Goal: Task Accomplishment & Management: Use online tool/utility

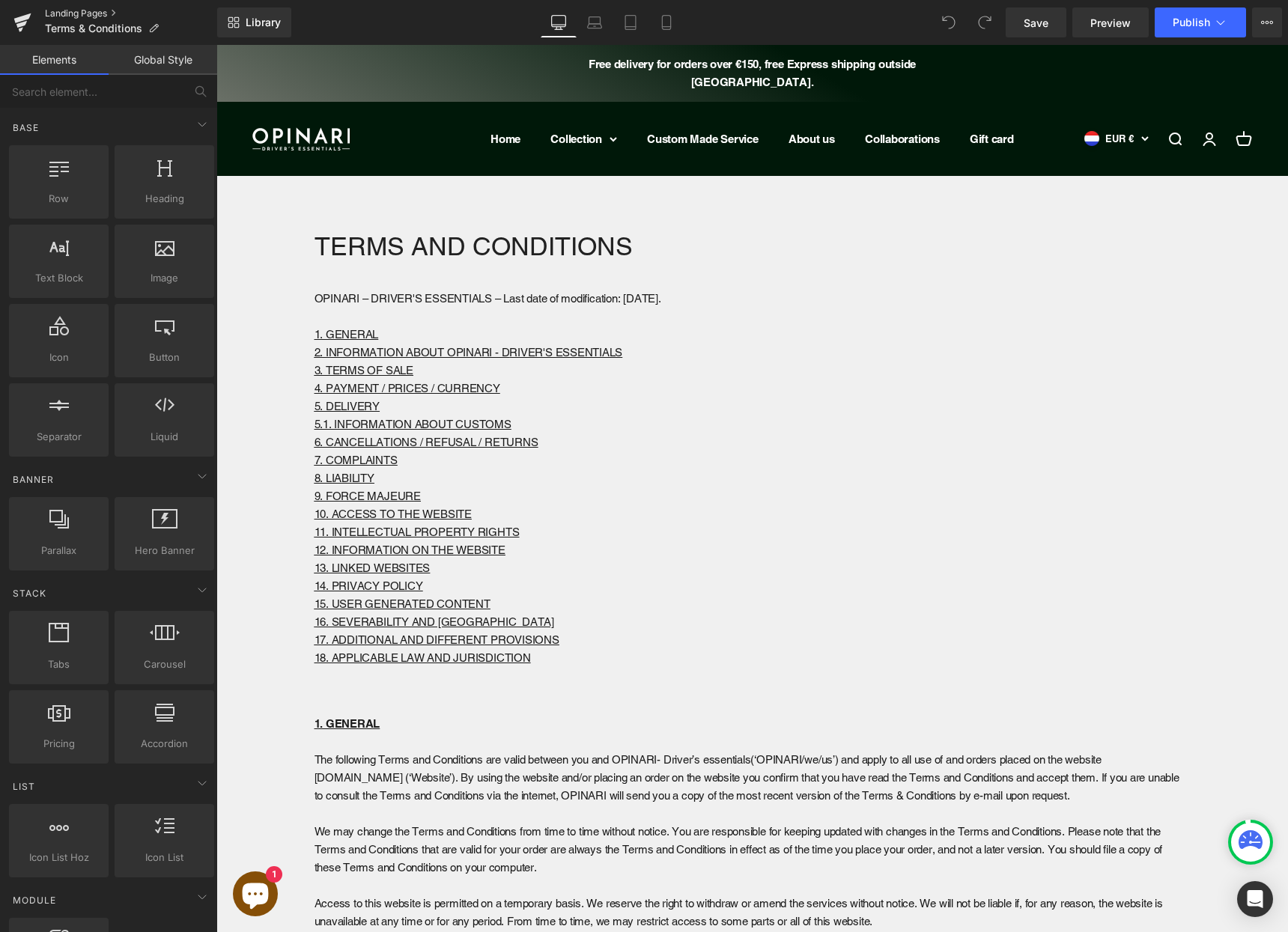
scroll to position [3, 0]
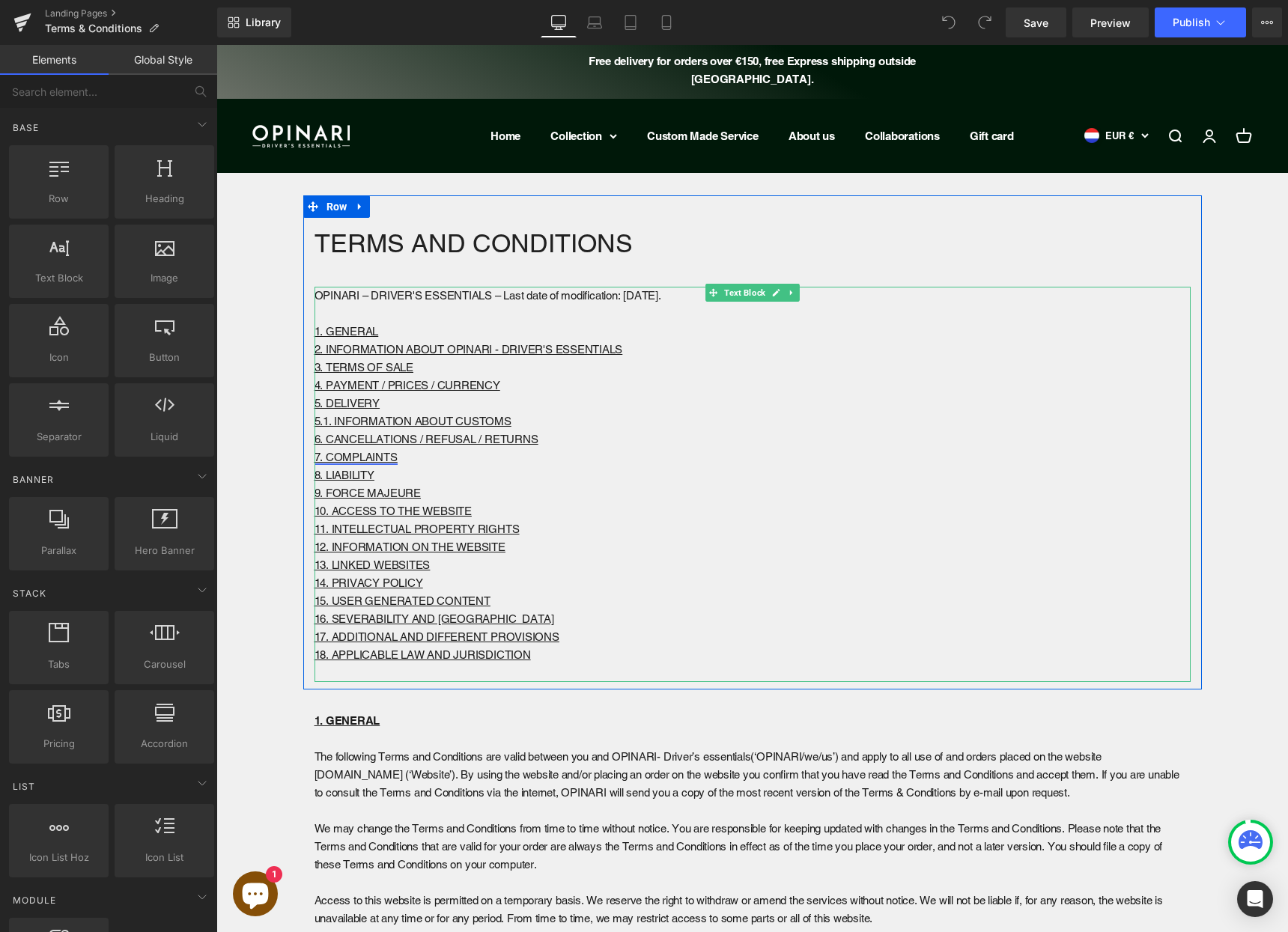
click at [337, 457] on link "7. COMPLAINTS" at bounding box center [356, 457] width 83 height 12
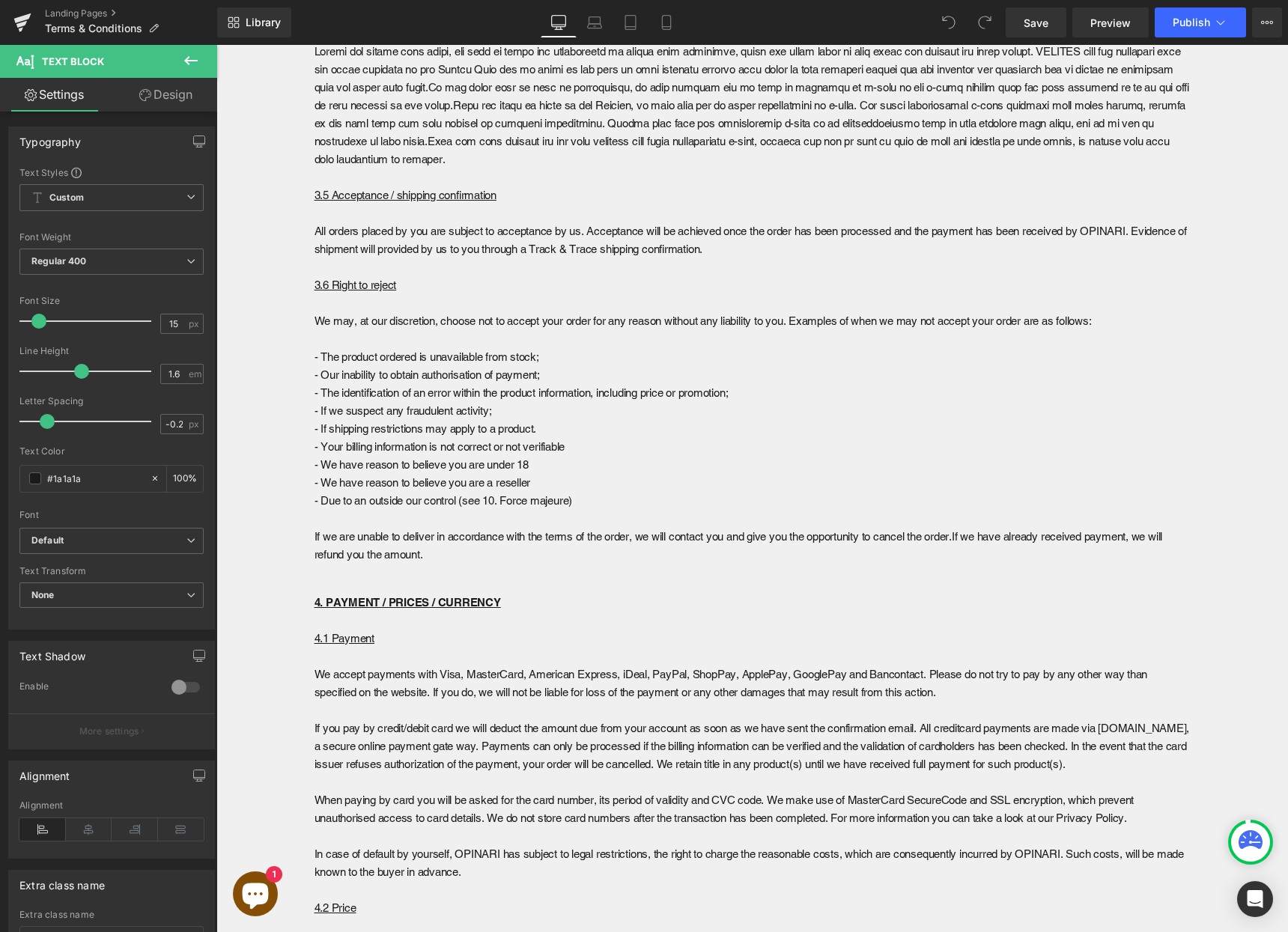
scroll to position [0, 0]
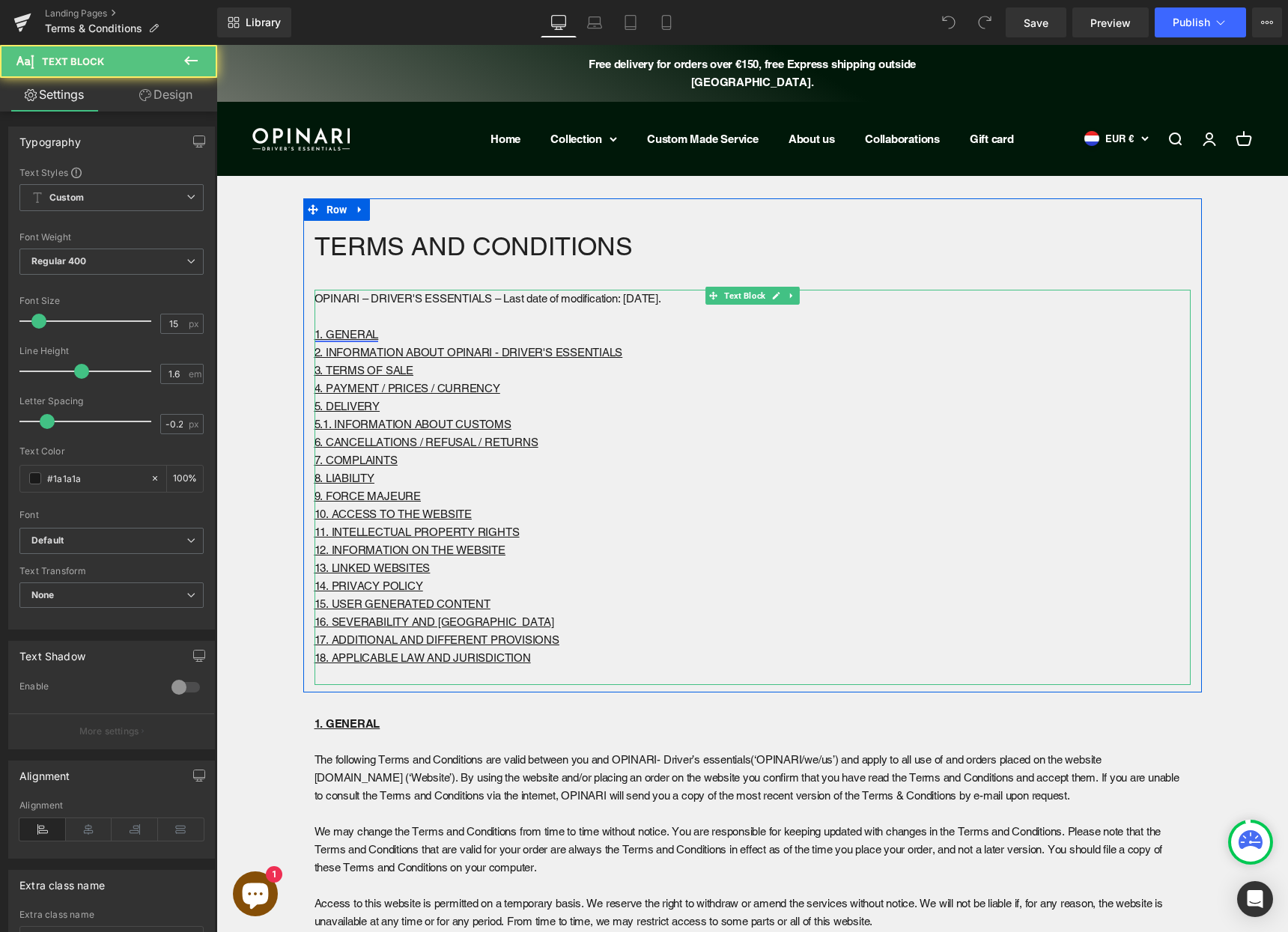
drag, startPoint x: 308, startPoint y: 331, endPoint x: 324, endPoint y: 333, distance: 16.1
click at [324, 333] on u "1. GENERAL" at bounding box center [346, 334] width 65 height 12
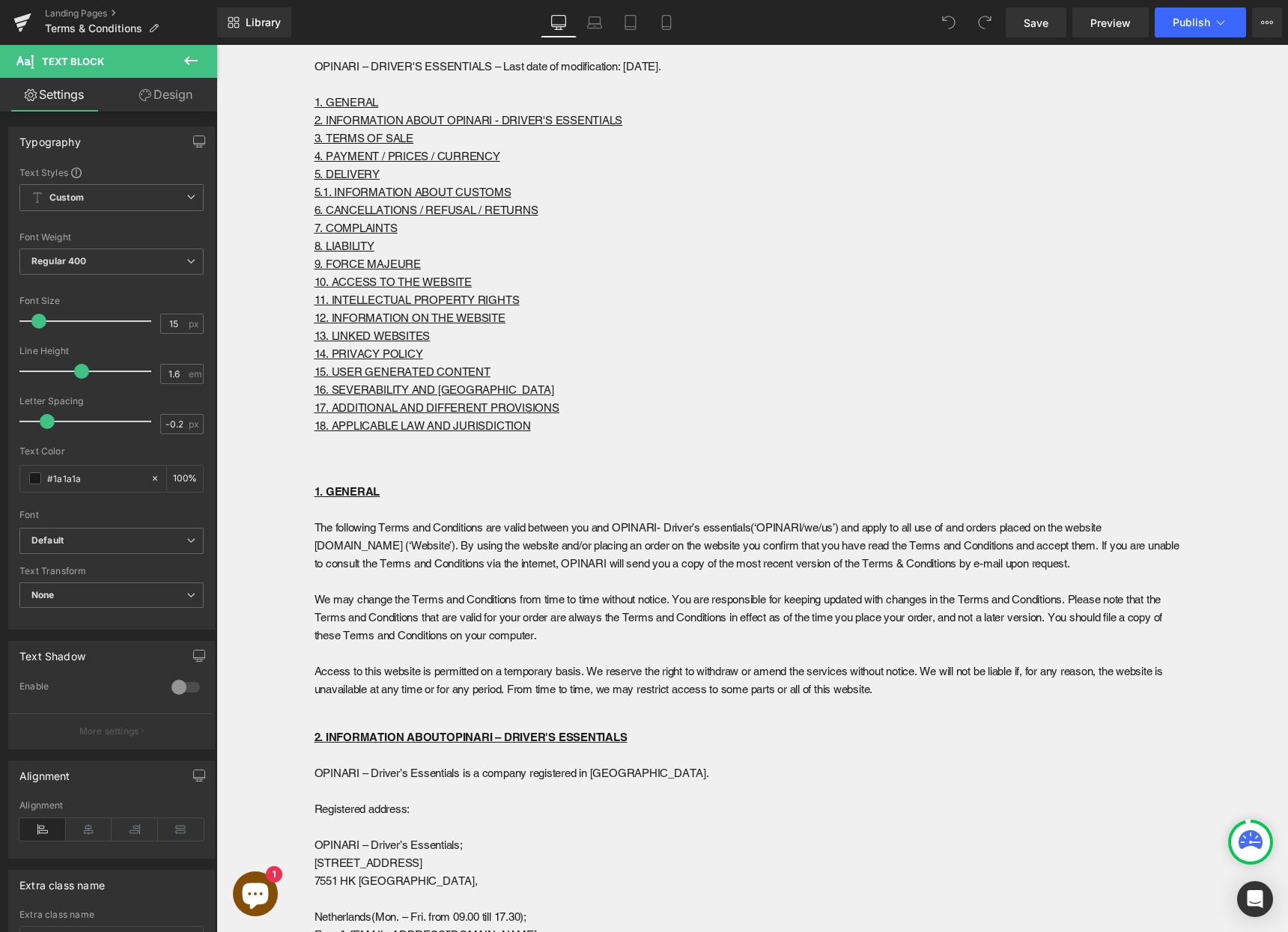
click at [530, 519] on p "The following Terms and Conditions are valid between you and OPINARI- Driver’s …" at bounding box center [752, 545] width 876 height 54
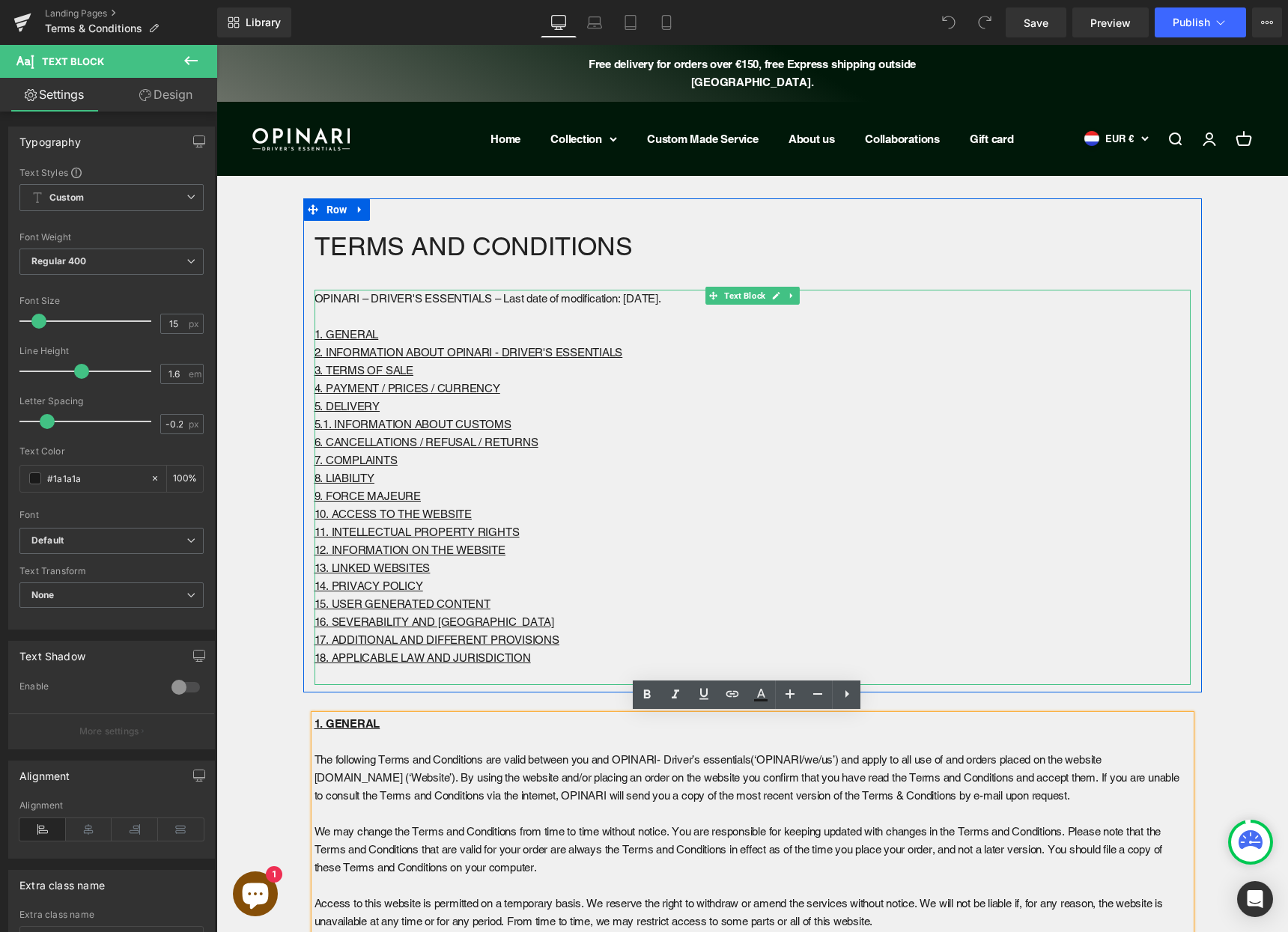
click at [543, 654] on p "18. APPLICABLE LAW AND JURISDICTION" at bounding box center [752, 657] width 876 height 18
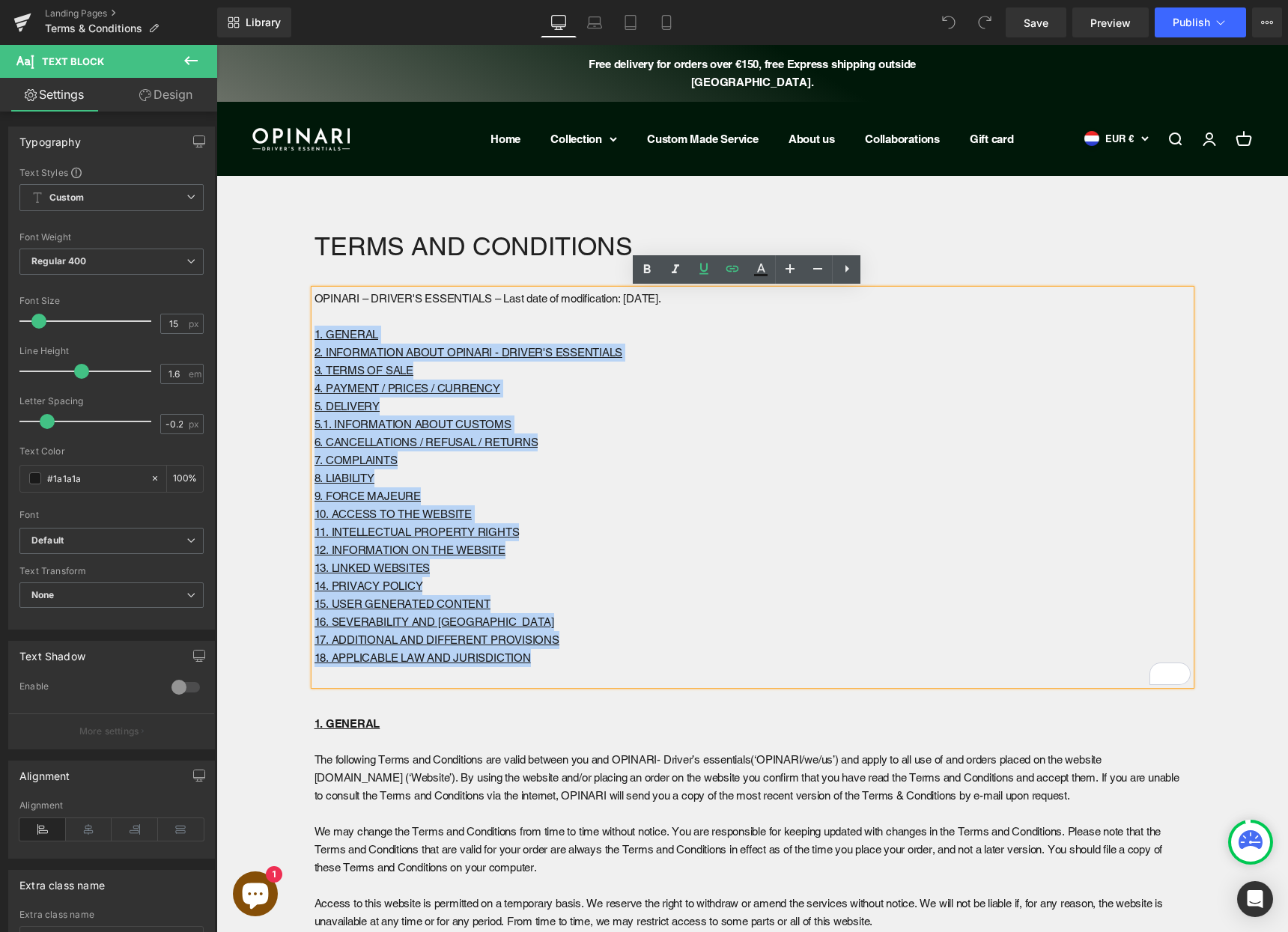
drag, startPoint x: 527, startPoint y: 657, endPoint x: 293, endPoint y: 341, distance: 393.2
copy div "1. GENERAL 2. INFORMATION ABOUT OPINARI - D RIVER'S ESSENTIALS 3. TERMS OF SALE…"
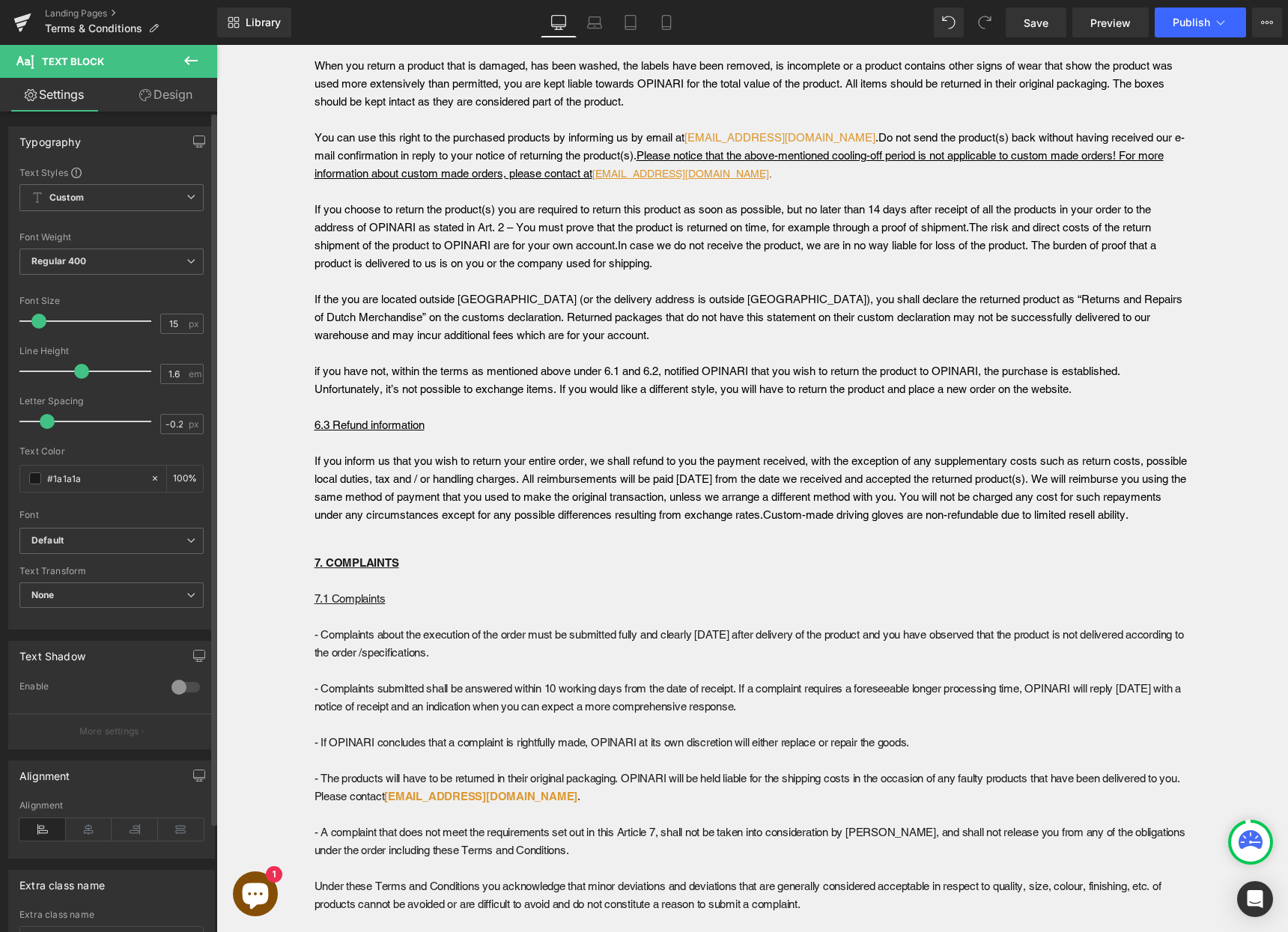
scroll to position [4612, 0]
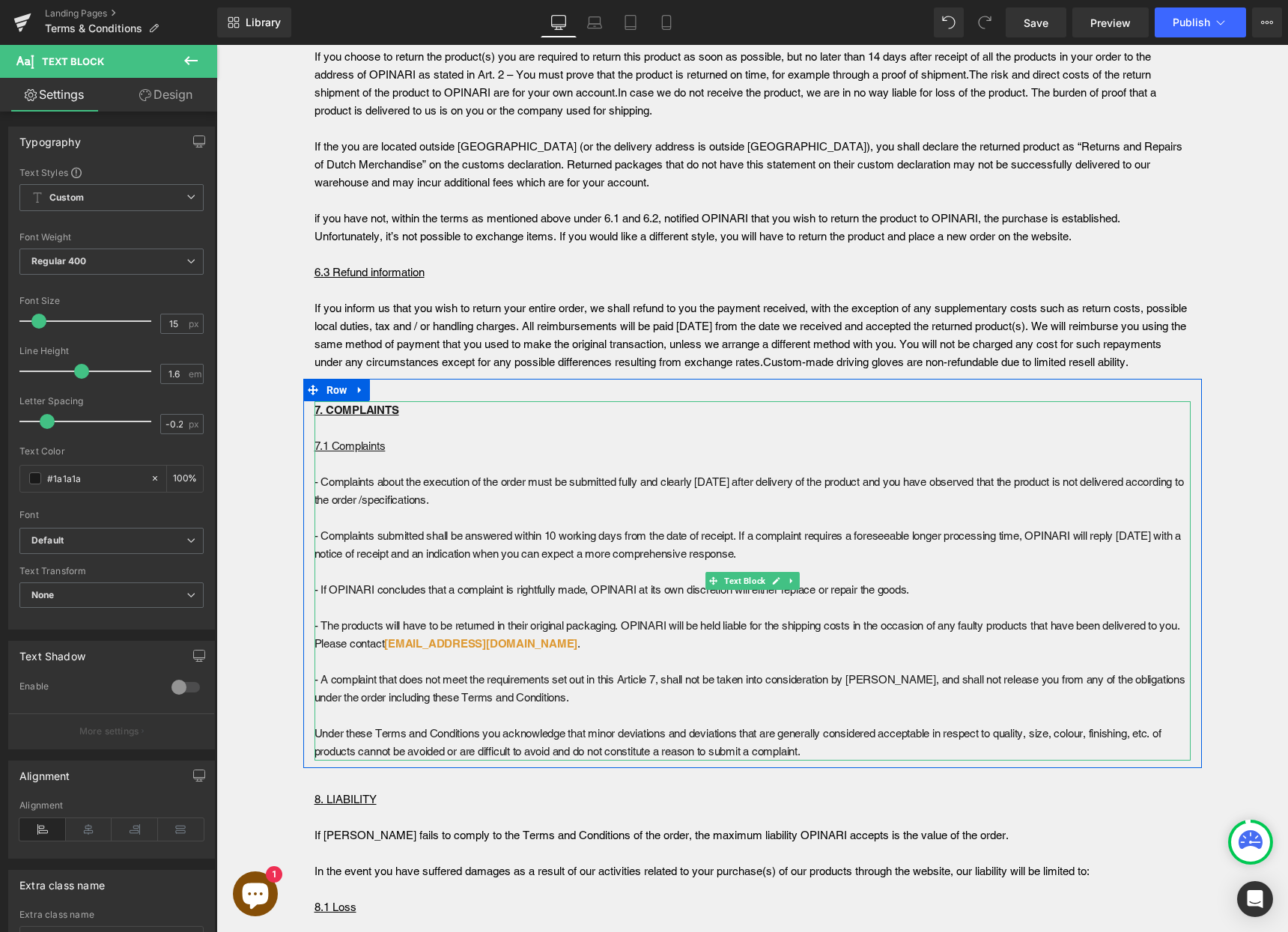
click at [364, 586] on p "- If OPINARI concludes that a complaint is rightfully made, OPINARI at its own …" at bounding box center [752, 590] width 876 height 18
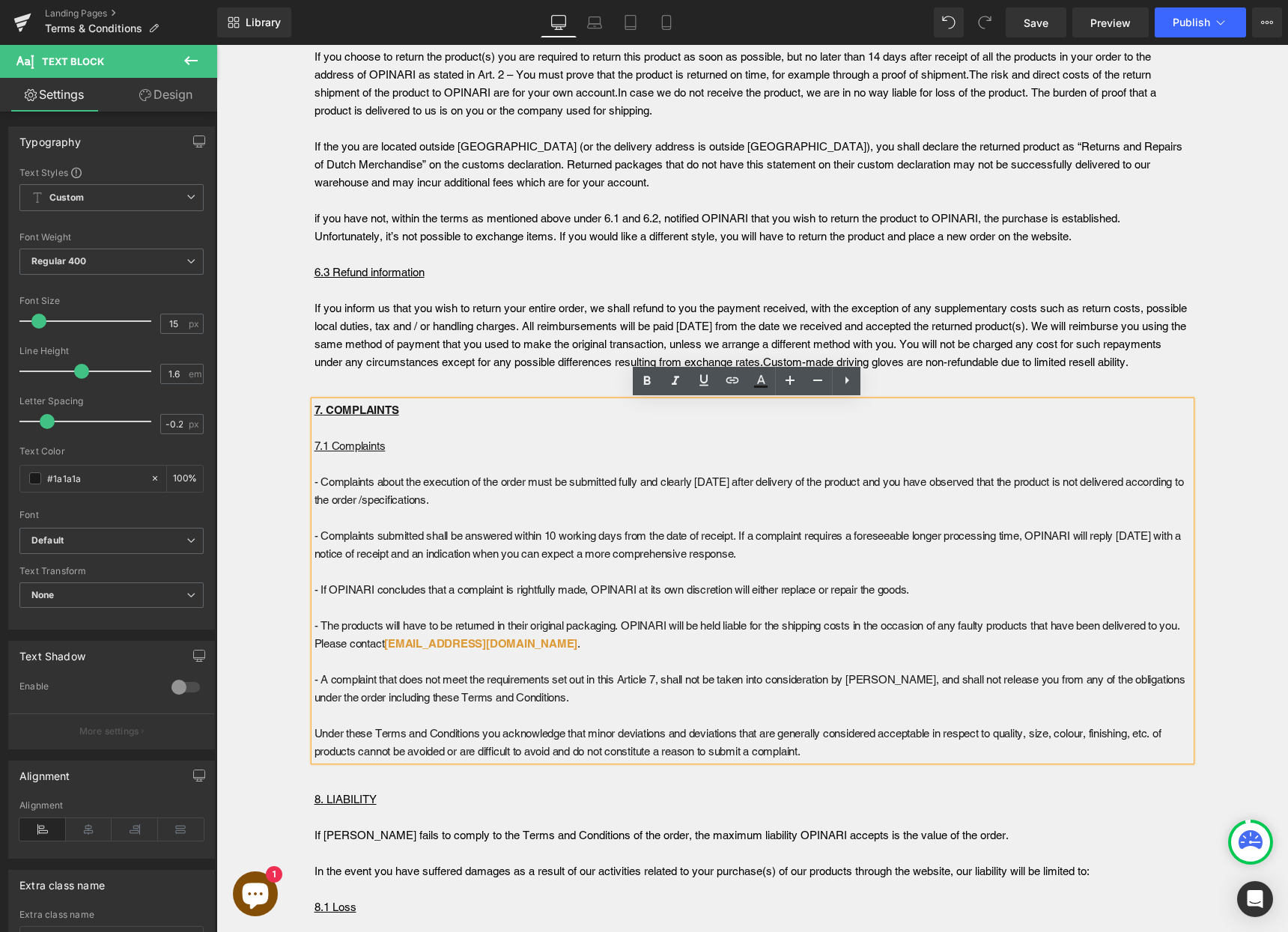
click at [314, 534] on p "- Complaints submitted shall be answered within 10 working days from the date o…" at bounding box center [752, 545] width 876 height 36
click at [314, 539] on p "- Complaints submitted shall be answered within 10 working days from the date o…" at bounding box center [752, 545] width 876 height 36
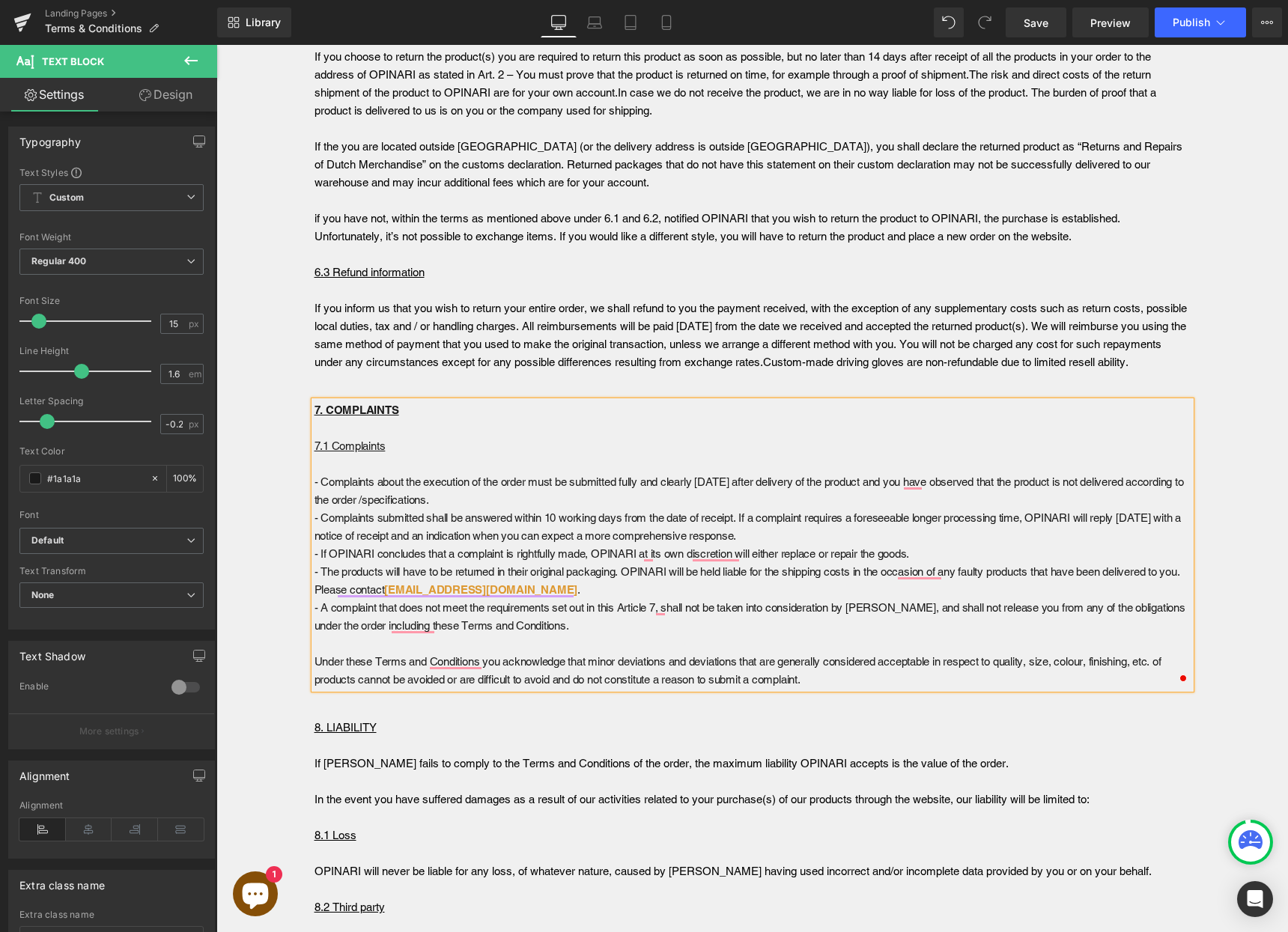
click at [729, 502] on p "- Complaints about the execution of the order must be submitted fully and clear…" at bounding box center [752, 491] width 876 height 36
drag, startPoint x: 814, startPoint y: 679, endPoint x: 304, endPoint y: 449, distance: 559.5
click at [314, 449] on div "7. COMPLAINTS 7.1 Complaints - Complaints about the execution of the order must…" at bounding box center [752, 544] width 876 height 288
copy div "7.1 Complaints - Complaints about the execution of the order must be submitted …"
click at [403, 531] on span "- Complaints submitted shall be answered within 10 working days from the date o…" at bounding box center [747, 526] width 867 height 30
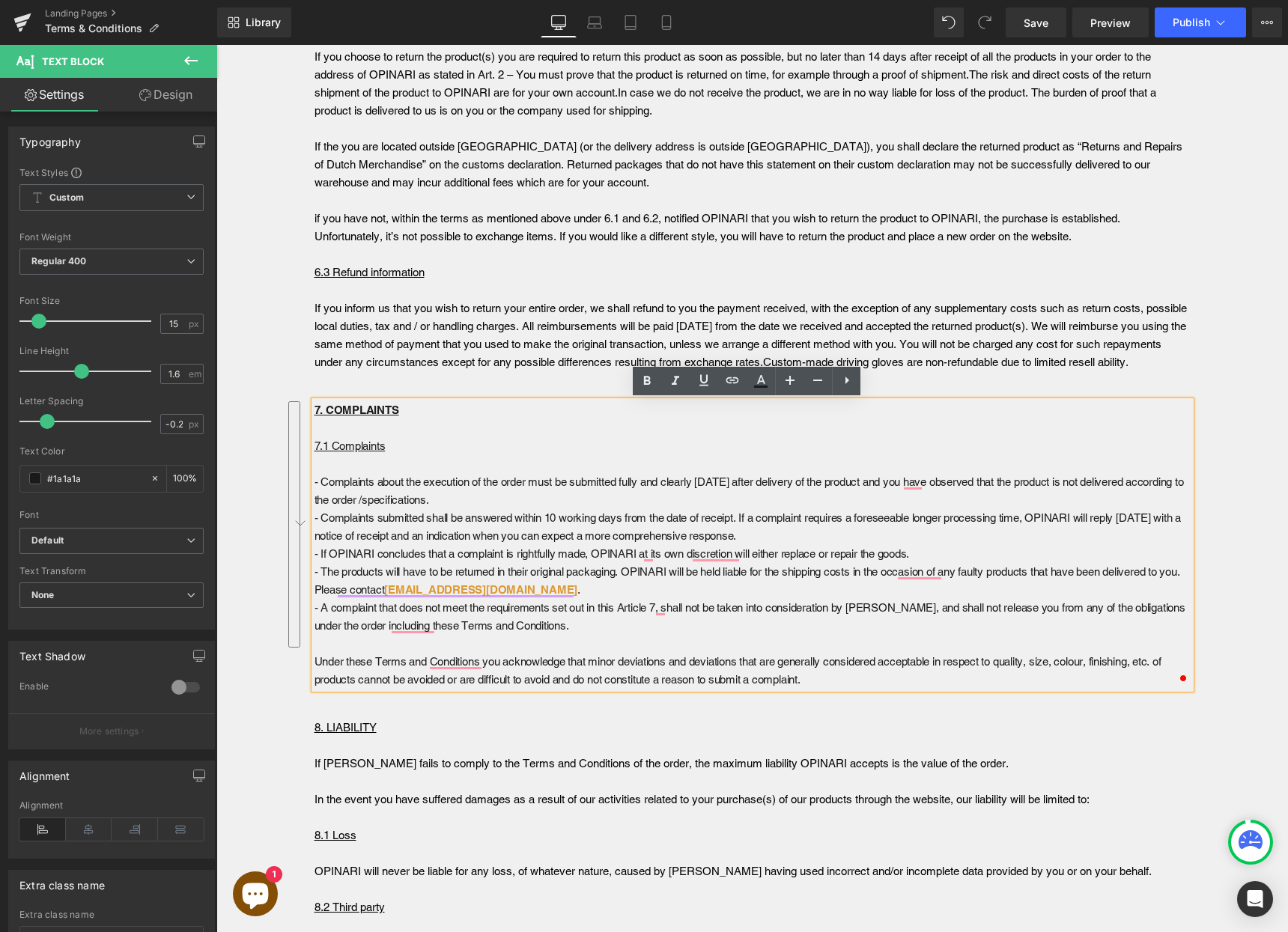
drag, startPoint x: 308, startPoint y: 445, endPoint x: 838, endPoint y: 683, distance: 581.0
click at [838, 683] on div "7. COMPLAINTS 7.1 Complaints - Complaints about the execution of the order must…" at bounding box center [752, 544] width 876 height 288
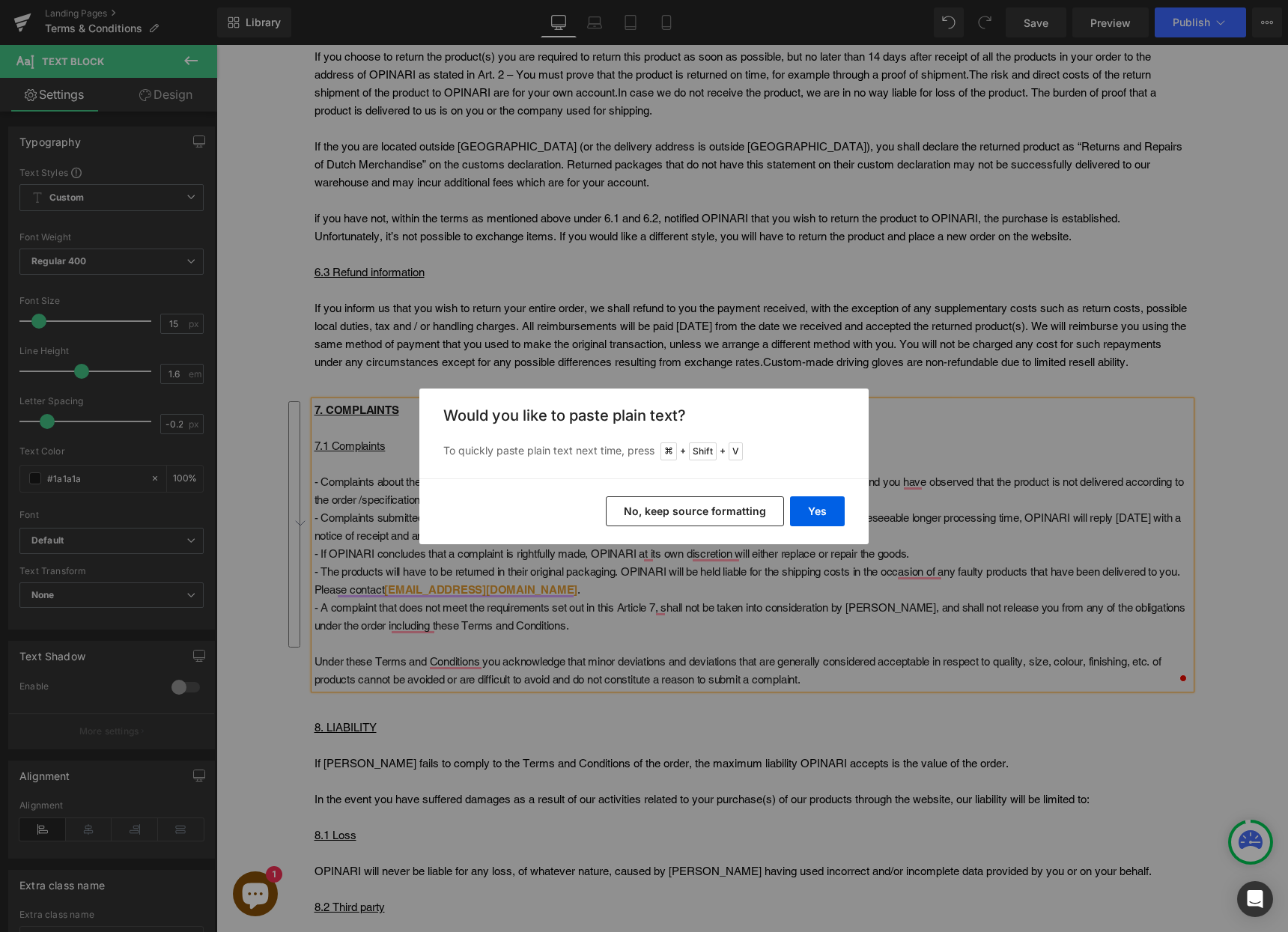
click at [717, 510] on button "No, keep source formatting" at bounding box center [694, 511] width 178 height 30
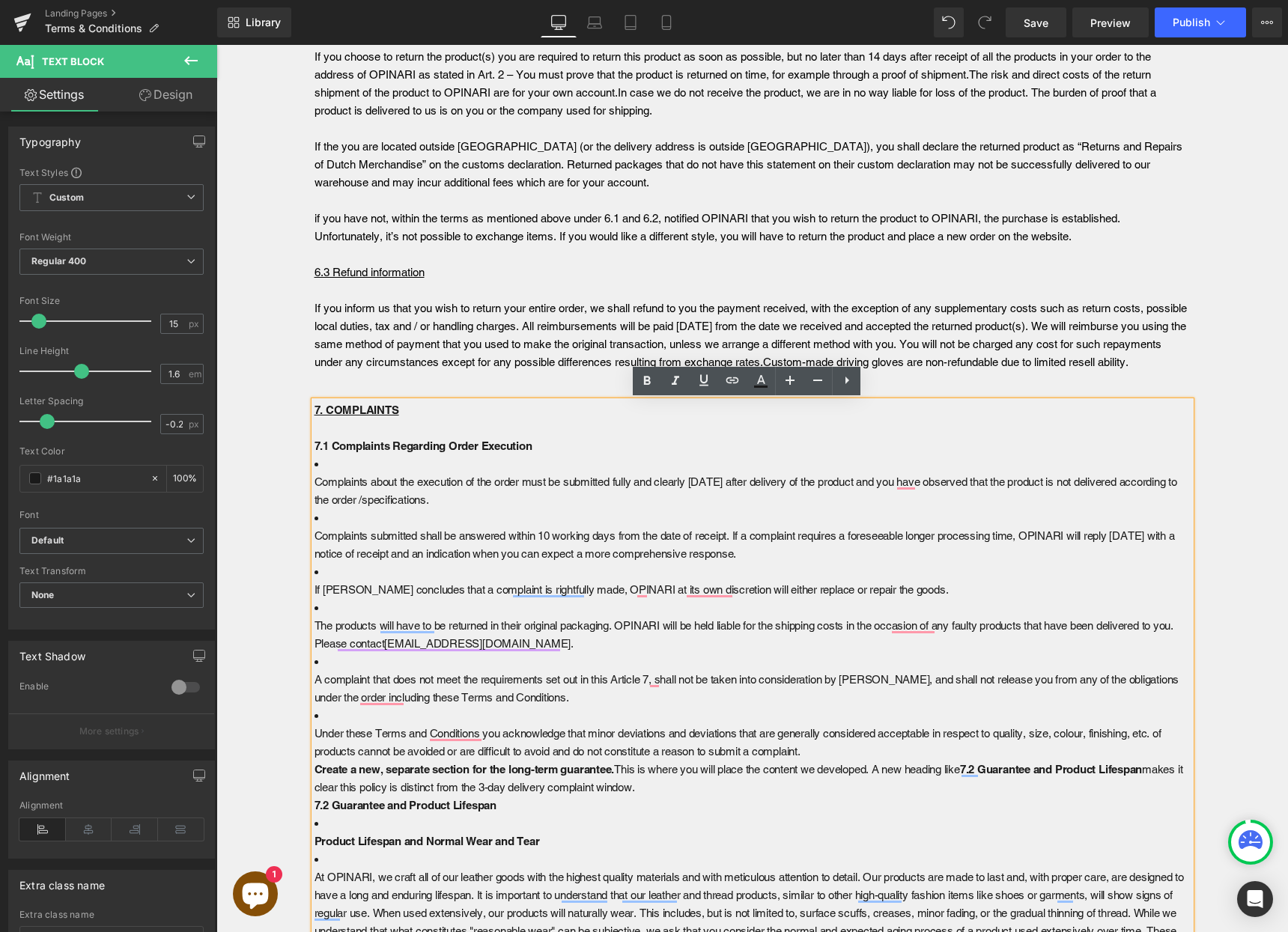
click at [314, 484] on p "Complaints about the execution of the order must be submitted fully and clearly…" at bounding box center [752, 491] width 876 height 36
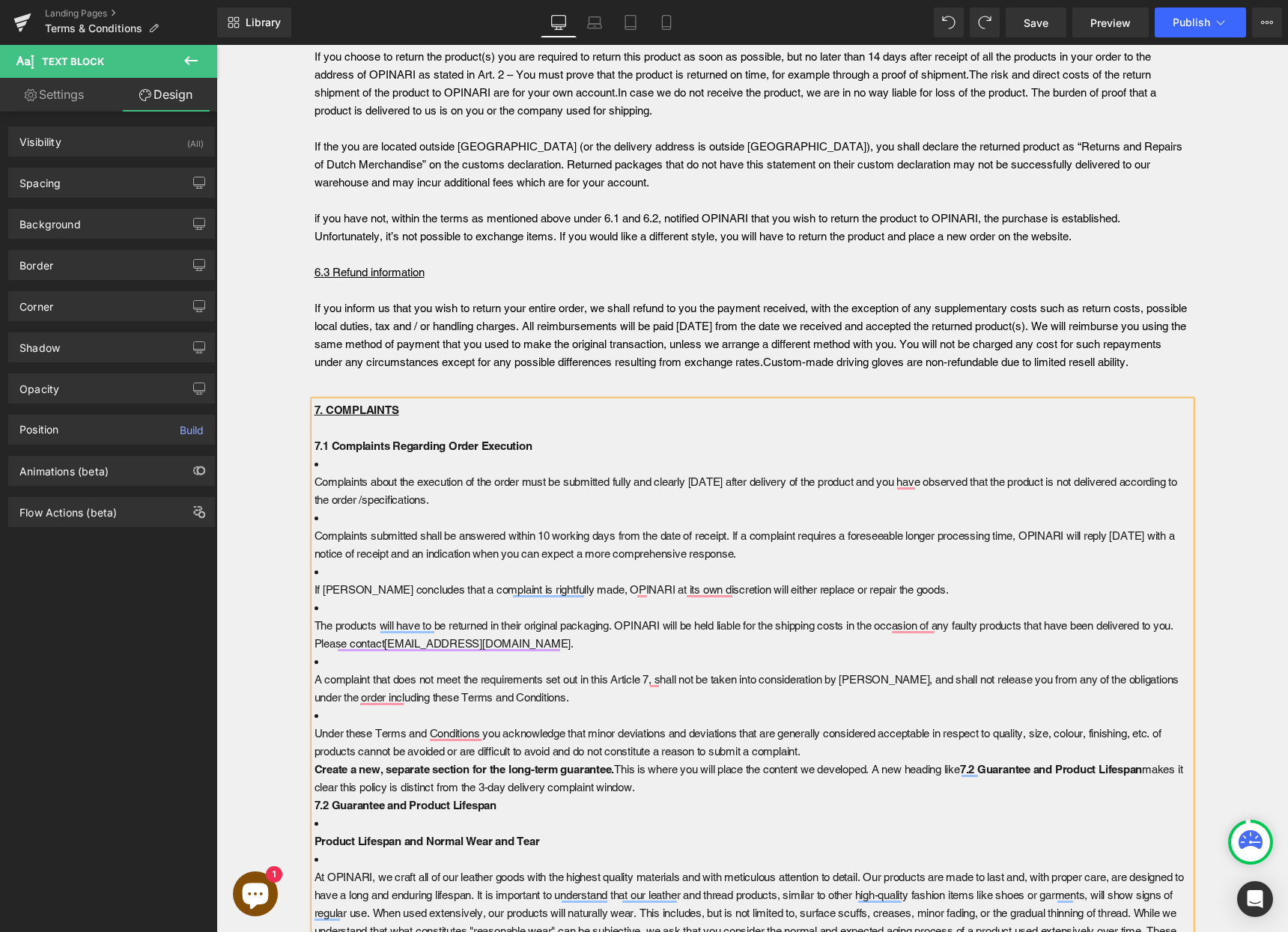
click at [408, 498] on p "Complaints about the execution of the order must be submitted fully and clearly…" at bounding box center [752, 491] width 876 height 36
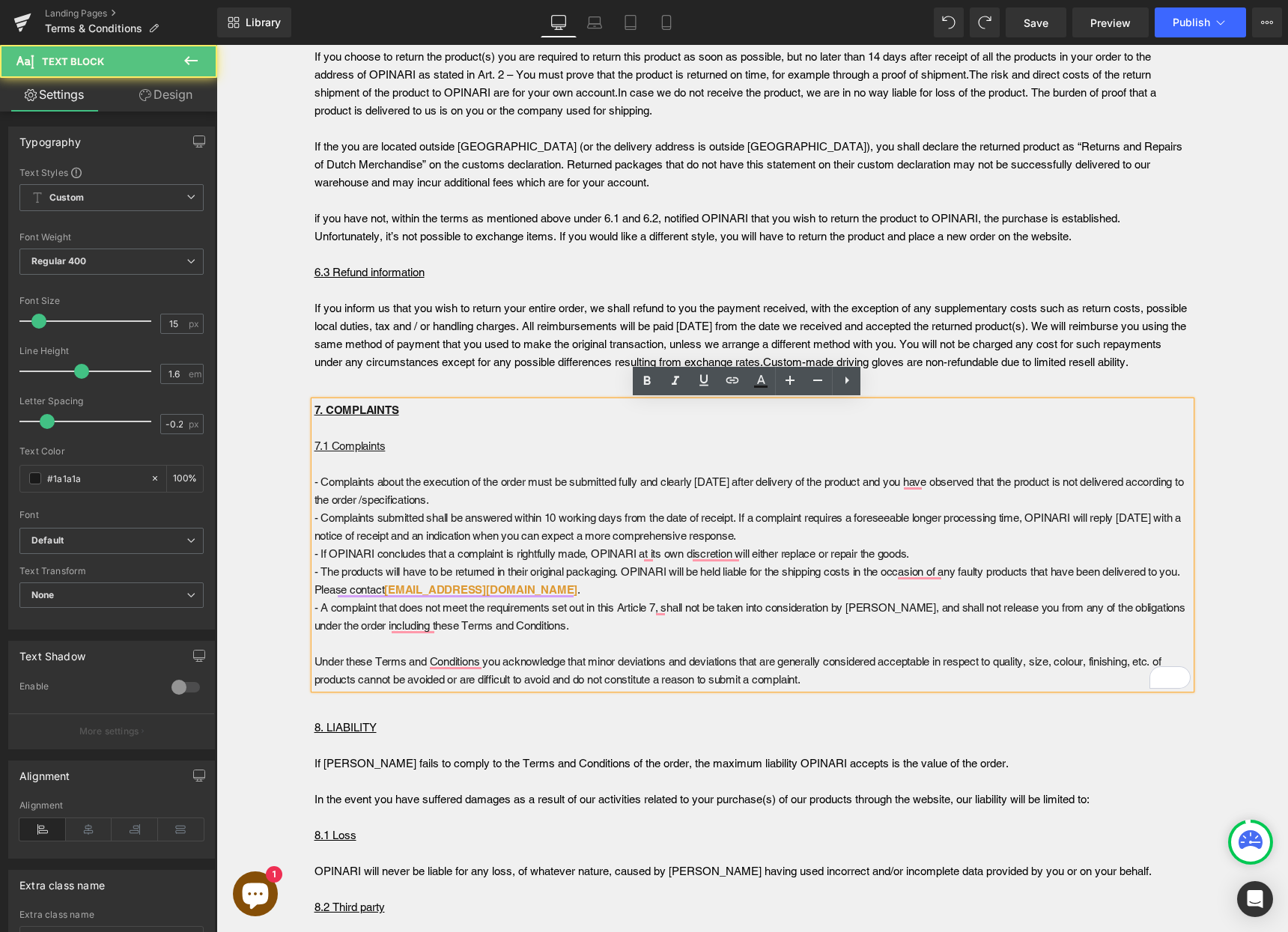
click at [406, 494] on p "- Complaints about the execution of the order must be submitted fully and clear…" at bounding box center [752, 491] width 876 height 36
drag, startPoint x: 308, startPoint y: 445, endPoint x: 846, endPoint y: 676, distance: 585.5
click at [846, 676] on div "7. COMPLAINTS 7.1 Complaints - Complaints about the execution of the order must…" at bounding box center [752, 544] width 876 height 288
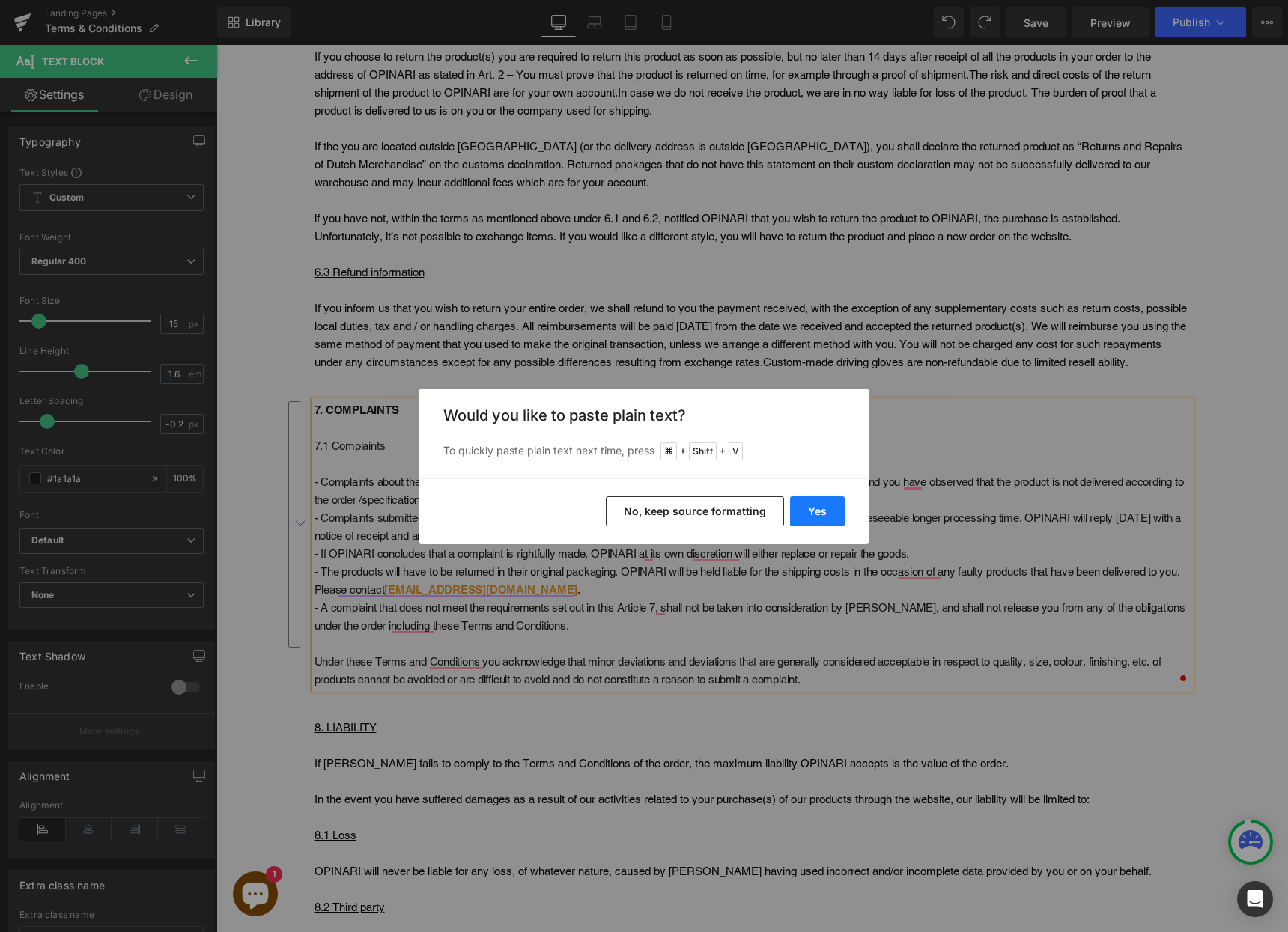
click at [811, 514] on button "Yes" at bounding box center [818, 511] width 55 height 30
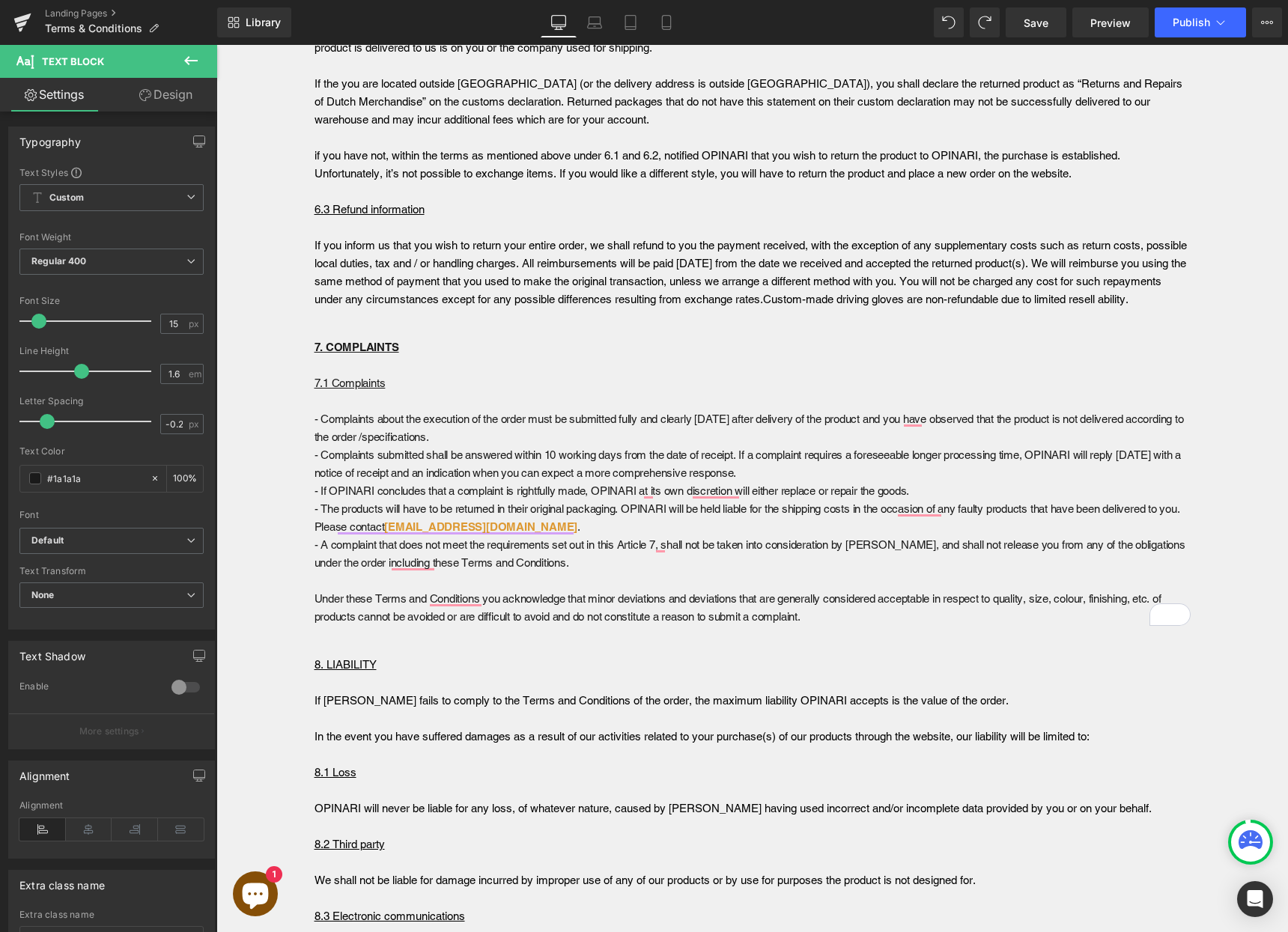
scroll to position [4670, 0]
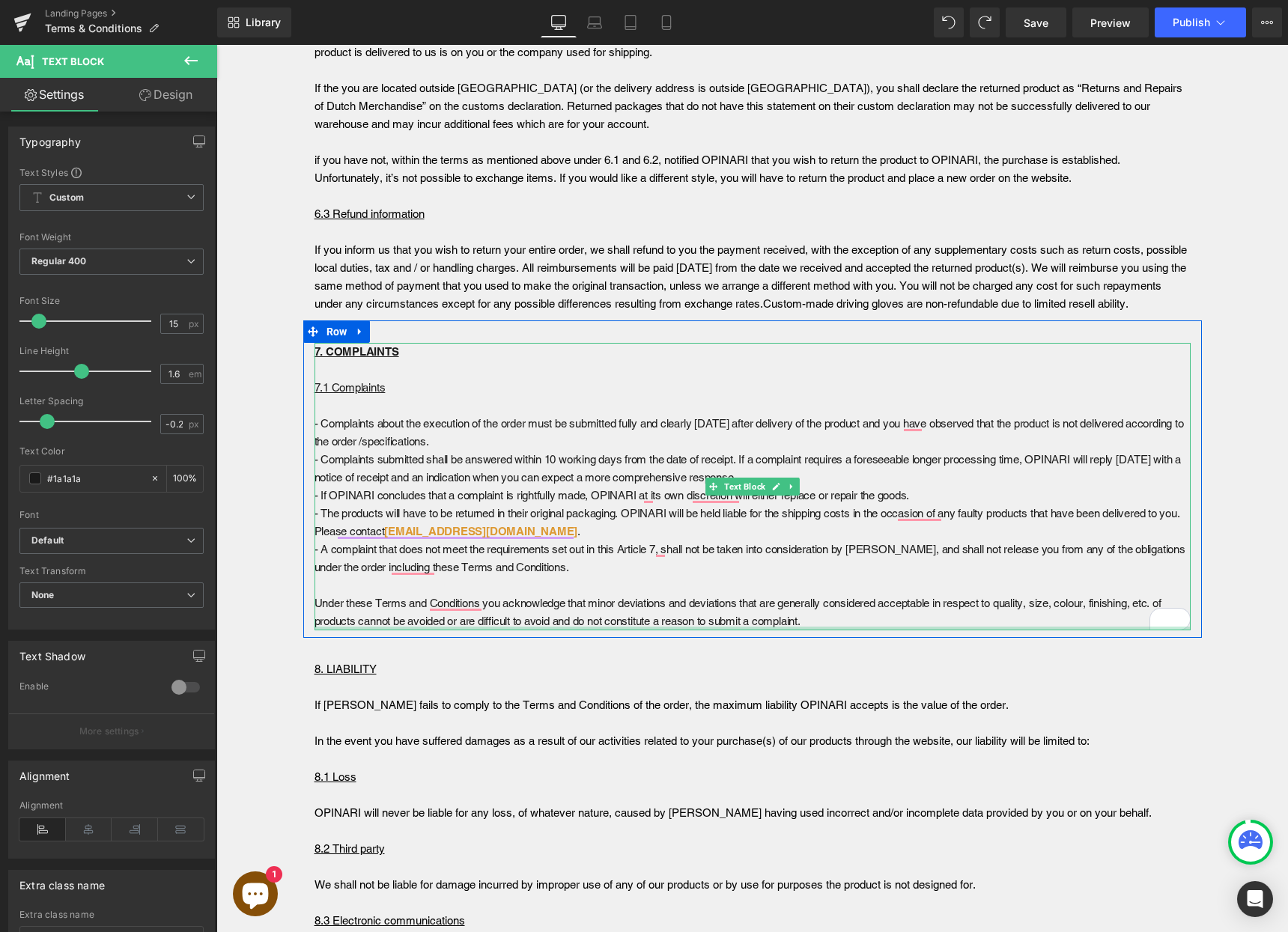
click at [570, 626] on div at bounding box center [752, 628] width 876 height 4
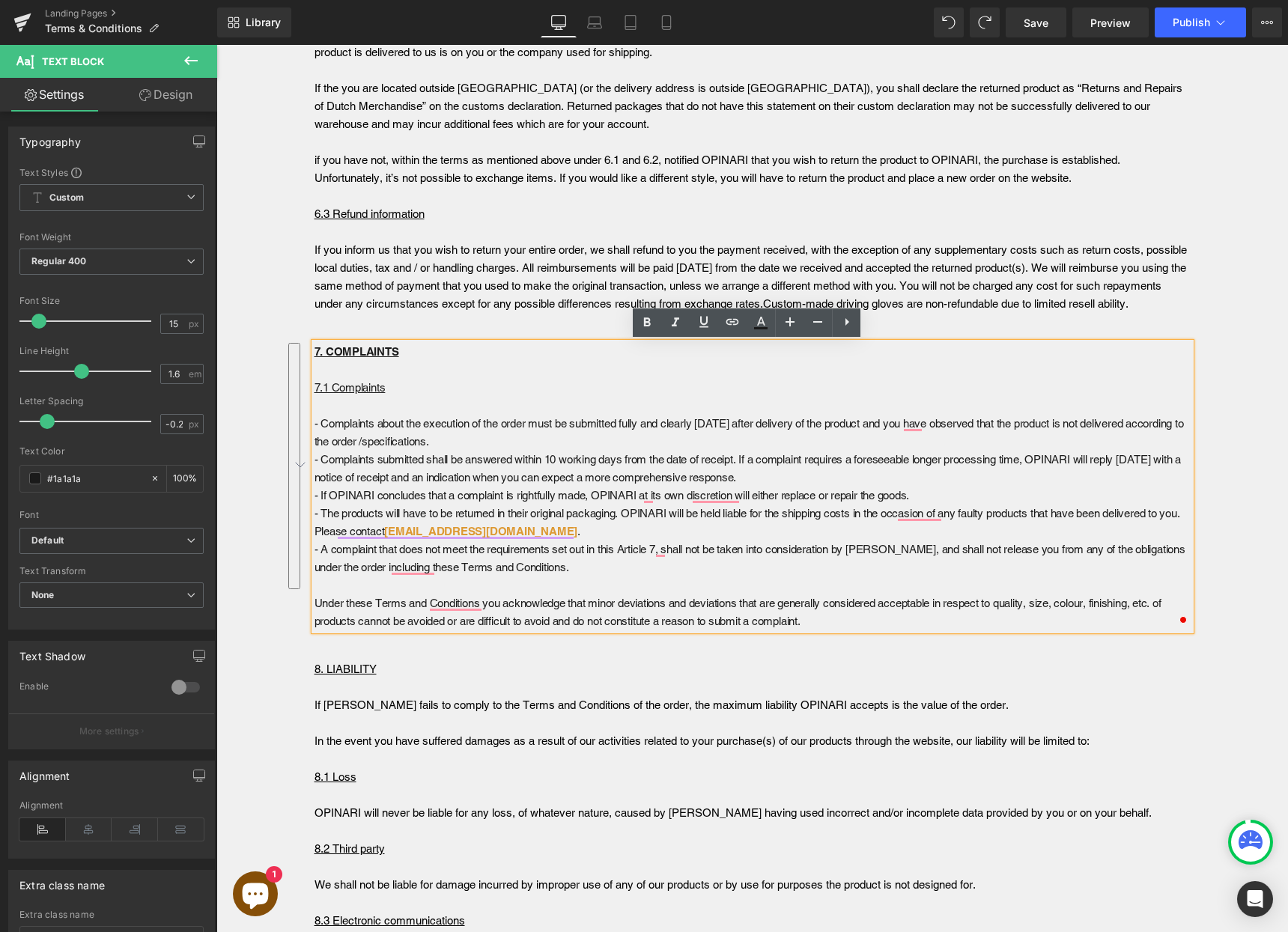
drag, startPoint x: 829, startPoint y: 620, endPoint x: 310, endPoint y: 388, distance: 568.5
click at [314, 388] on div "7. COMPLAINTS 7.1 Complaints - Complaints about the execution of the order must…" at bounding box center [752, 487] width 876 height 288
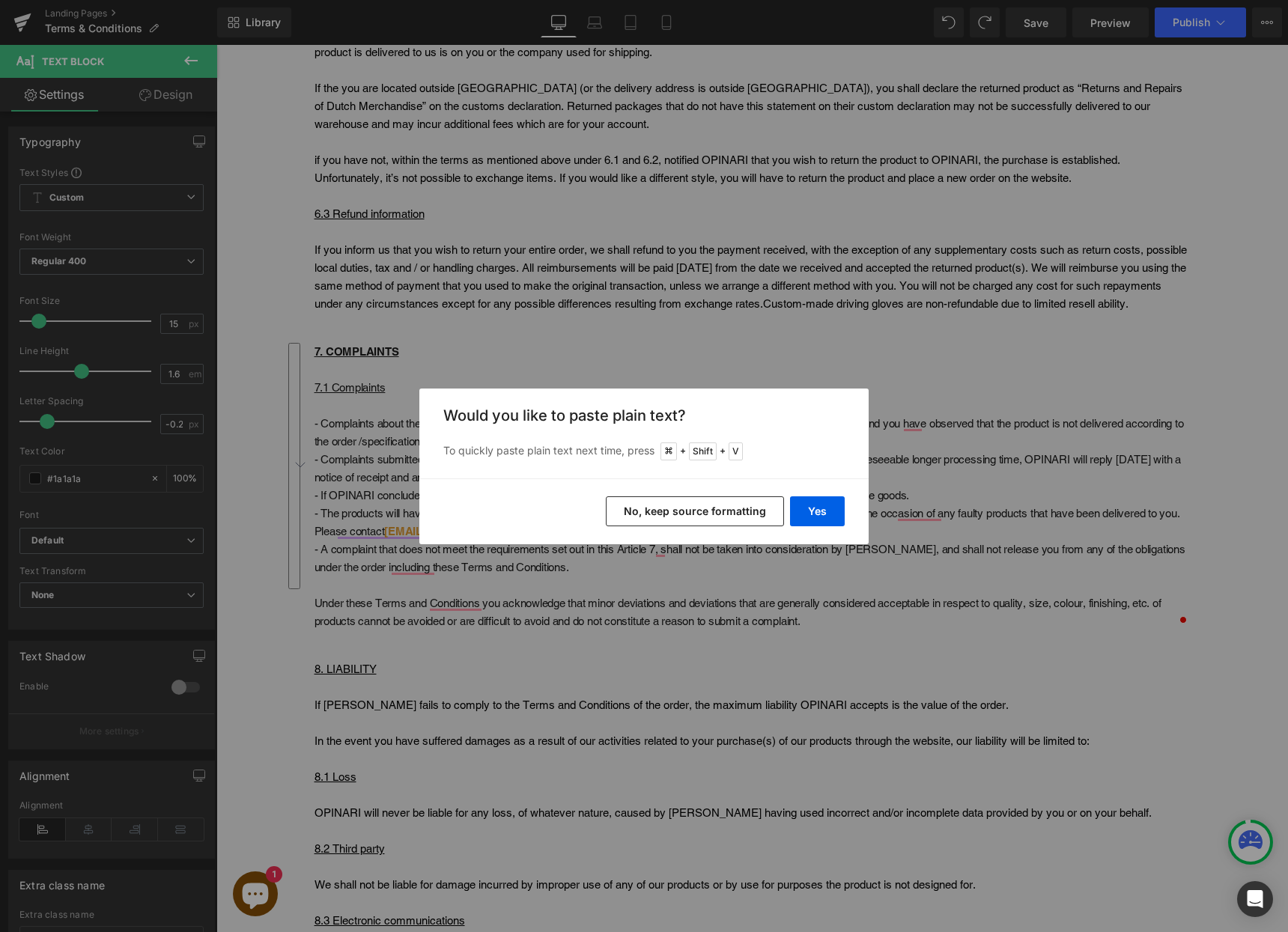
click at [662, 515] on button "No, keep source formatting" at bounding box center [694, 511] width 178 height 30
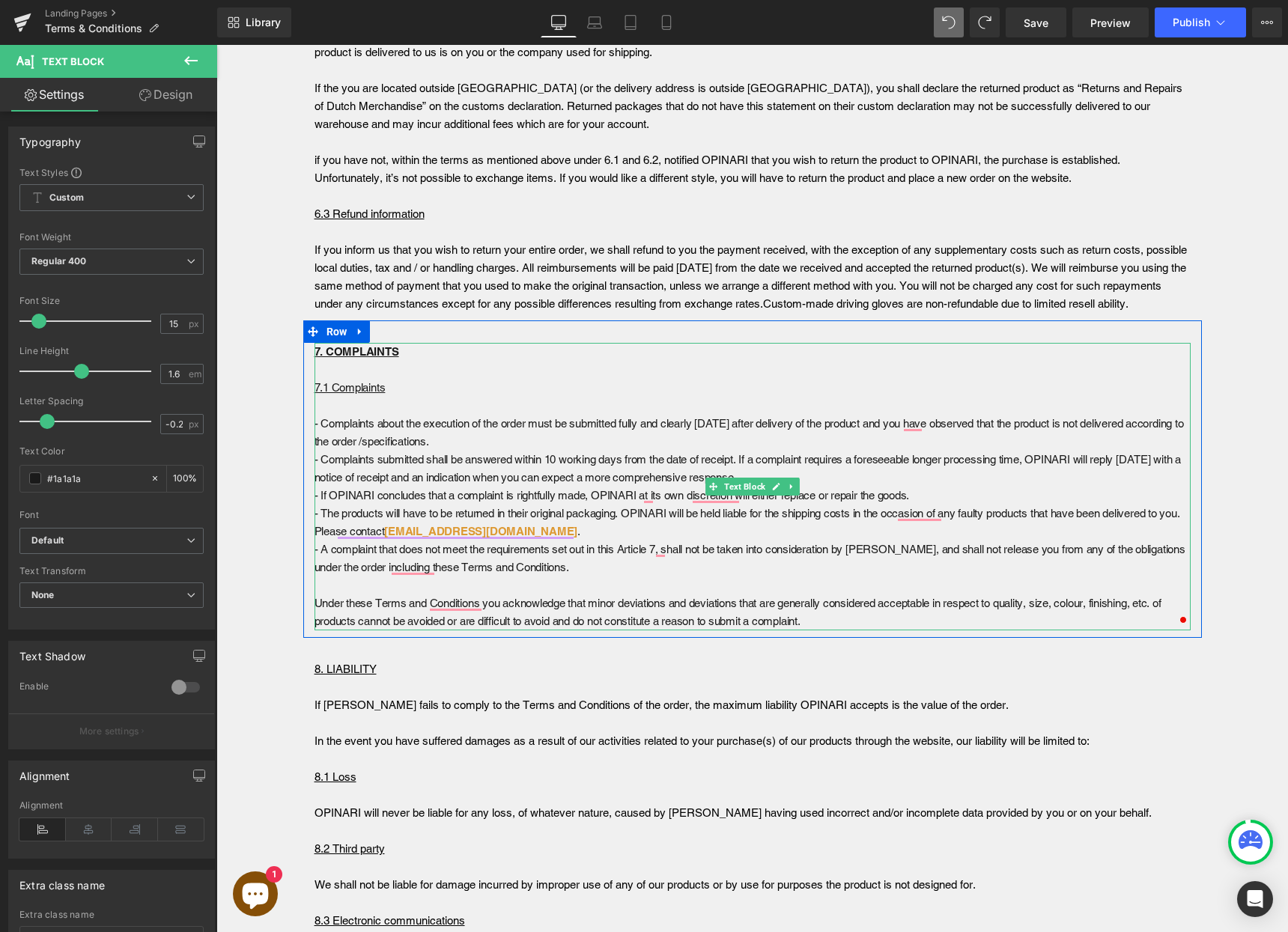
click at [381, 451] on p "- Complaints submitted shall be answered within 10 working days from the date o…" at bounding box center [752, 469] width 876 height 36
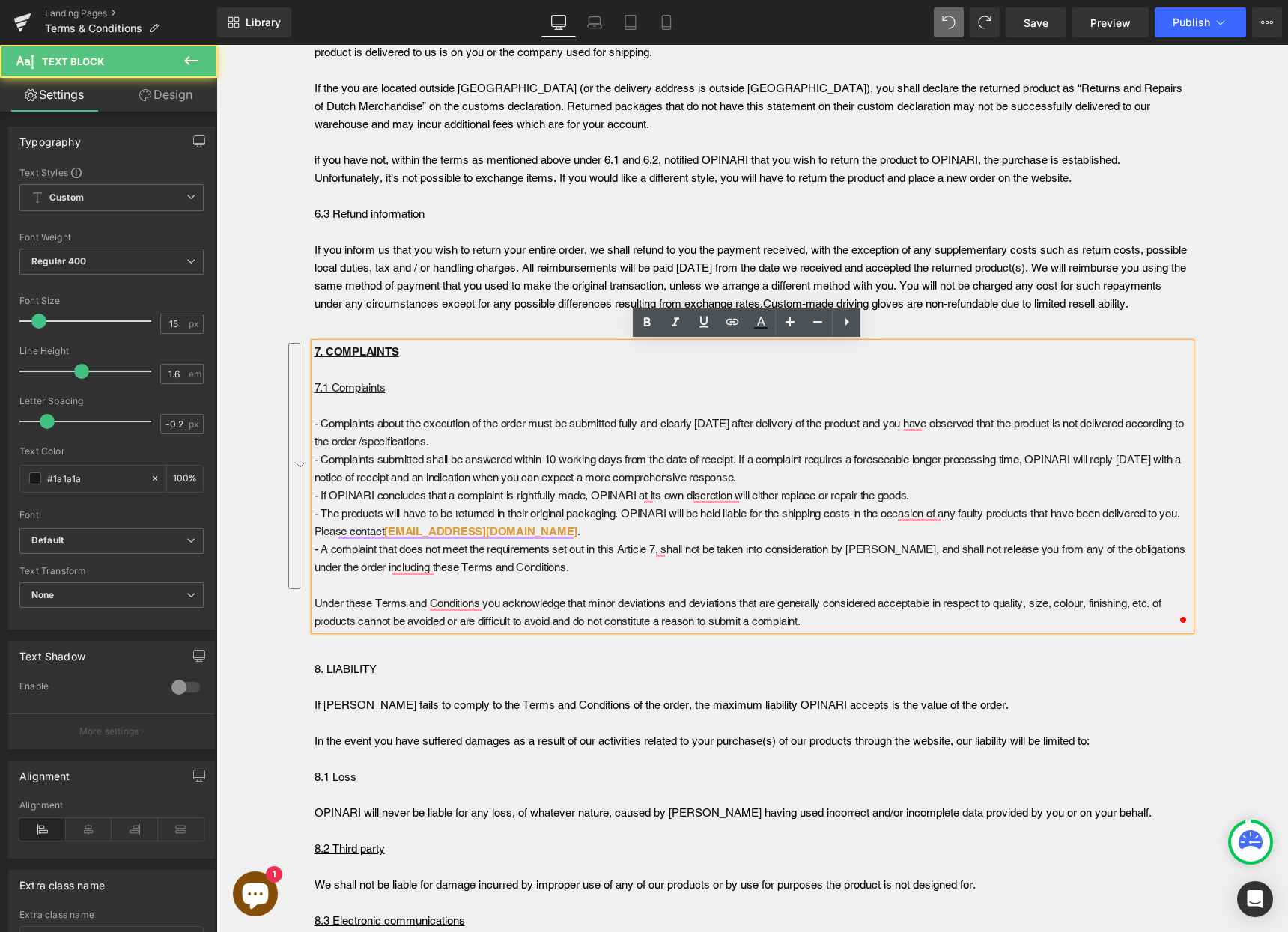
drag, startPoint x: 818, startPoint y: 622, endPoint x: 304, endPoint y: 392, distance: 563.1
click at [314, 391] on div "7. COMPLAINTS 7.1 Complaints - Complaints about the execution of the order must…" at bounding box center [752, 487] width 876 height 288
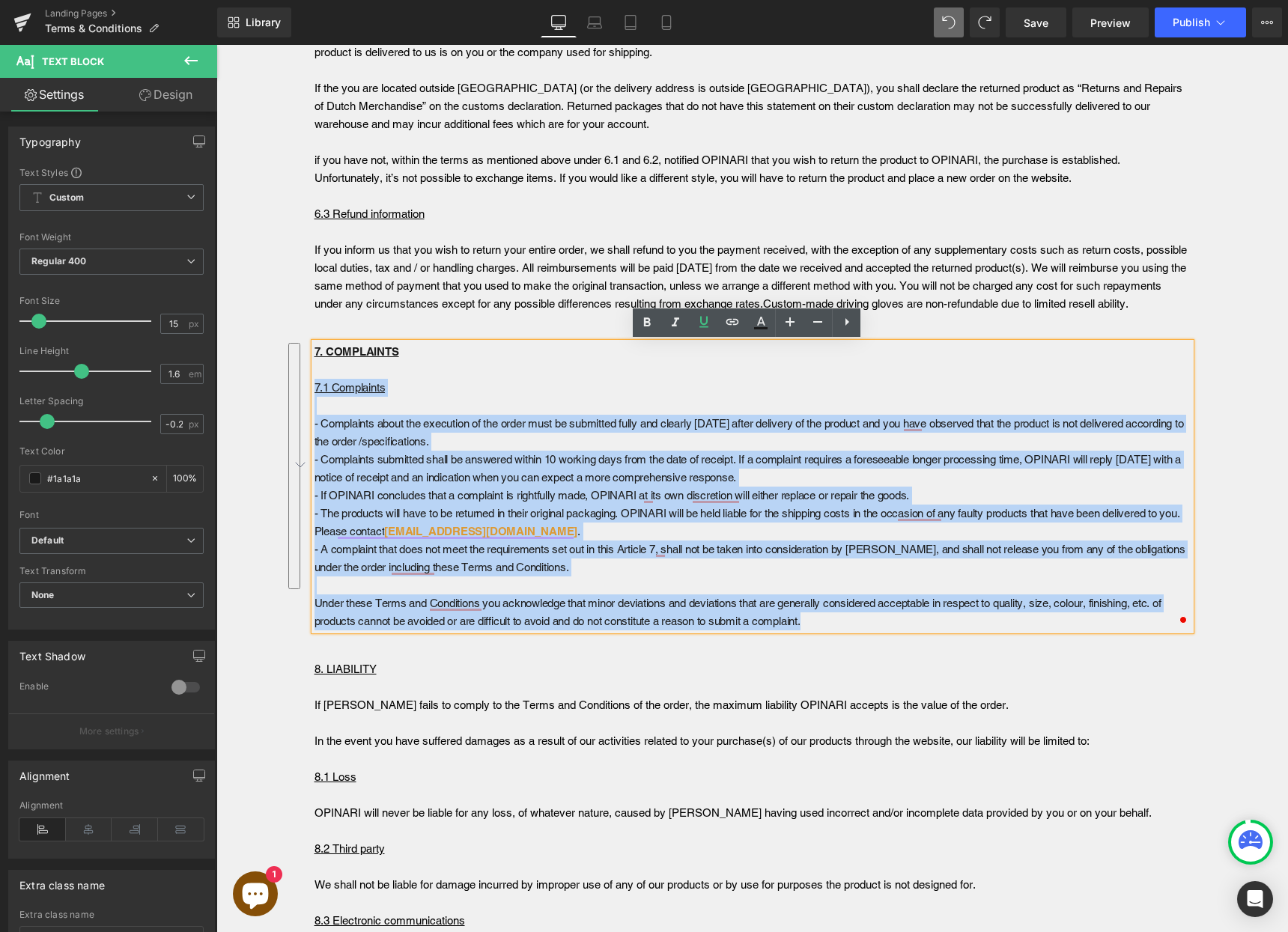
drag, startPoint x: 808, startPoint y: 618, endPoint x: 304, endPoint y: 387, distance: 554.4
click at [314, 387] on div "7. COMPLAINTS 7.1 Complaints - Complaints about the execution of the order must…" at bounding box center [752, 487] width 876 height 288
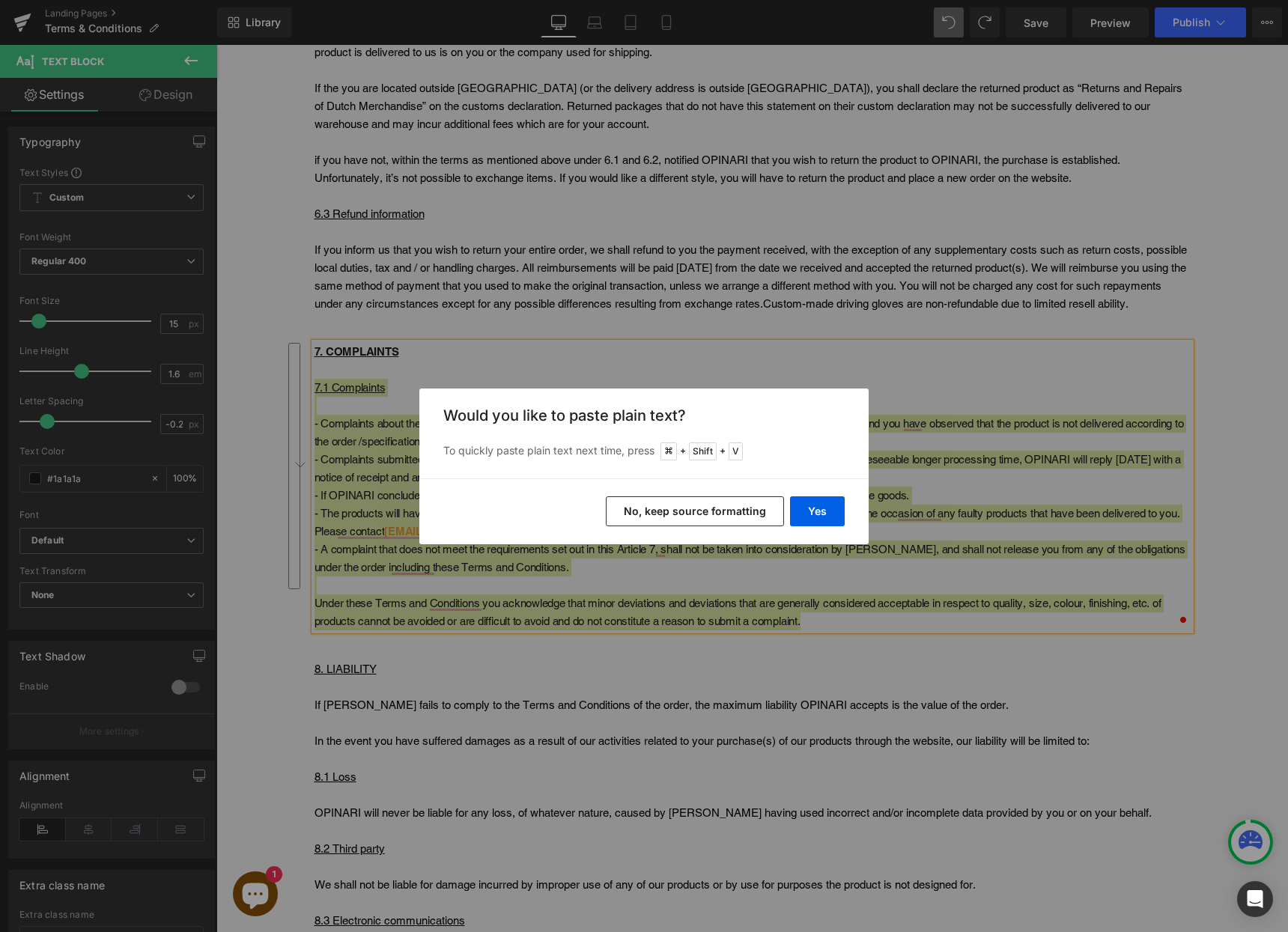
click at [696, 507] on button "No, keep source formatting" at bounding box center [694, 511] width 178 height 30
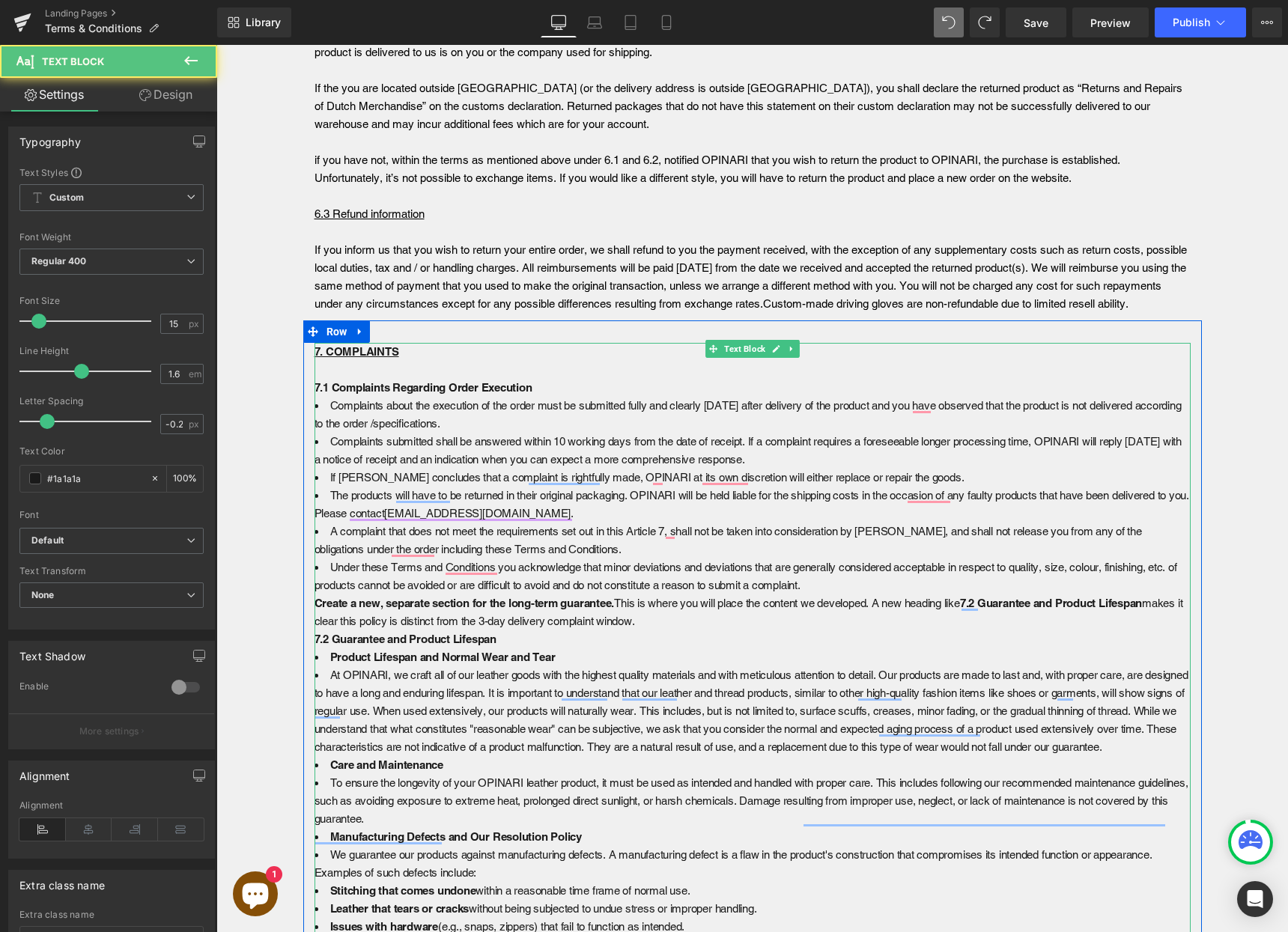
click at [701, 616] on p "Create a new, separate section for the long-term guarantee. This is where you w…" at bounding box center [752, 612] width 876 height 36
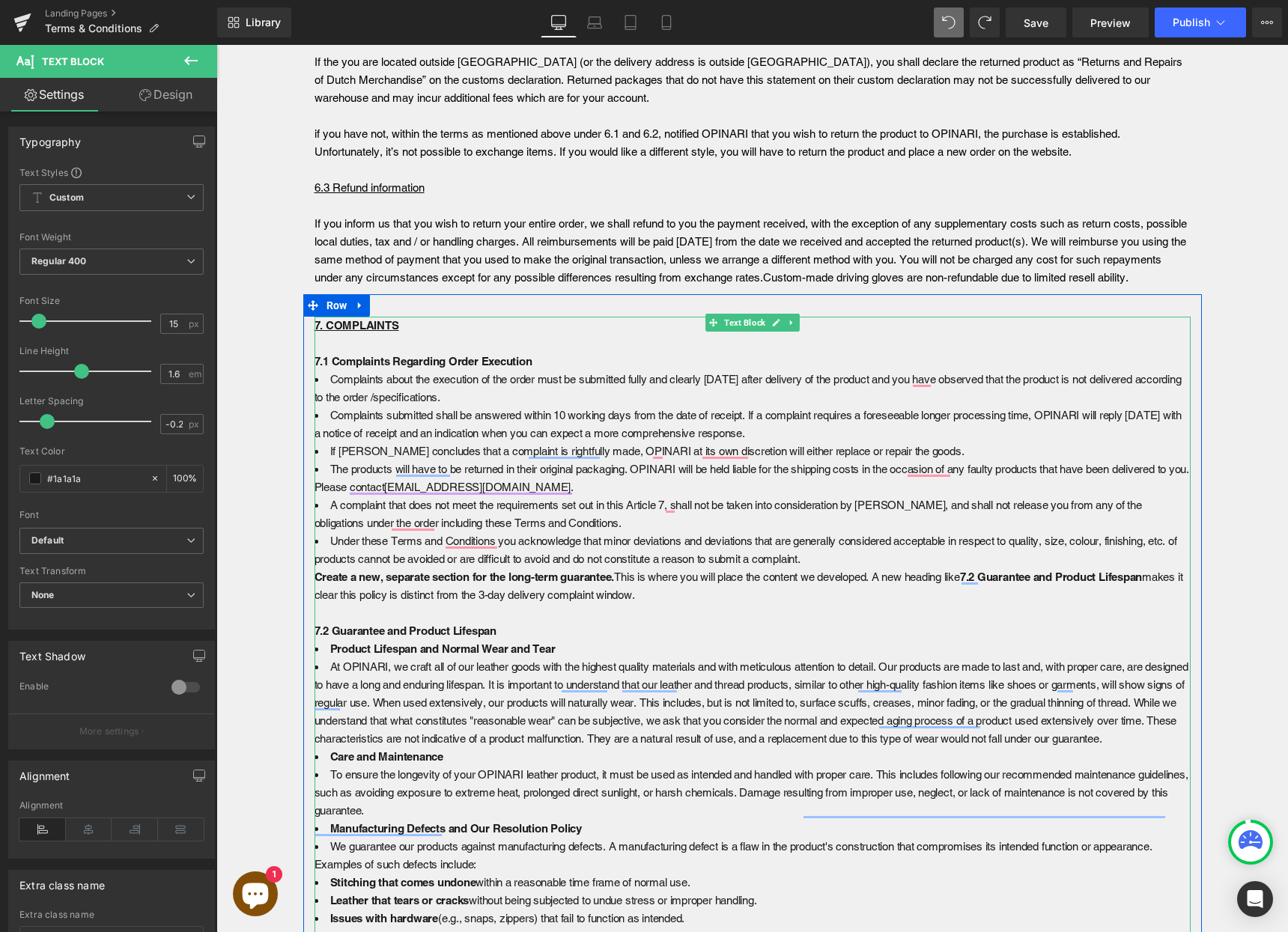
scroll to position [4729, 0]
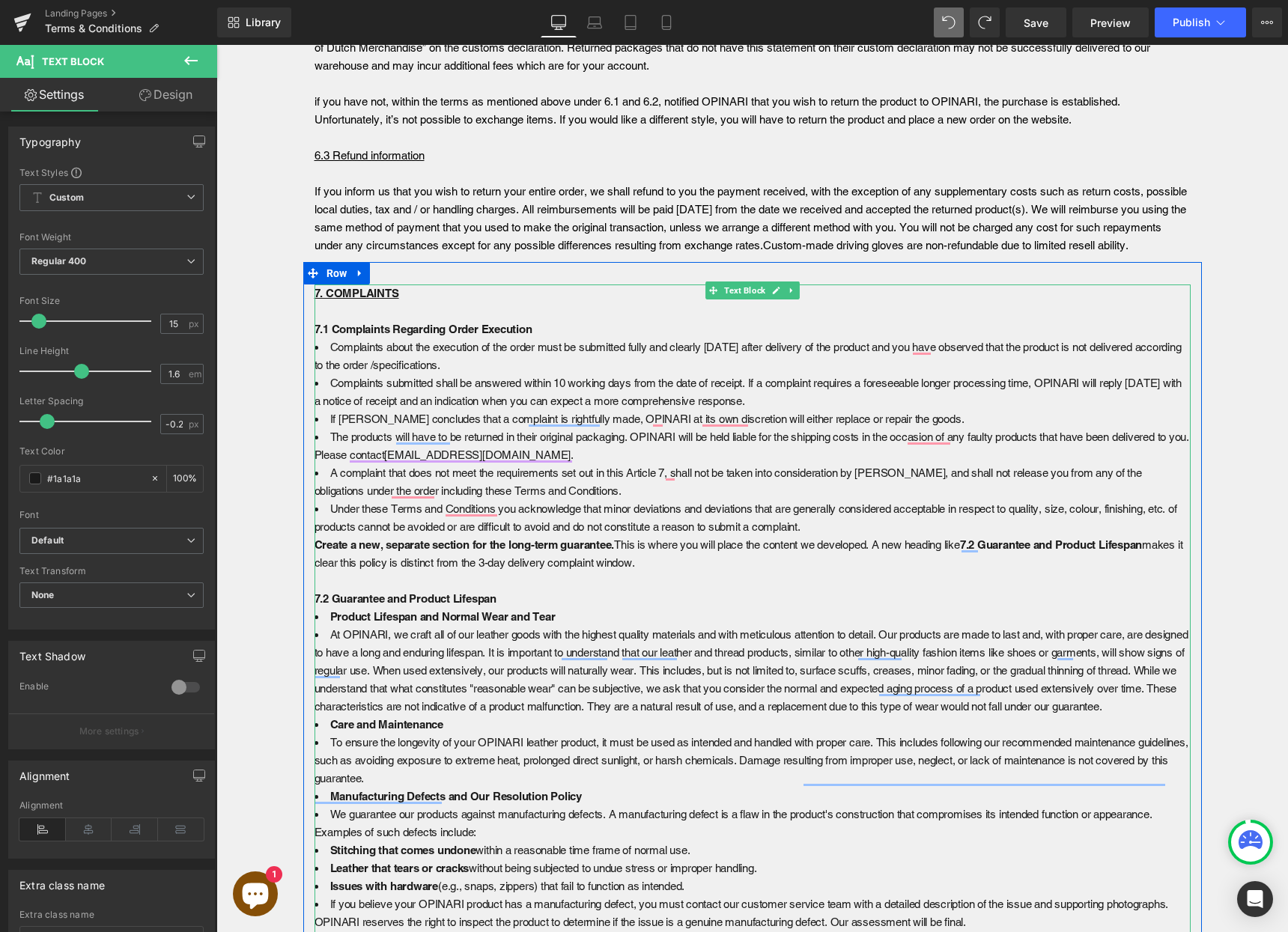
click at [698, 568] on p "Create a new, separate section for the long-term guarantee. This is where you w…" at bounding box center [752, 562] width 876 height 54
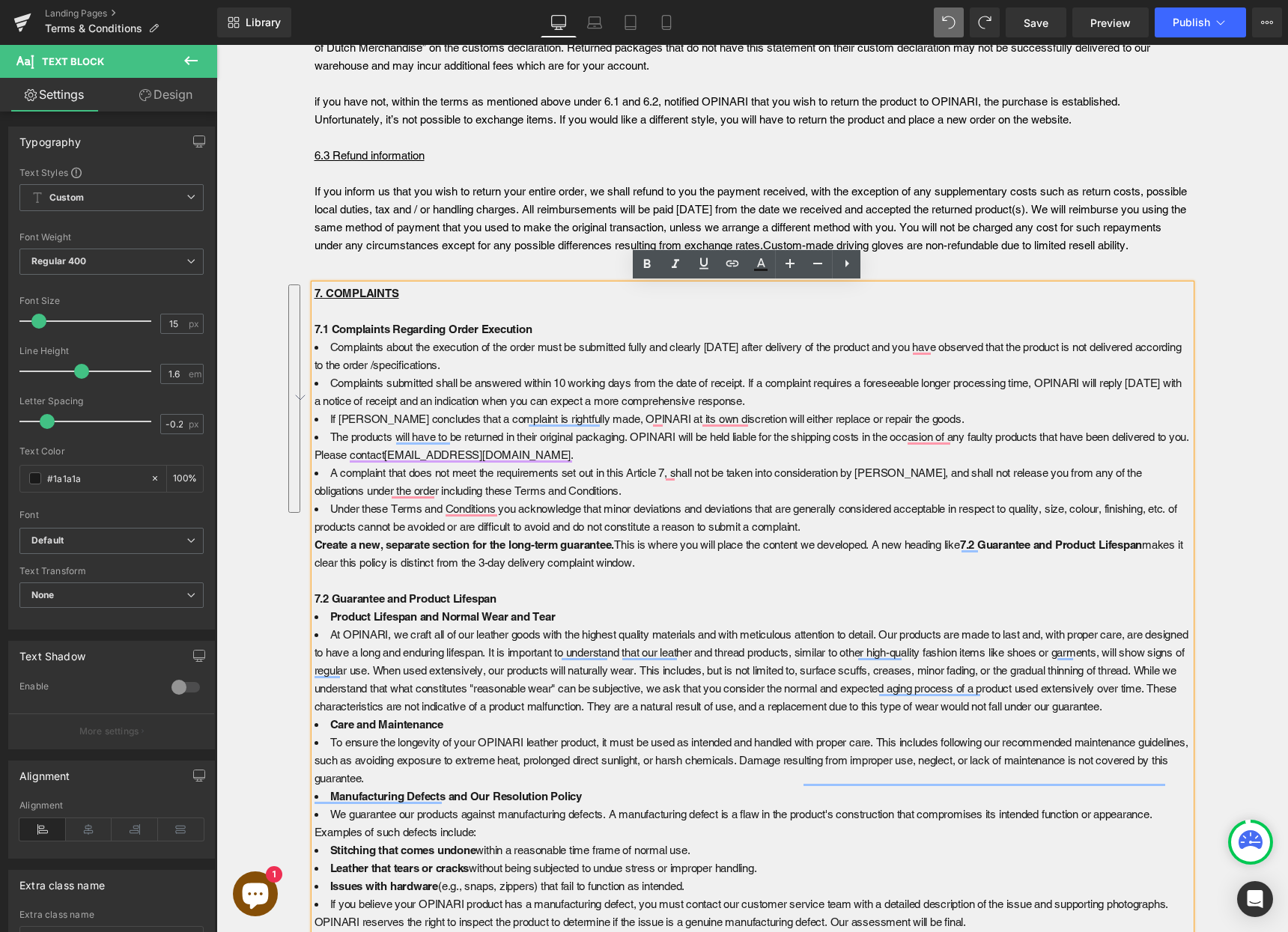
drag, startPoint x: 697, startPoint y: 560, endPoint x: 253, endPoint y: 353, distance: 489.9
click at [844, 269] on icon at bounding box center [846, 263] width 18 height 18
click at [846, 270] on icon at bounding box center [846, 263] width 18 height 18
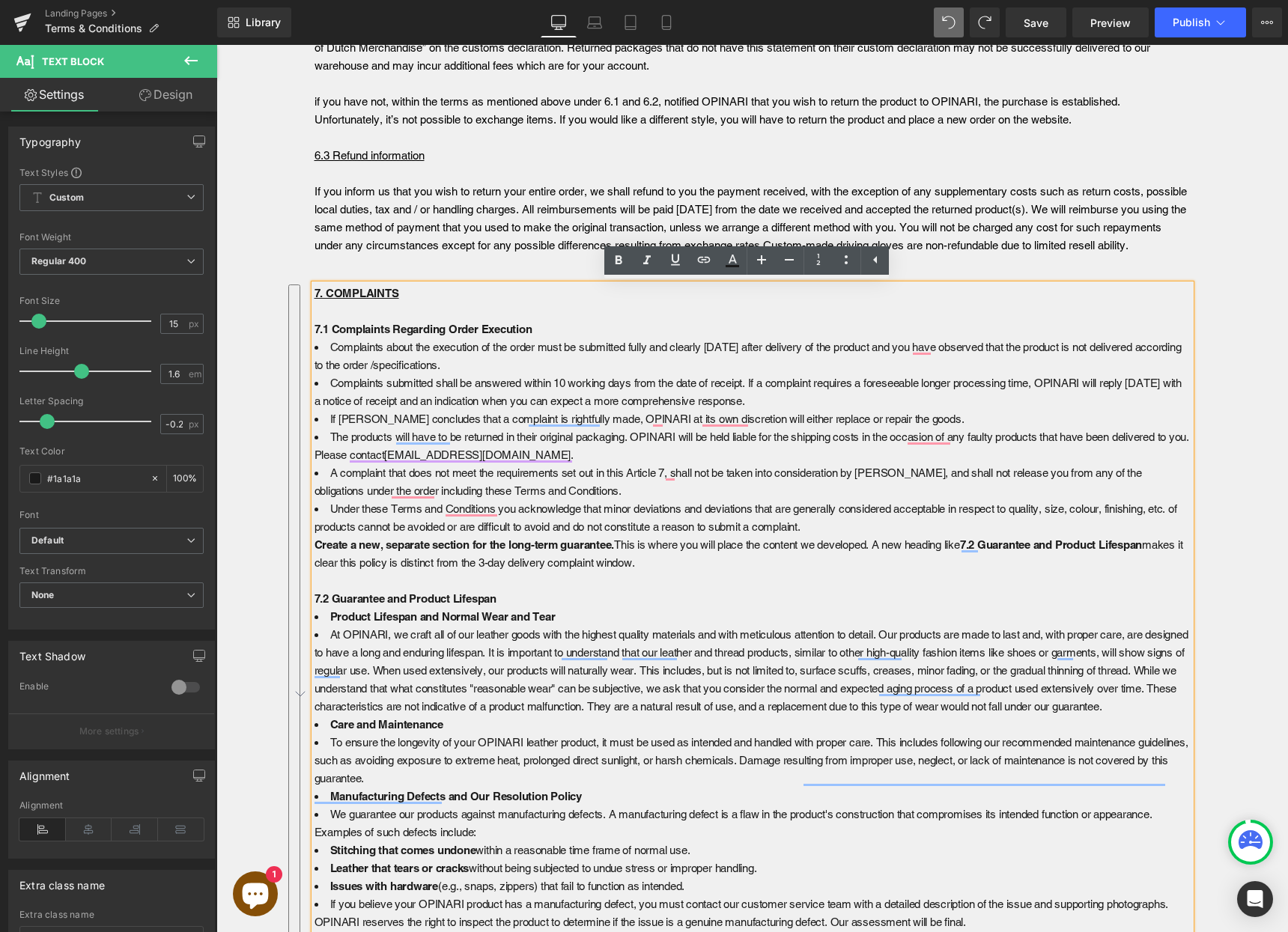
click at [538, 330] on p "7.1 Complaints Regarding Order Execution" at bounding box center [752, 329] width 876 height 18
click at [314, 347] on li "Complaints about the execution of the order must be submitted fully and clearly…" at bounding box center [752, 356] width 876 height 36
click at [555, 330] on p "7.1 Complaints Regarding Order Execution" at bounding box center [752, 329] width 876 height 18
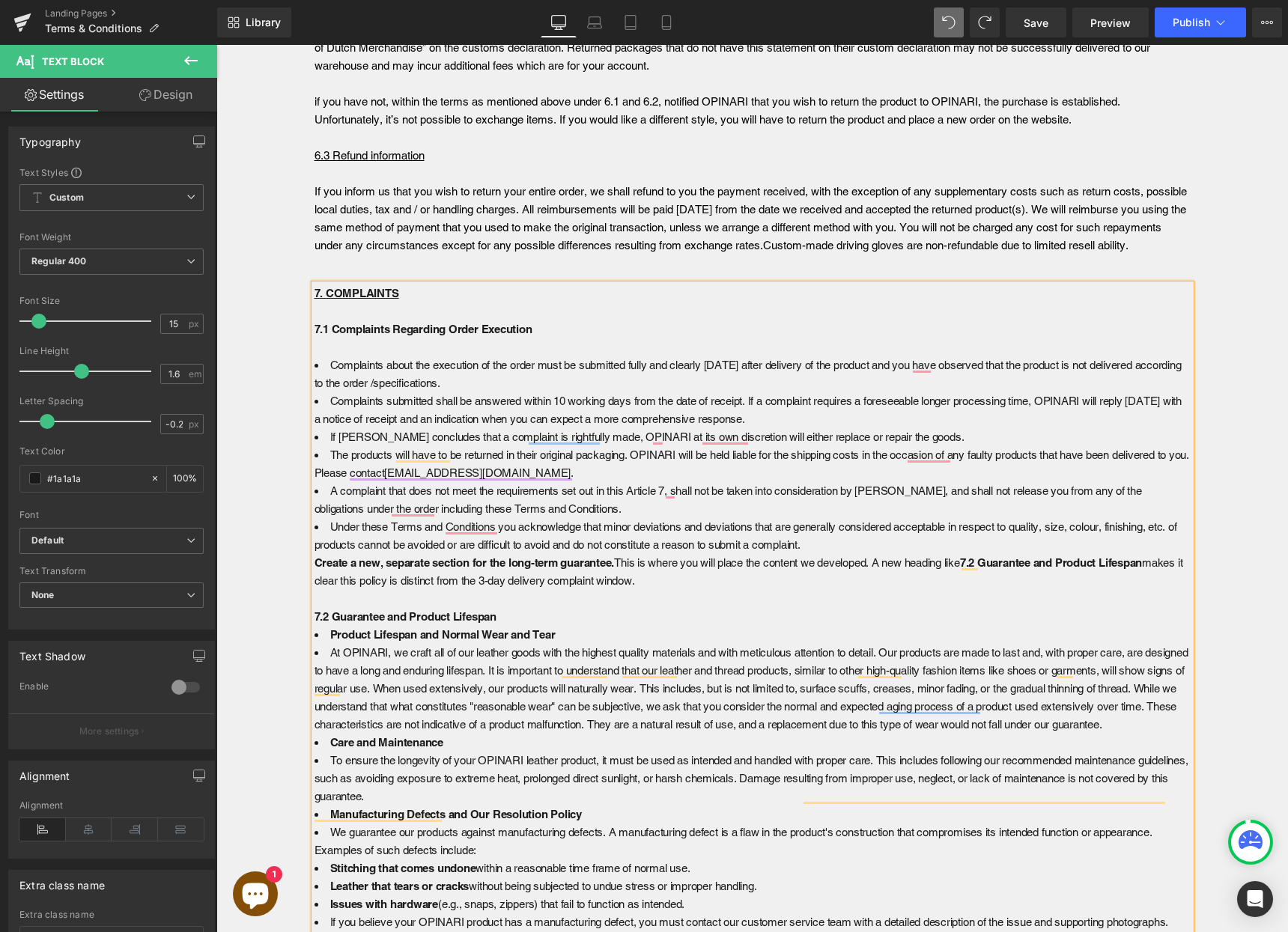
click at [523, 615] on p "7.2 Guarantee and Product Lifespan" at bounding box center [752, 616] width 876 height 18
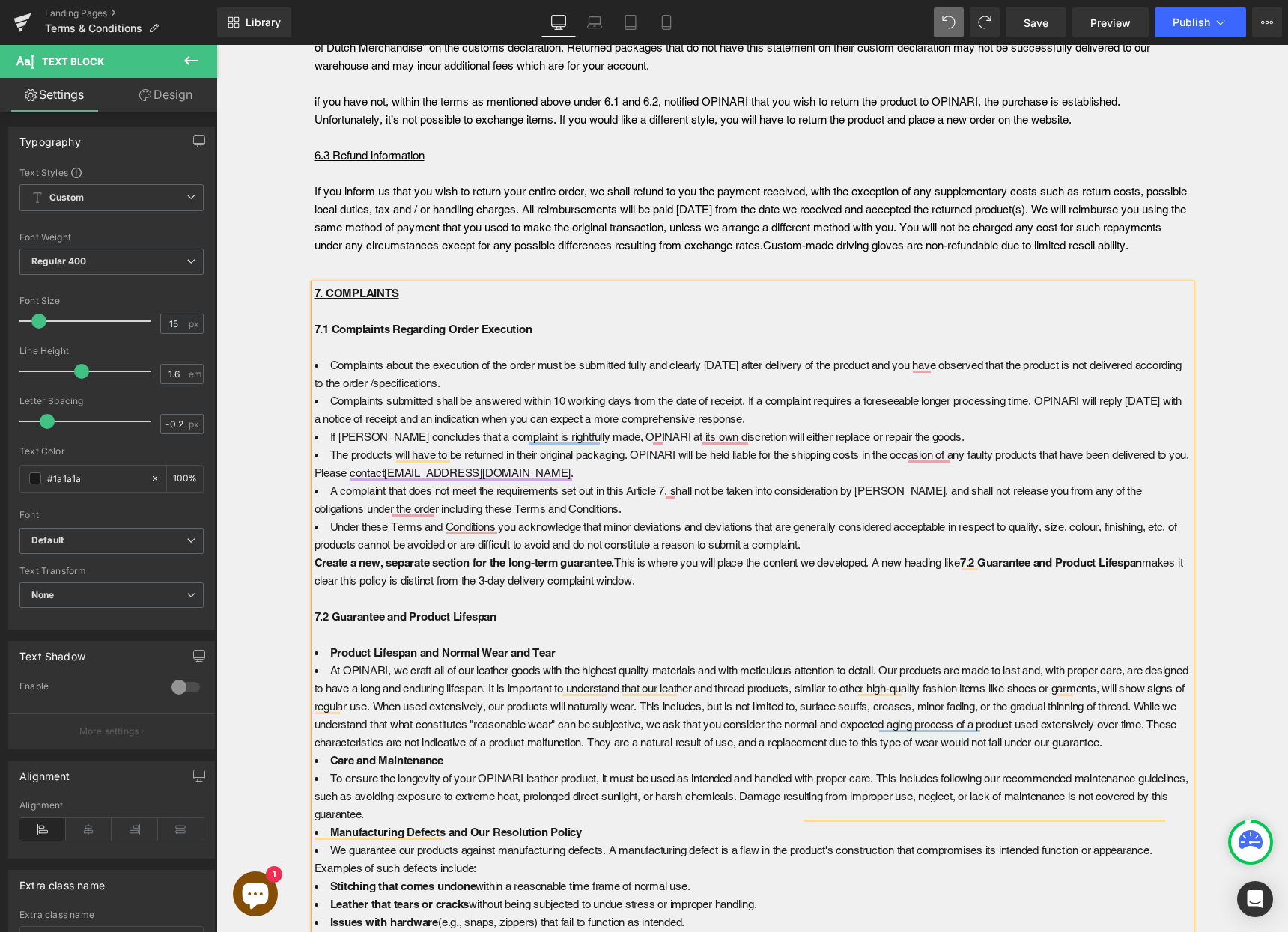
click at [571, 649] on li "Product Lifespan and Normal Wear and Tear" at bounding box center [752, 652] width 876 height 18
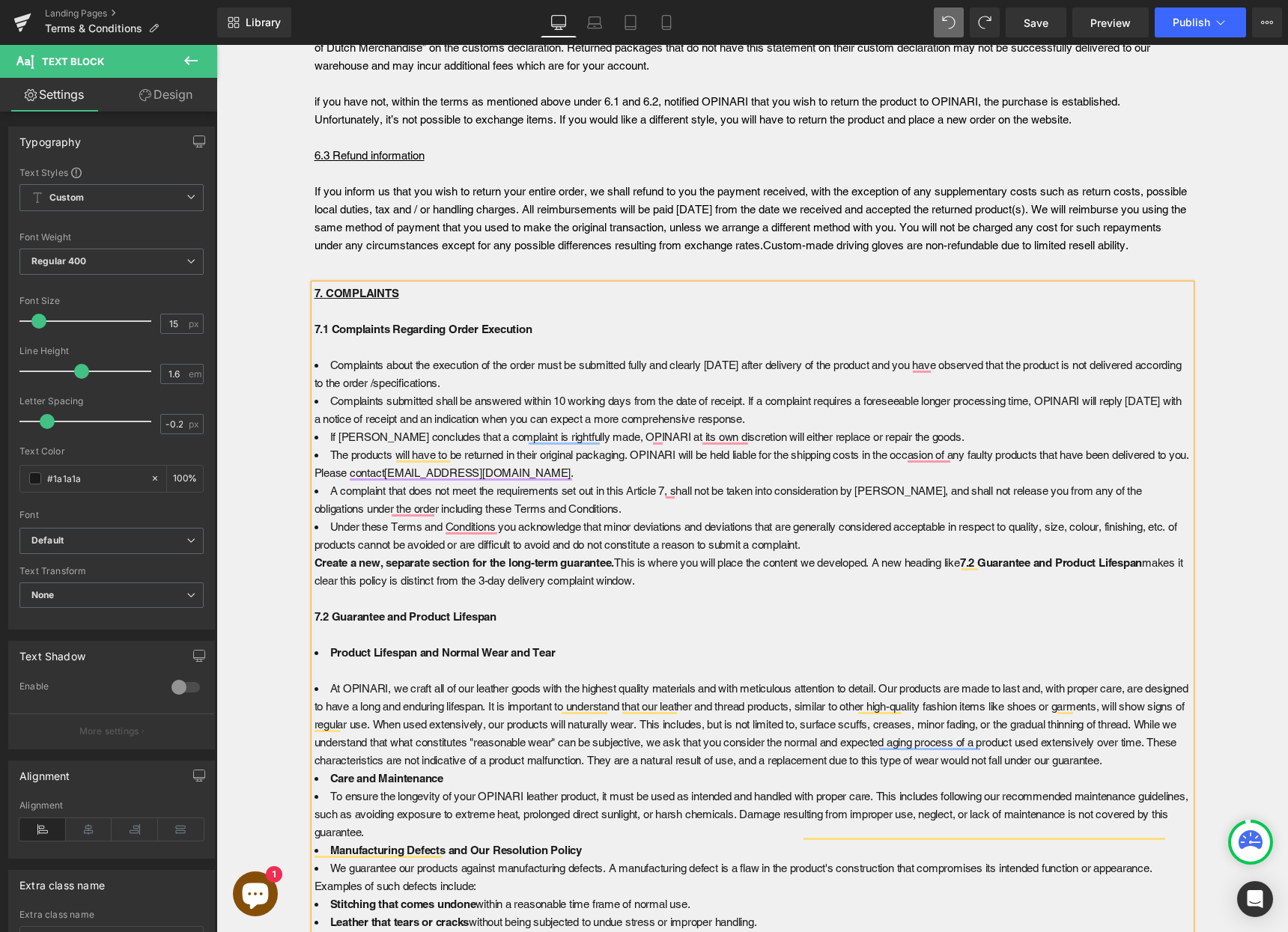
click at [323, 653] on li "Product Lifespan and Normal Wear and Tear" at bounding box center [752, 661] width 876 height 36
click at [327, 689] on li "At OPINARI, we craft all of our leather goods with the highest quality material…" at bounding box center [752, 724] width 876 height 90
click at [435, 770] on p "7.2 Guarantee and Product Lifespan Product Lifespan and Normal Wear and Tear At…" at bounding box center [752, 688] width 876 height 161
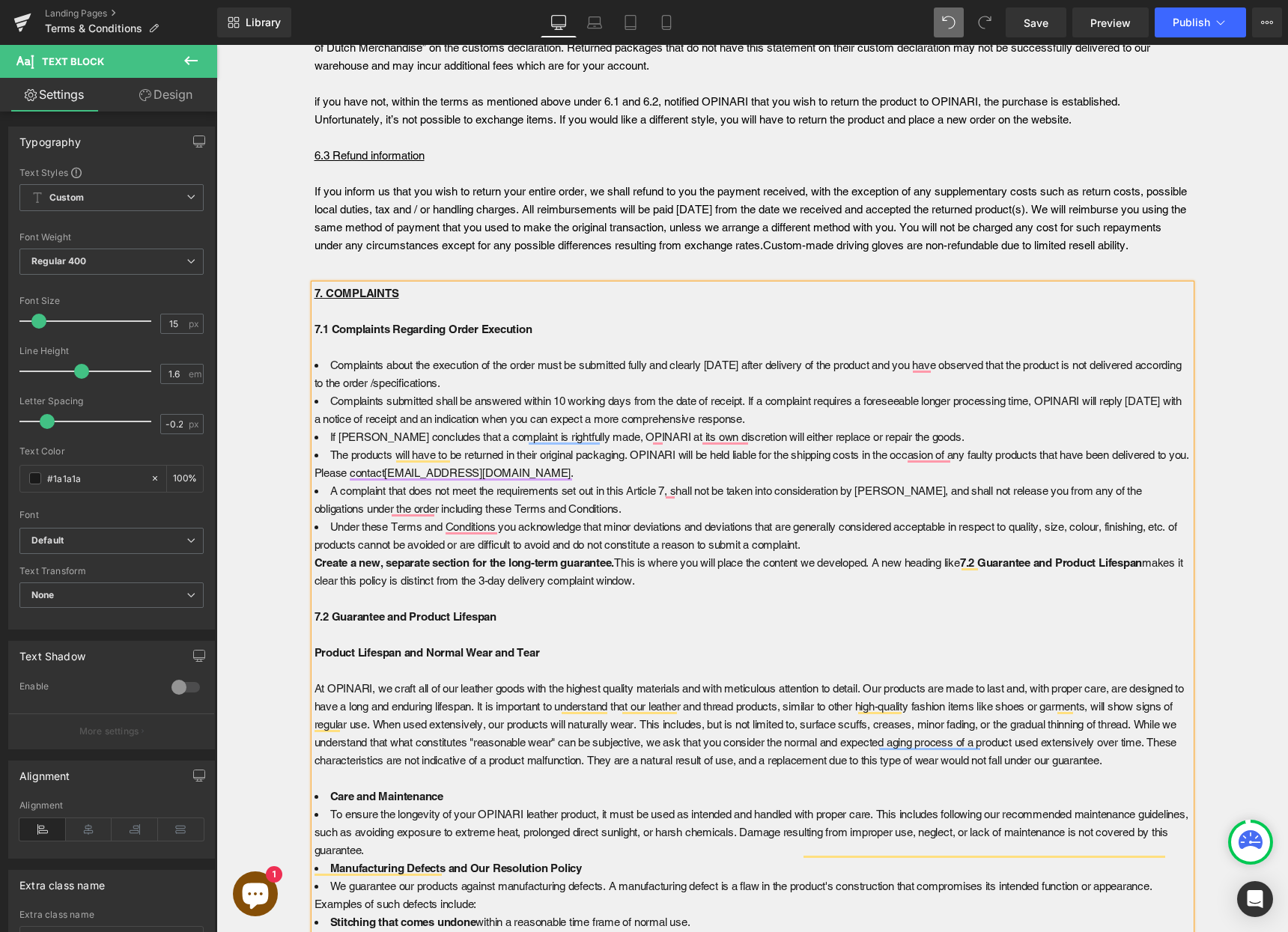
click at [330, 803] on b "Care and Maintenance" at bounding box center [387, 796] width 114 height 12
drag, startPoint x: 689, startPoint y: 576, endPoint x: 620, endPoint y: 562, distance: 70.4
click at [620, 562] on p "Create a new, separate section for the long-term guarantee. This is where you w…" at bounding box center [752, 580] width 876 height 54
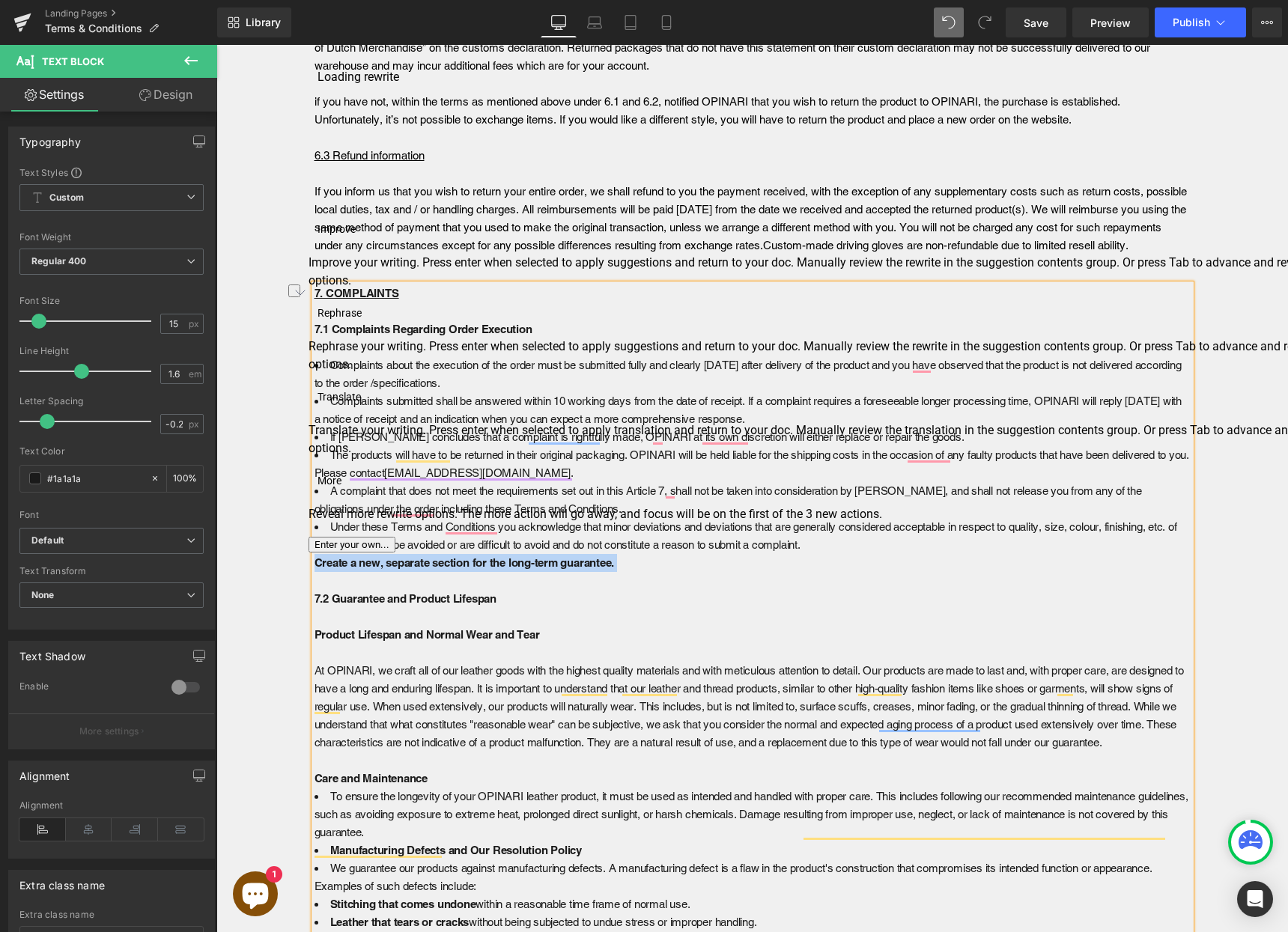
drag, startPoint x: 622, startPoint y: 566, endPoint x: 293, endPoint y: 568, distance: 329.0
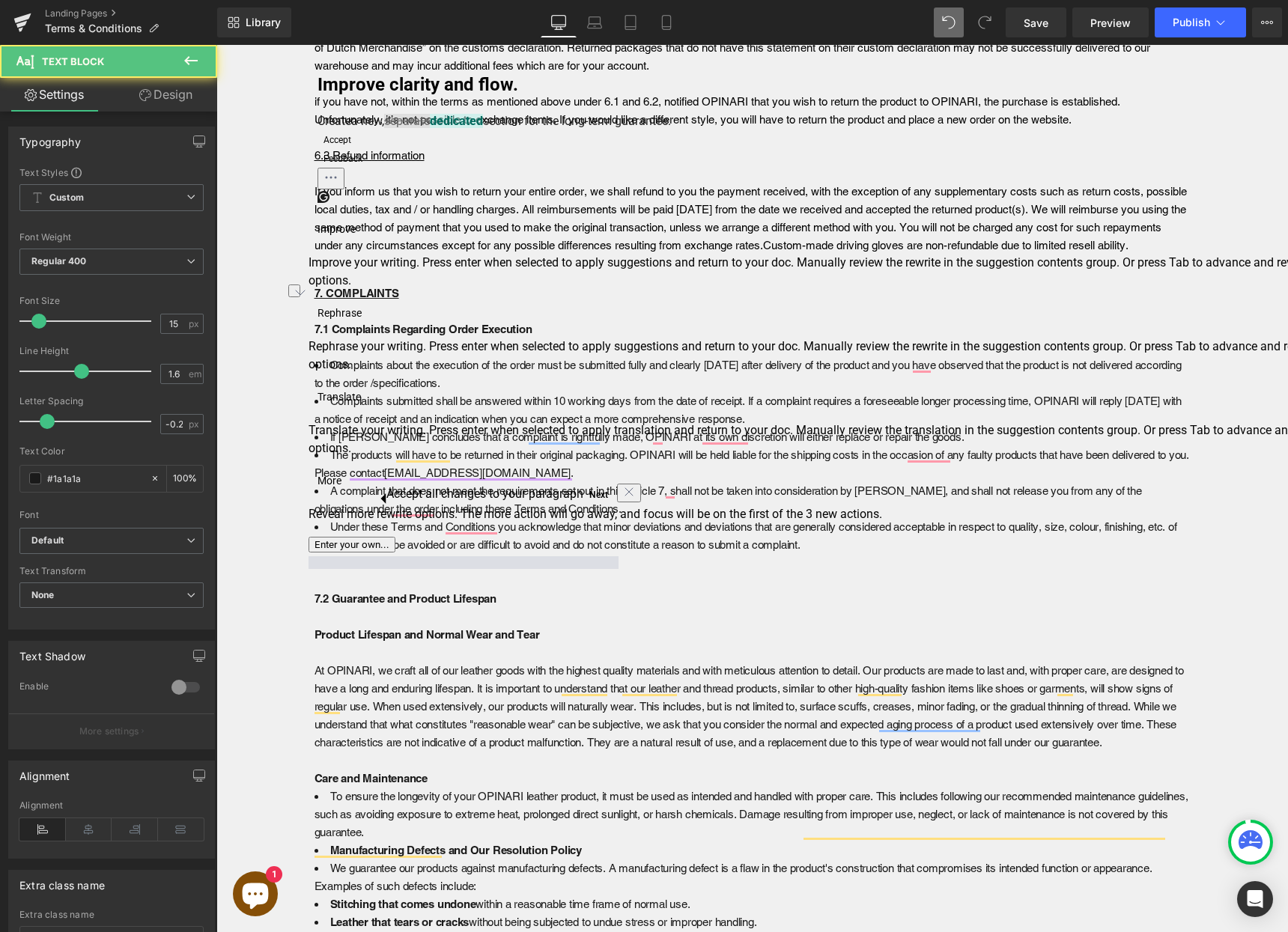
click at [354, 570] on p "To enrich screen reader interactions, please activate Accessibility in Grammarl…" at bounding box center [752, 572] width 876 height 36
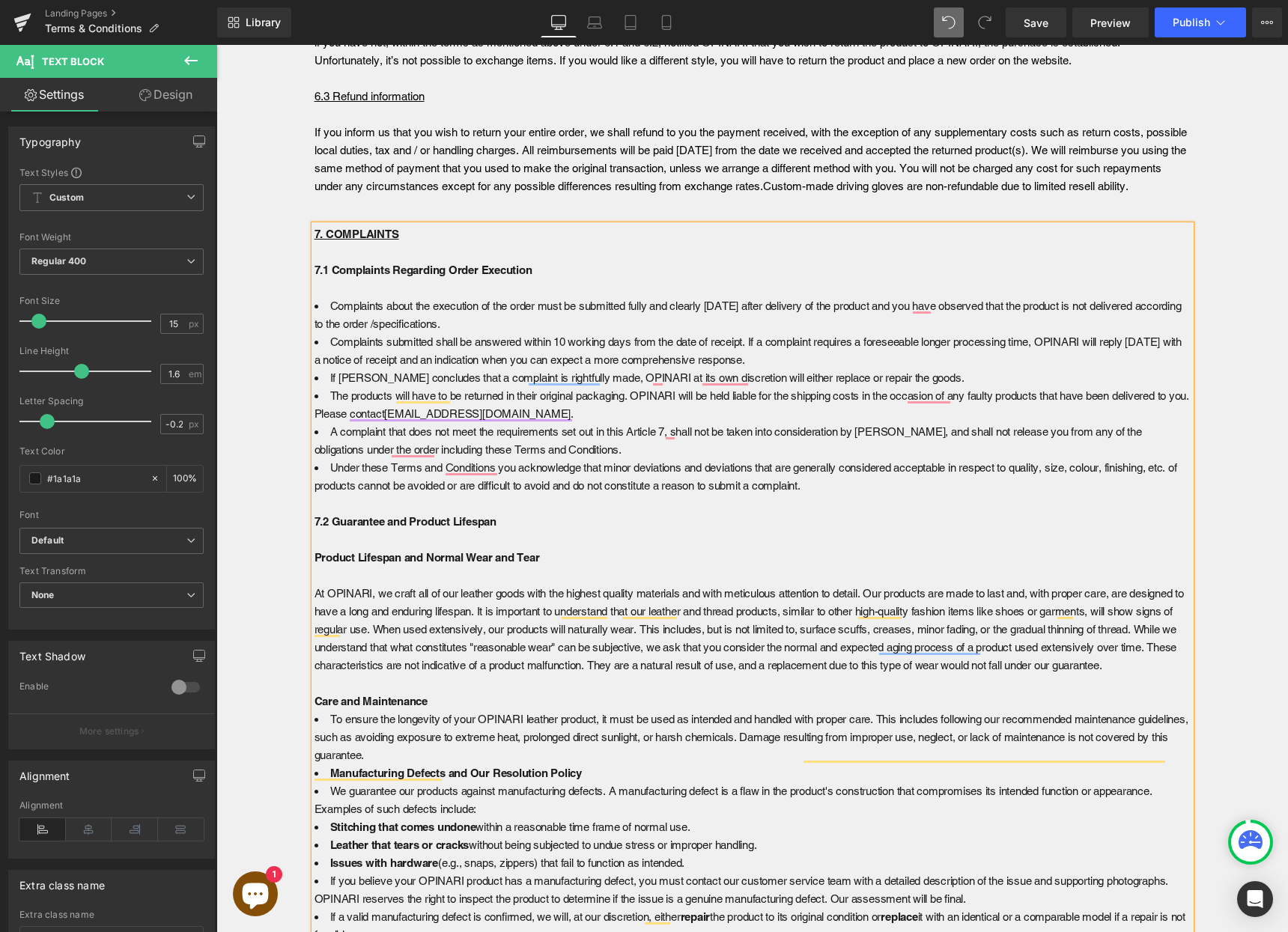
scroll to position [4385, 0]
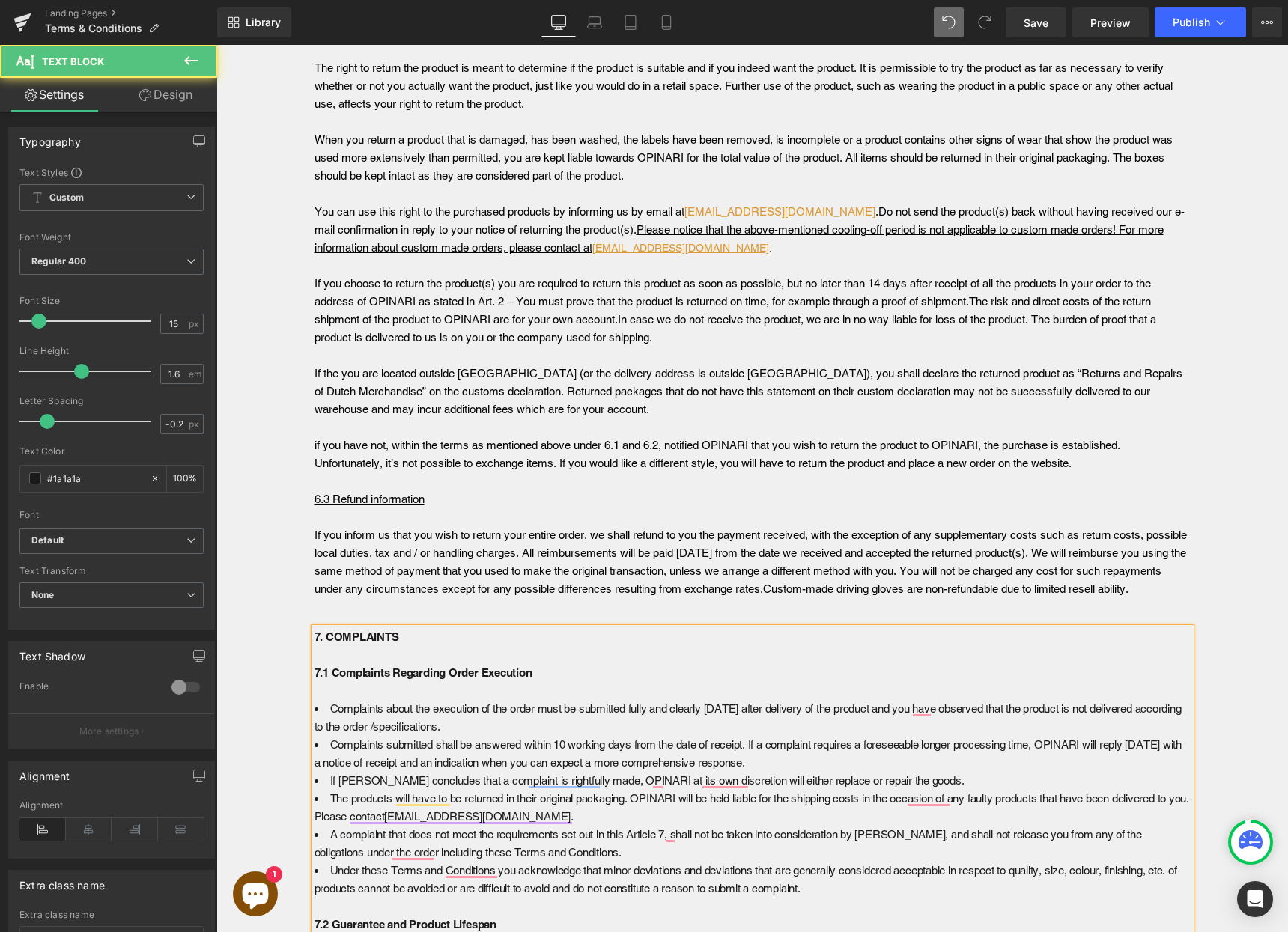
click at [401, 678] on b "7.1 Complaints Regarding Order Execution" at bounding box center [423, 672] width 218 height 12
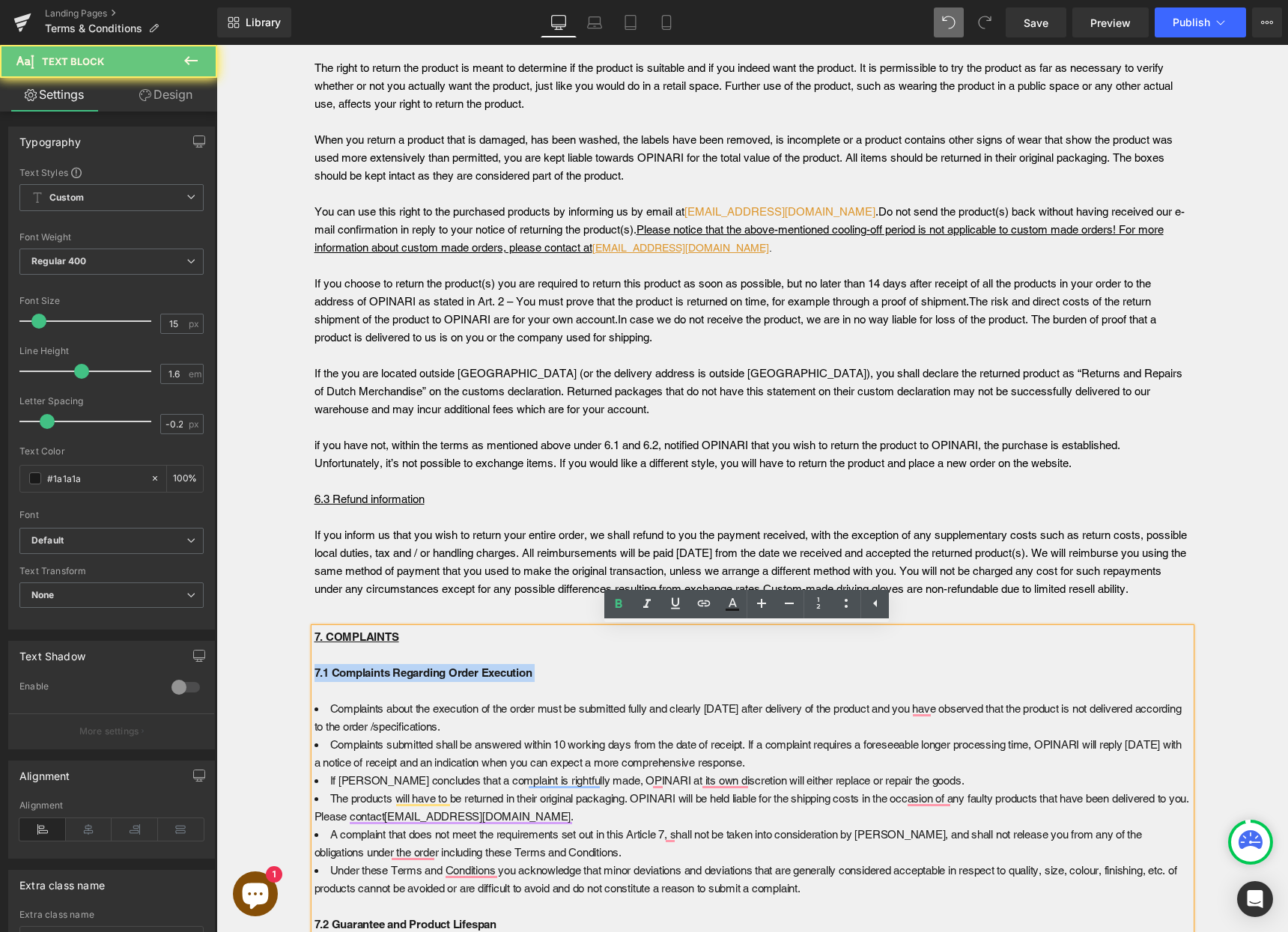
click at [401, 678] on b "7.1 Complaints Regarding Order Execution" at bounding box center [423, 672] width 218 height 12
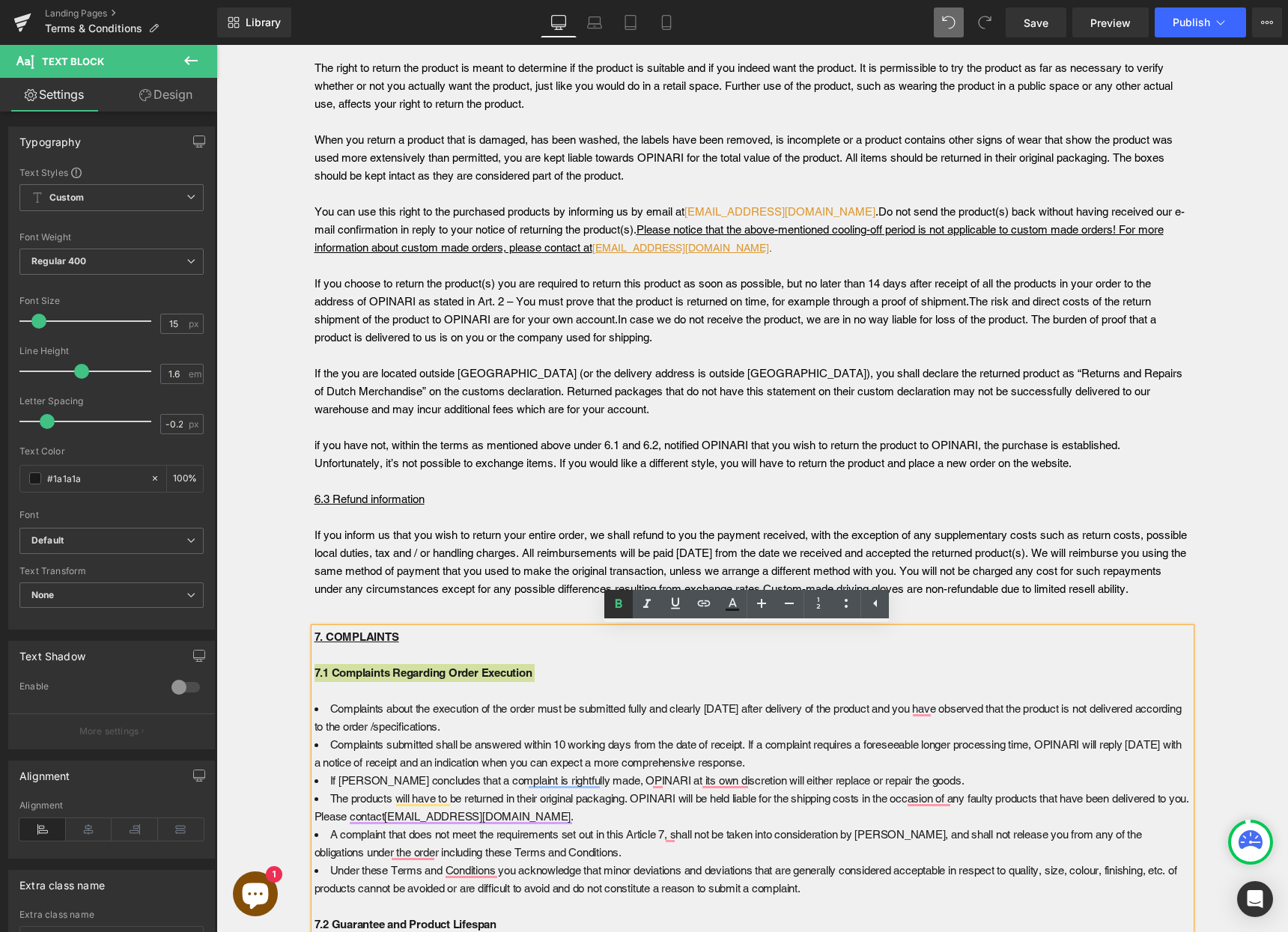
click at [622, 606] on icon at bounding box center [618, 604] width 18 height 18
drag, startPoint x: 672, startPoint y: 604, endPoint x: 664, endPoint y: 613, distance: 12.0
click at [672, 604] on icon at bounding box center [676, 604] width 9 height 11
click at [454, 672] on p "7.1 Complaints Regarding Order Execution" at bounding box center [752, 682] width 876 height 36
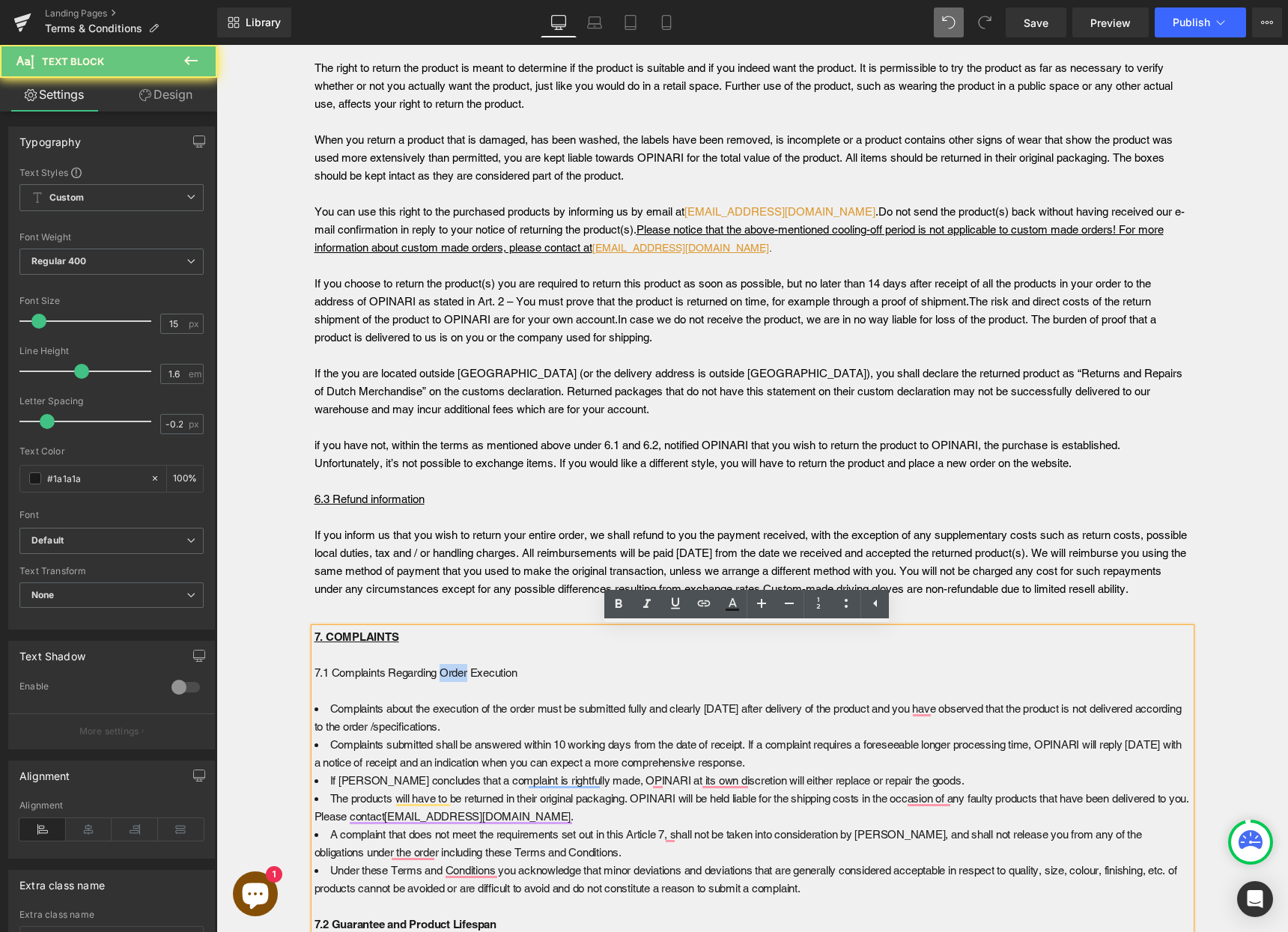
click at [454, 672] on p "7.1 Complaints Regarding Order Execution" at bounding box center [752, 682] width 876 height 36
click at [672, 601] on icon at bounding box center [676, 604] width 9 height 11
click at [581, 677] on p "7.1 Complaints Regarding Order Execution" at bounding box center [752, 682] width 876 height 36
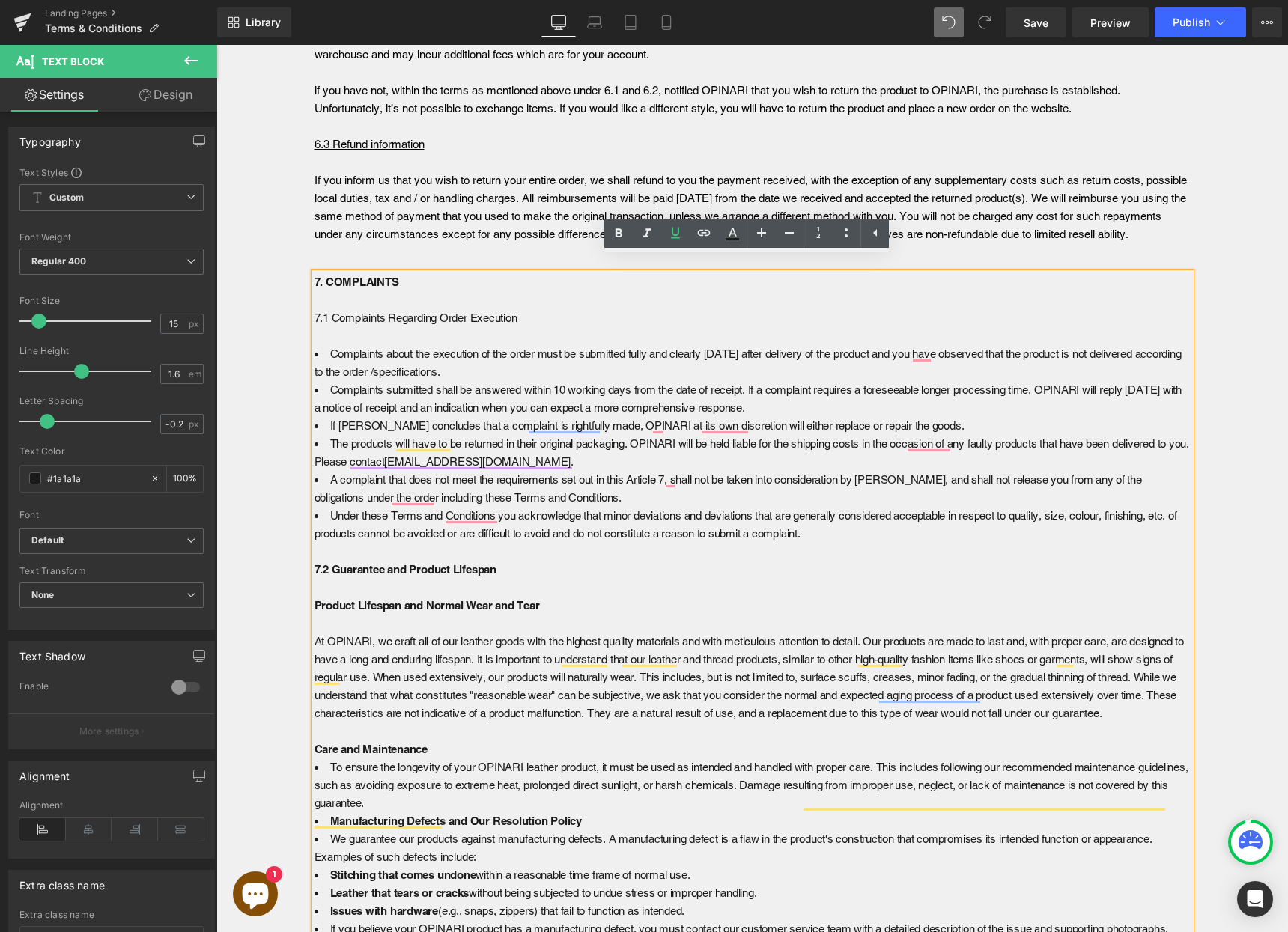
scroll to position [4789, 0]
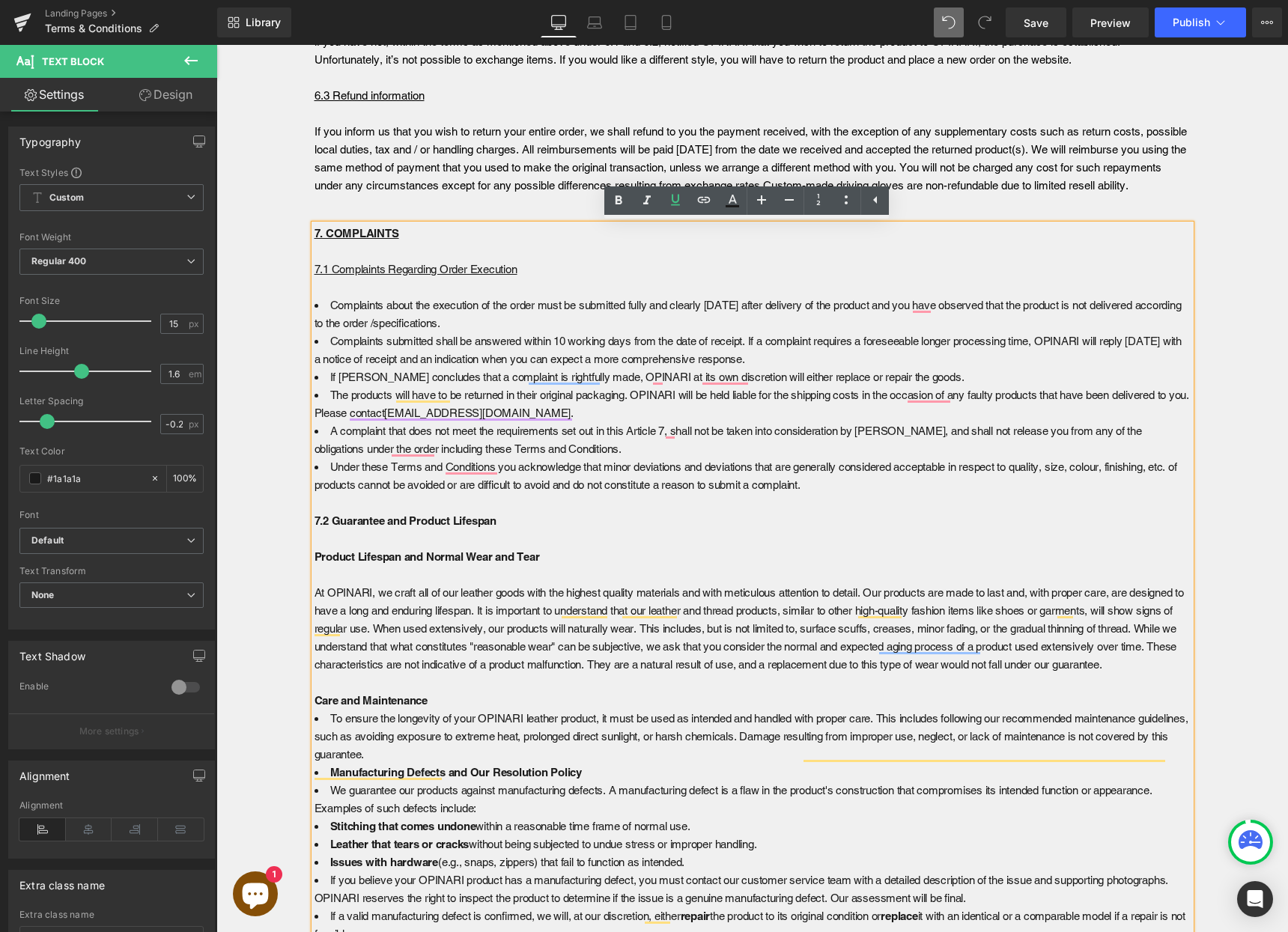
click at [407, 523] on b "7.2 Guarantee and Product Lifespan" at bounding box center [405, 520] width 182 height 12
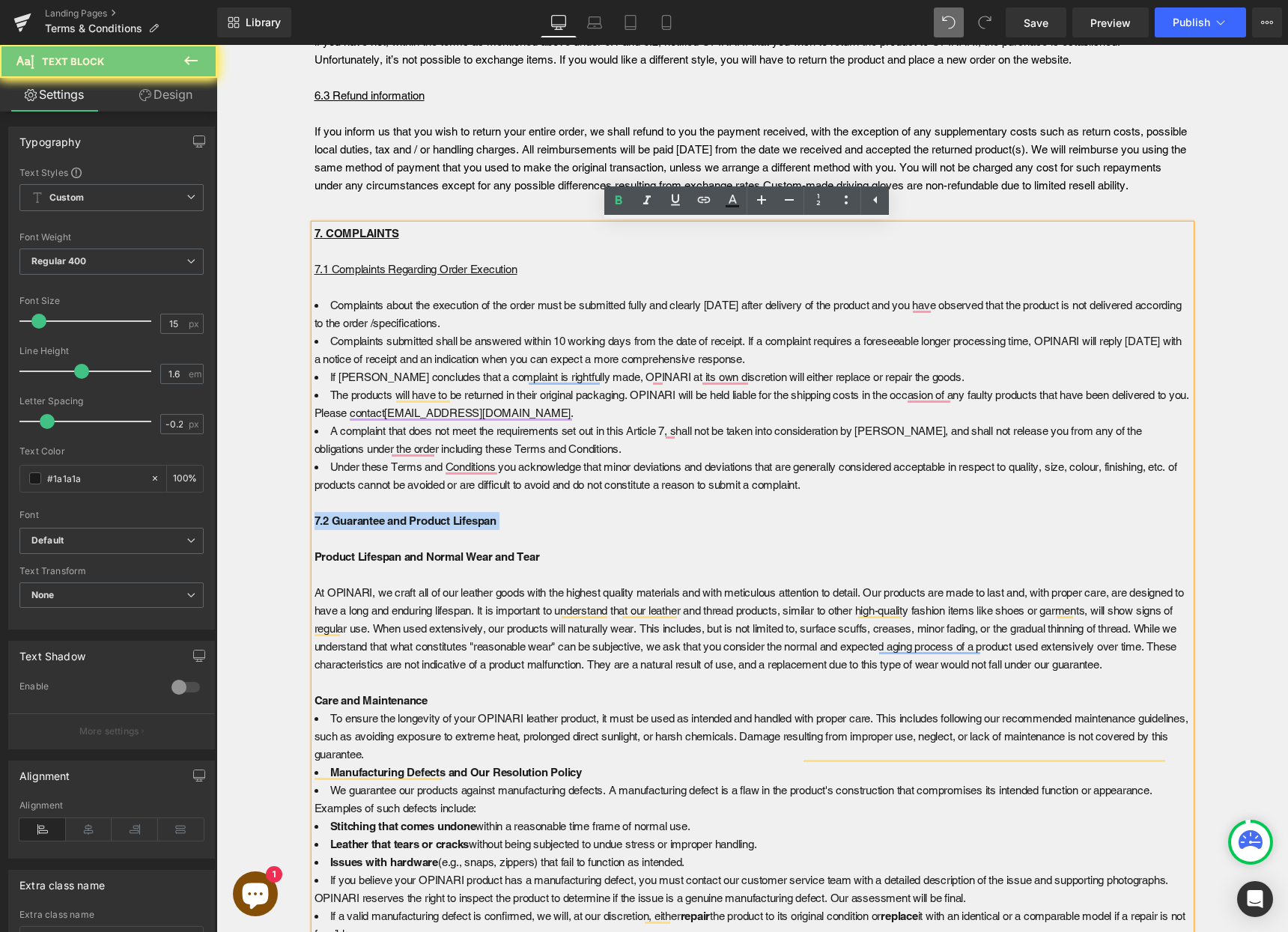
click at [407, 523] on b "7.2 Guarantee and Product Lifespan" at bounding box center [405, 520] width 182 height 12
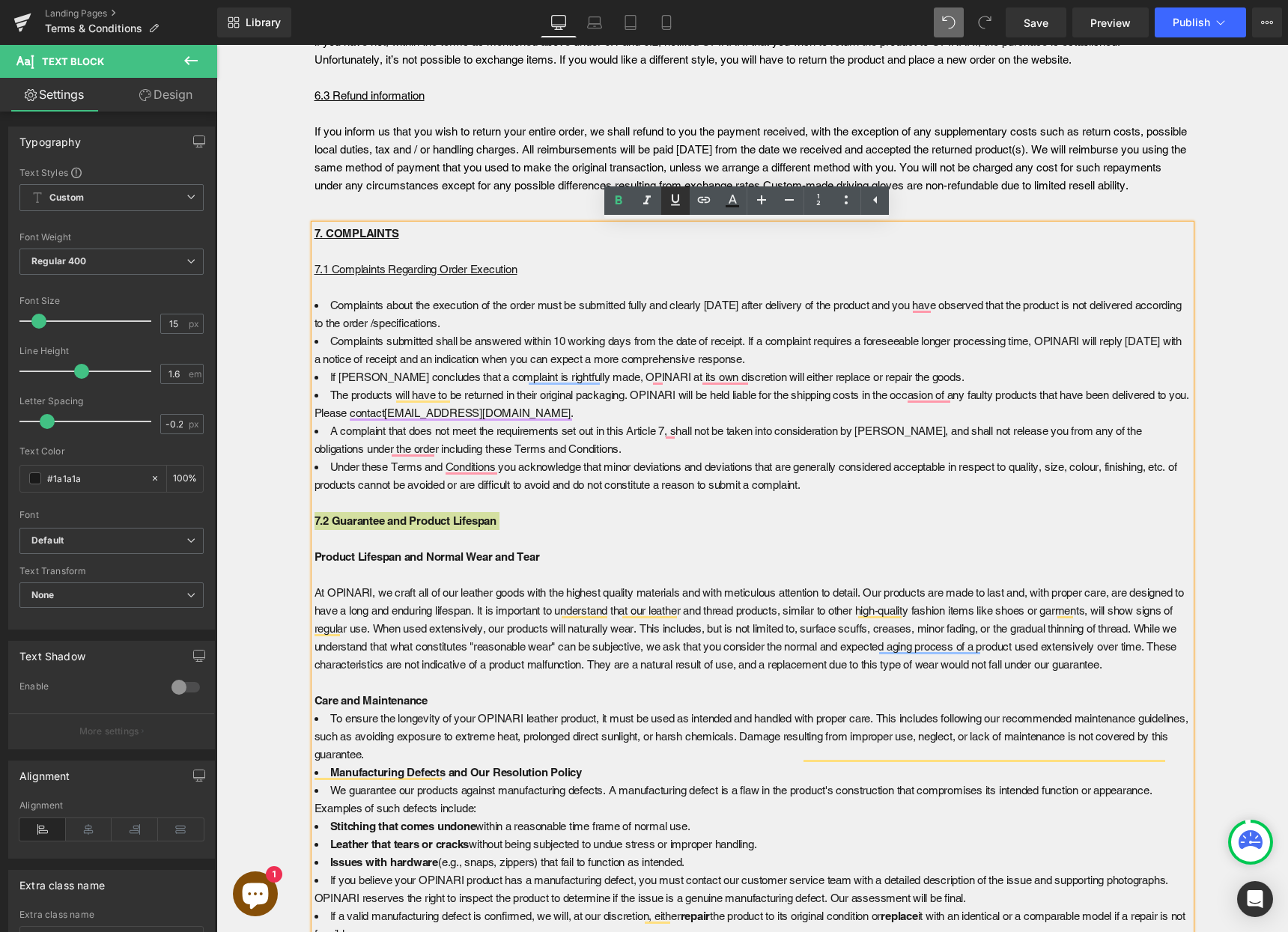
click at [669, 200] on icon at bounding box center [675, 200] width 18 height 18
click at [620, 200] on icon at bounding box center [619, 200] width 7 height 9
click at [662, 550] on p "7.2 Guarantee and Product Lifespan Product Lifespan and Normal Wear and Tear At…" at bounding box center [752, 611] width 876 height 197
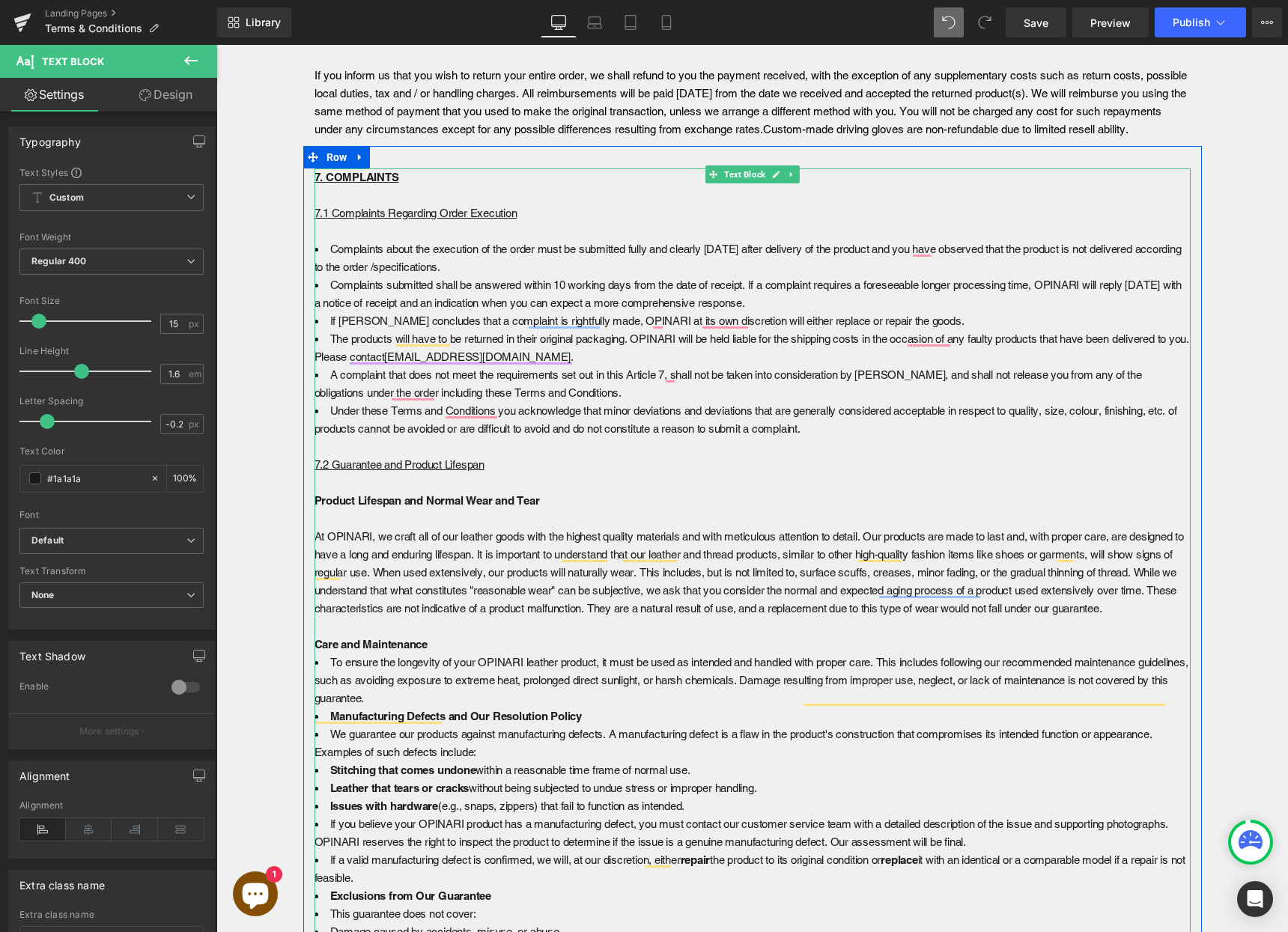
scroll to position [4881, 0]
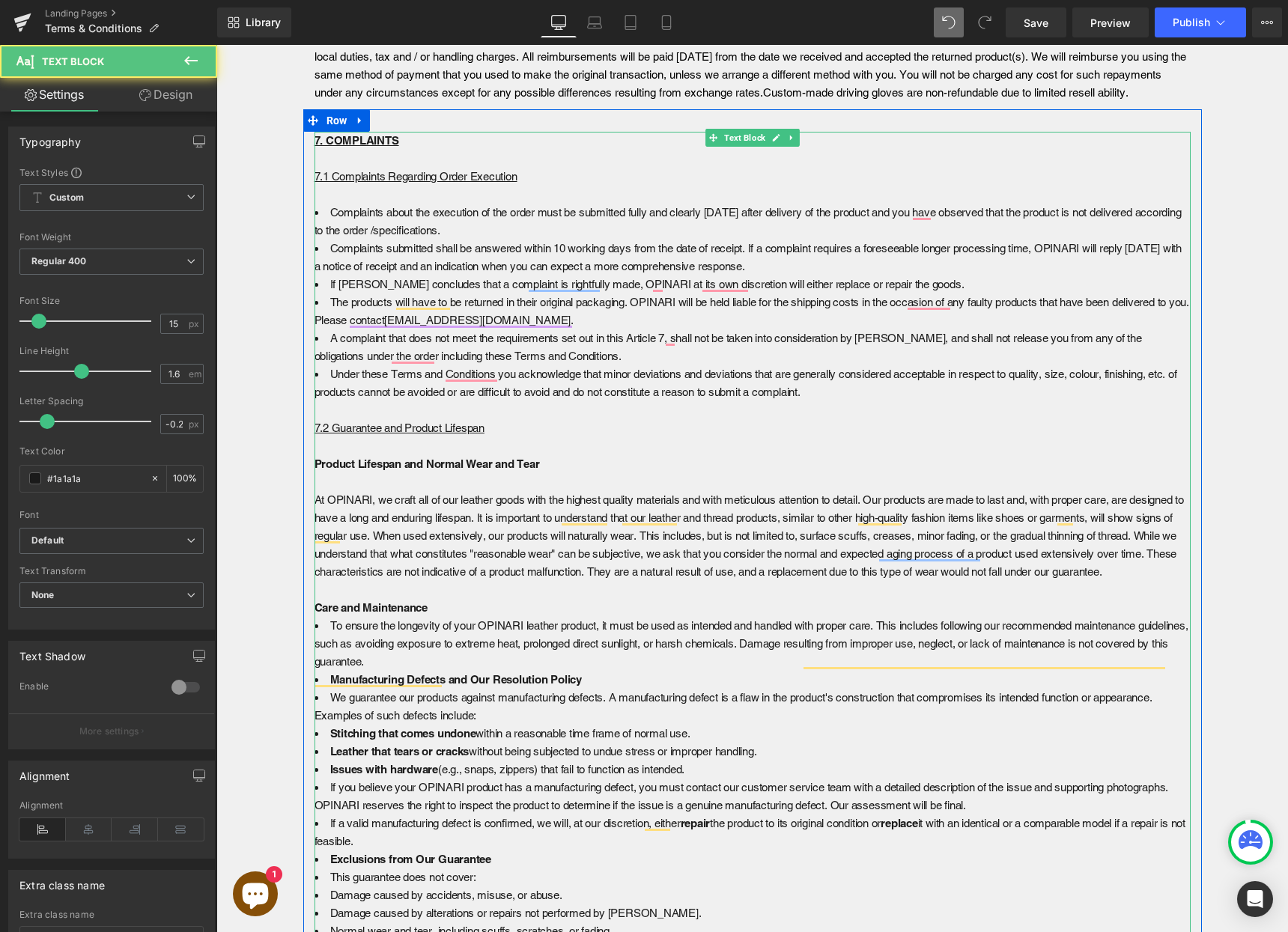
click at [326, 646] on li "To ensure the longevity of your OPINARI leather product, it must be used as int…" at bounding box center [752, 643] width 876 height 54
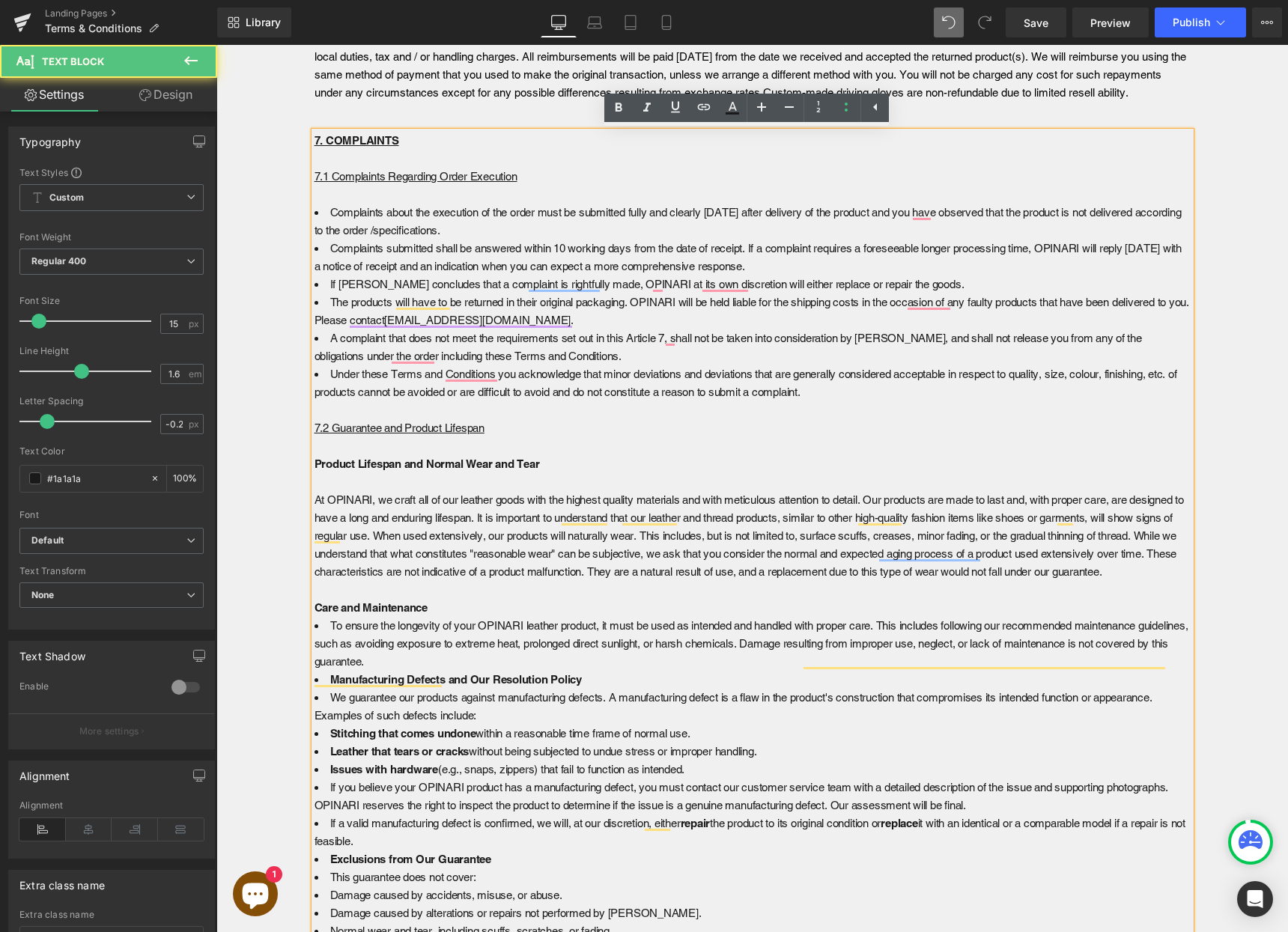
scroll to position [4885, 0]
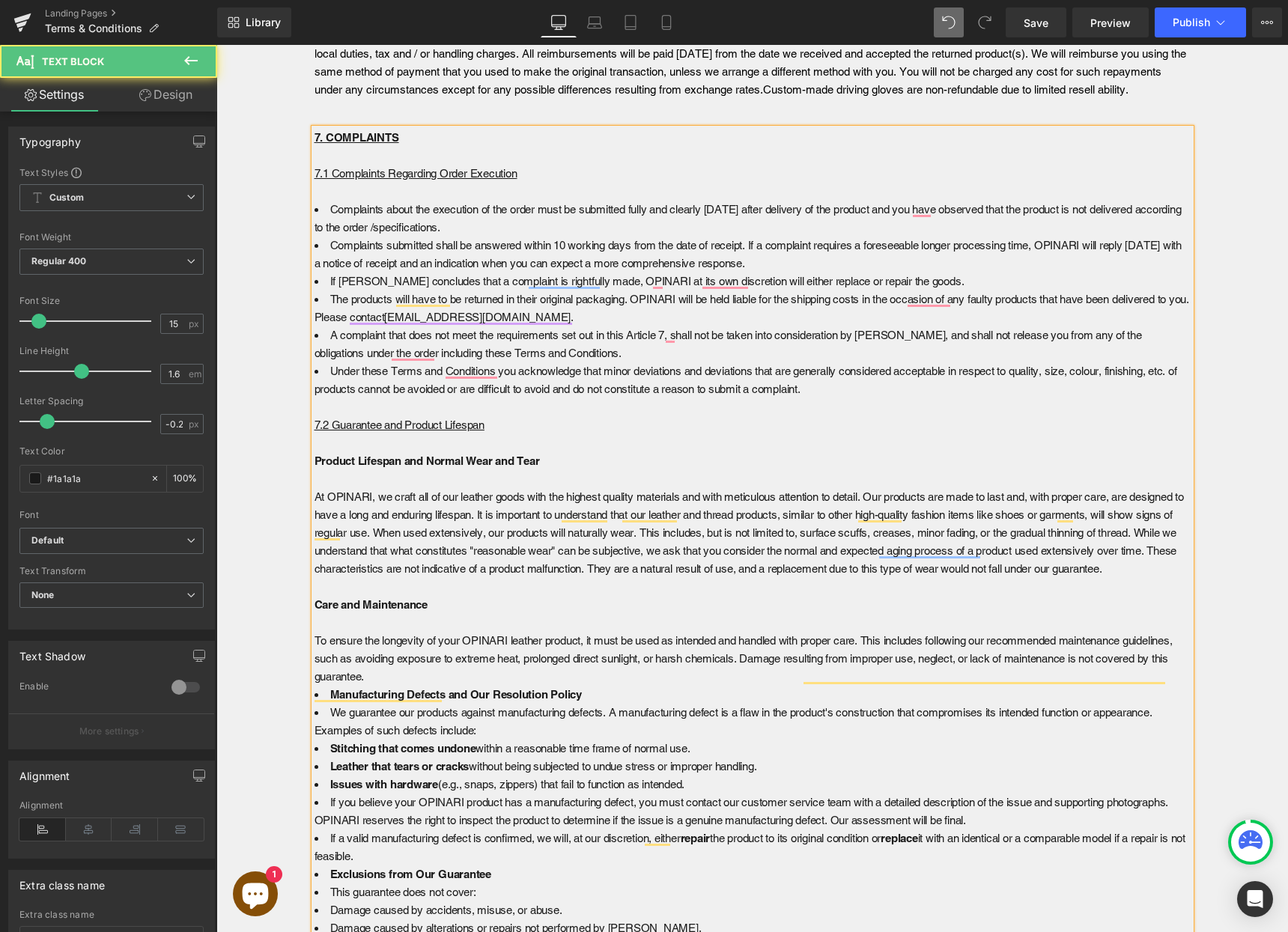
click at [453, 686] on p "7.2 Guarantee and Product Lifespan Product Lifespan and Normal Wear and Tear At…" at bounding box center [752, 551] width 876 height 270
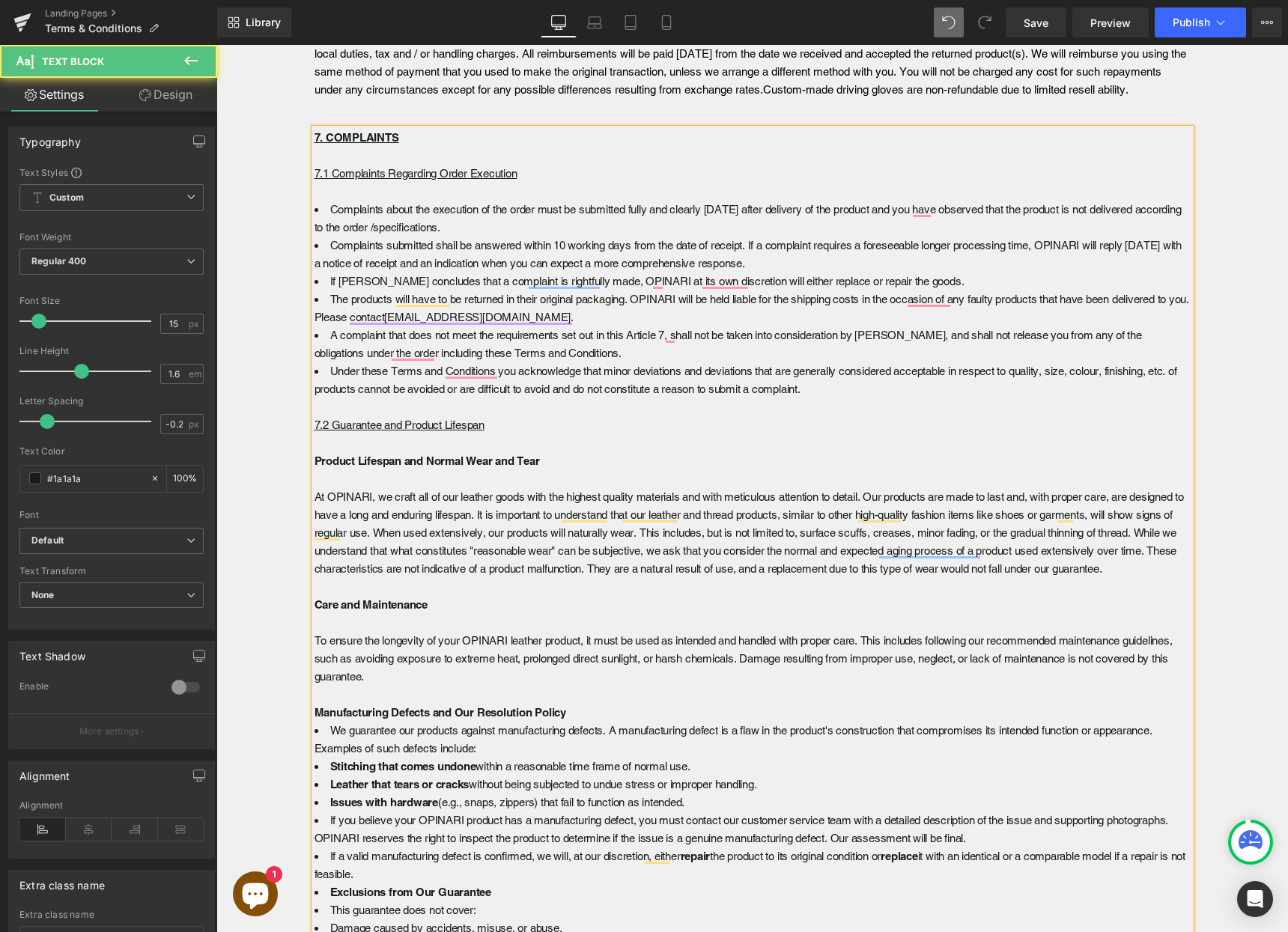
click at [327, 749] on li "We guarantee our products against manufacturing defects. A manufacturing defect…" at bounding box center [752, 739] width 876 height 36
click at [489, 757] on p "7.2 Guarantee and Product Lifespan Product Lifespan and Normal Wear and Tear At…" at bounding box center [752, 587] width 876 height 342
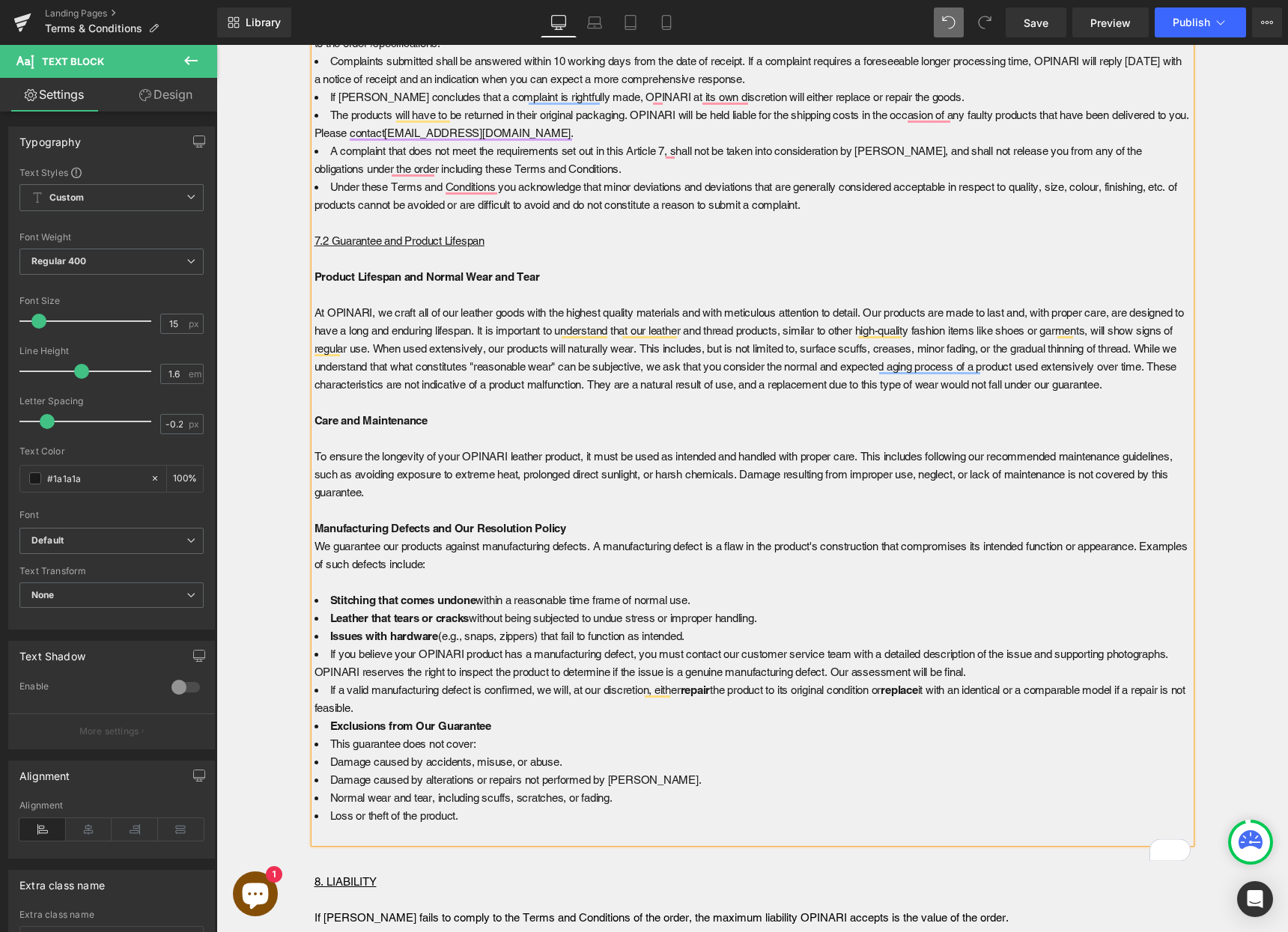
scroll to position [5141, 0]
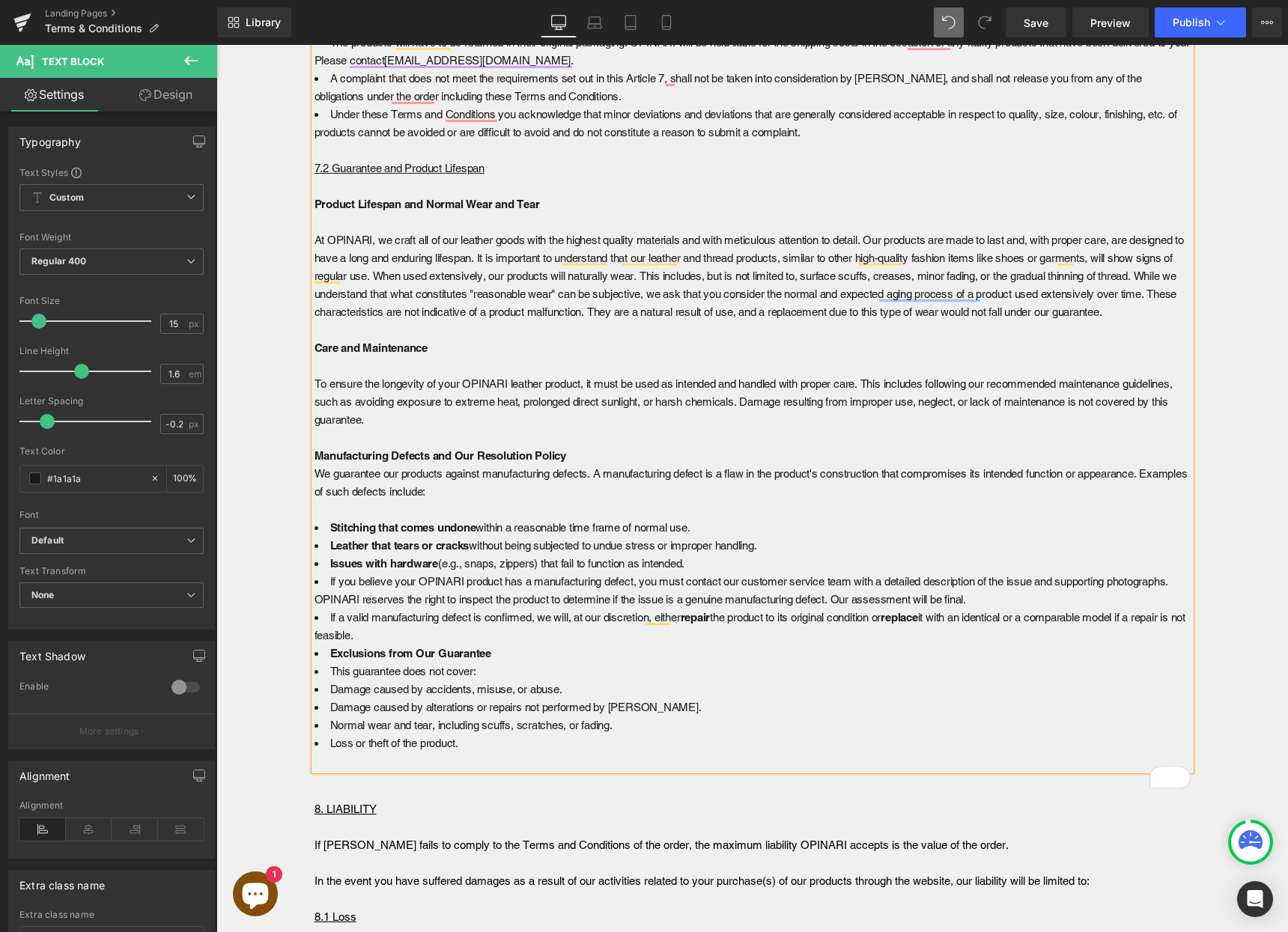
click at [707, 572] on li "Issues with hardware (e.g., snaps, zippers) that fail to function as intended." at bounding box center [752, 563] width 876 height 18
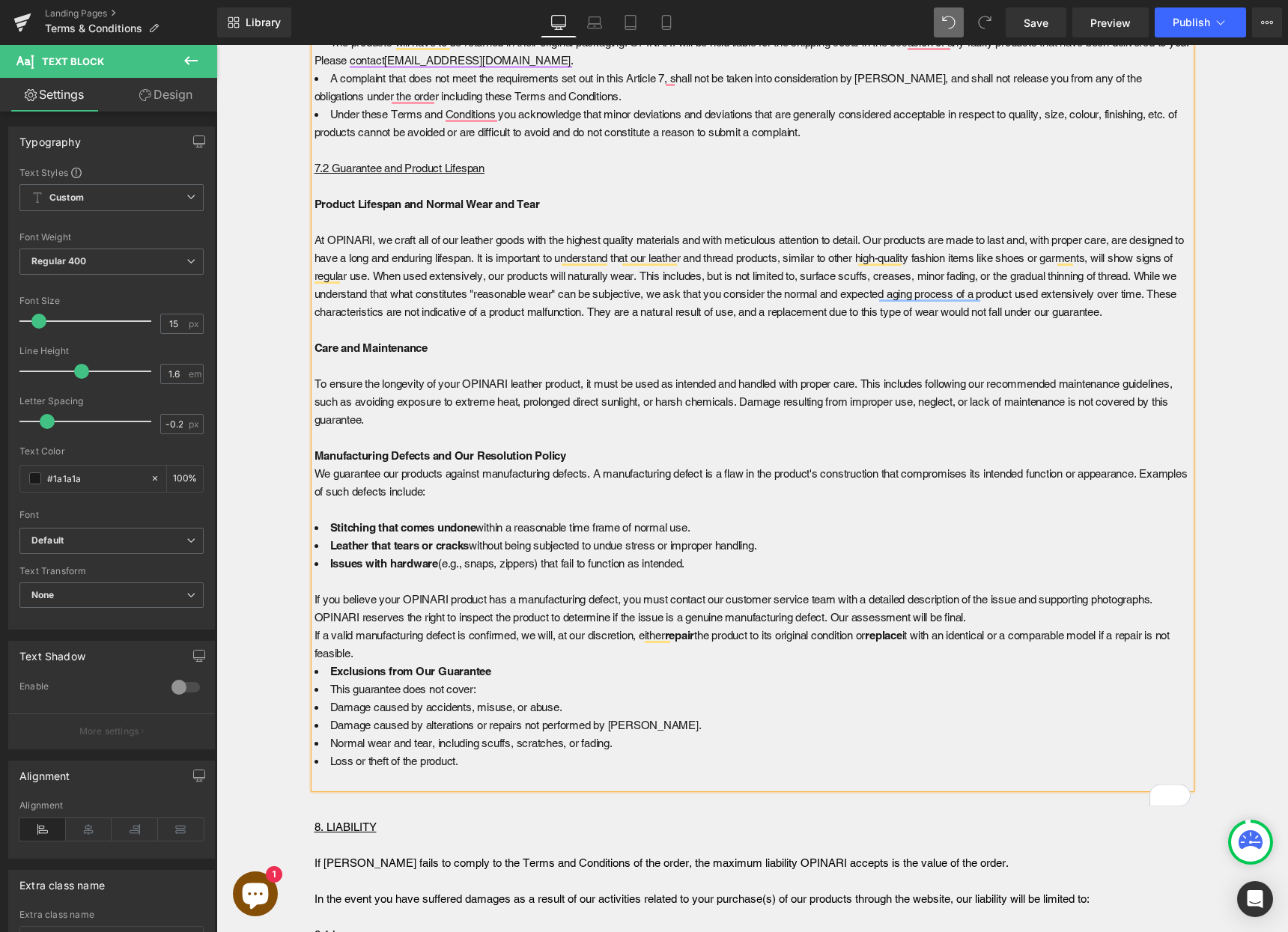
click at [426, 662] on li "Issues with hardware (e.g., snaps, zippers) that fail to function as intended. …" at bounding box center [752, 608] width 876 height 108
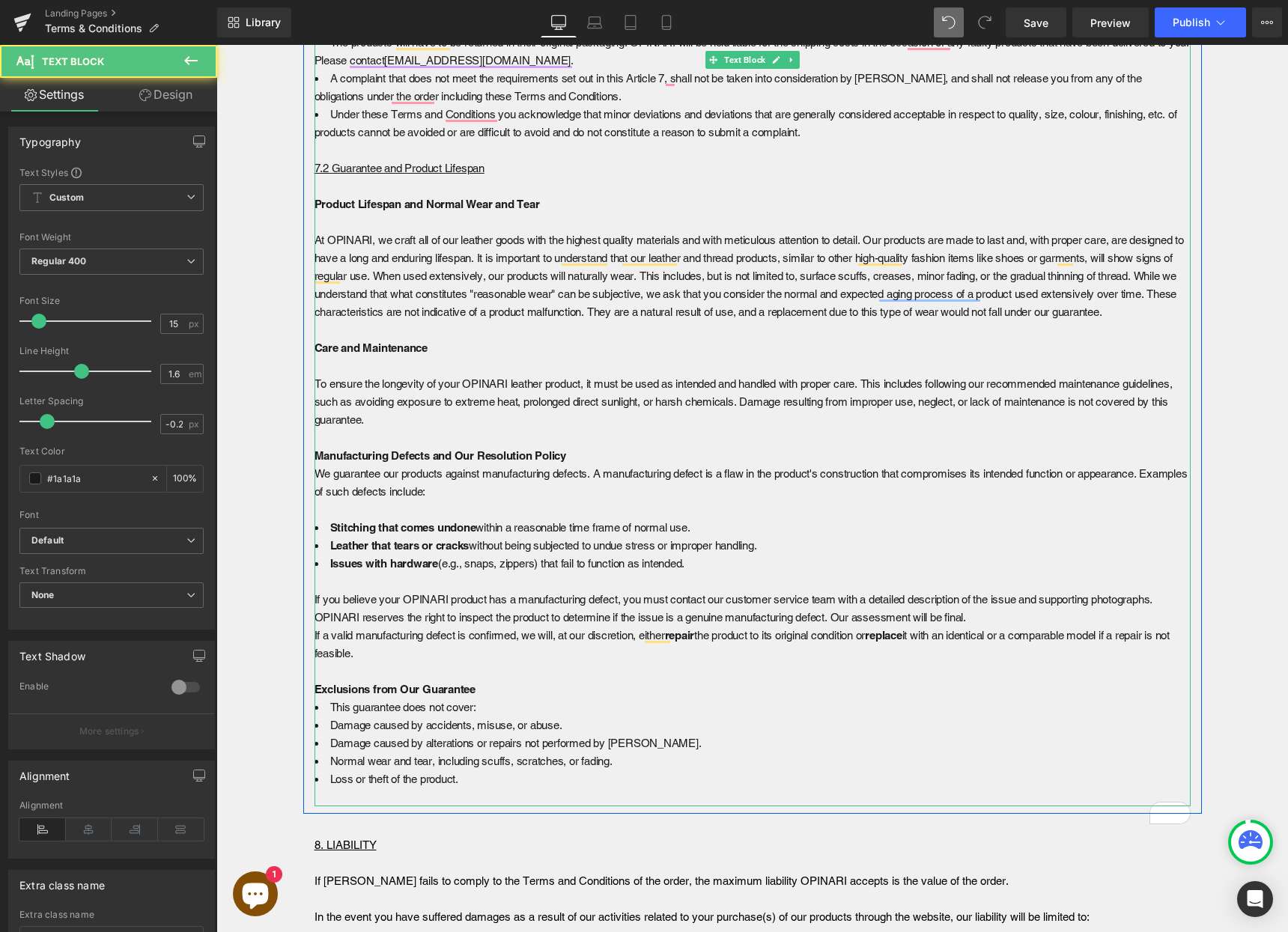
click at [370, 753] on li "Damage caused by alterations or repairs not performed by [PERSON_NAME]." at bounding box center [752, 743] width 876 height 18
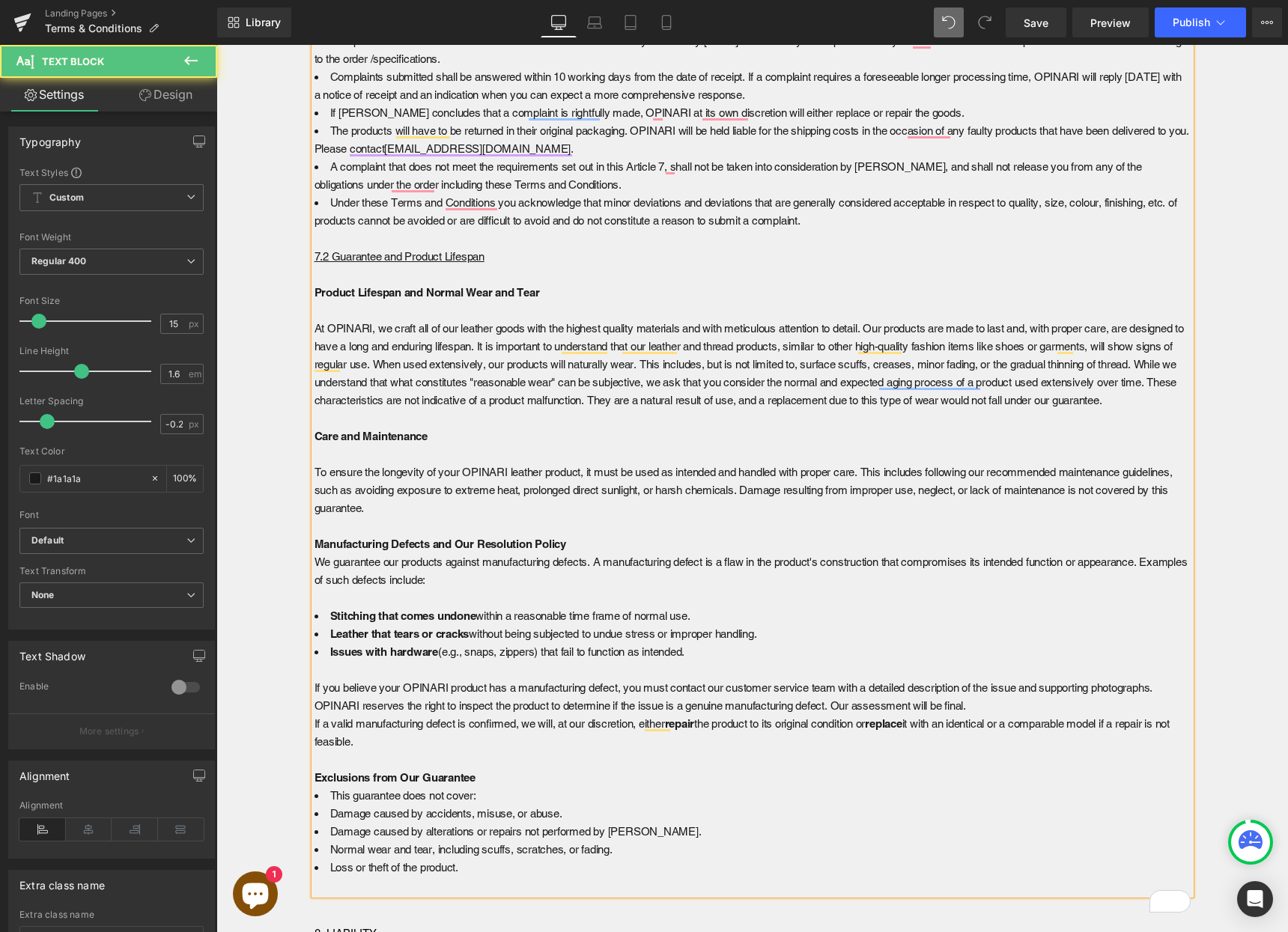
scroll to position [5036, 0]
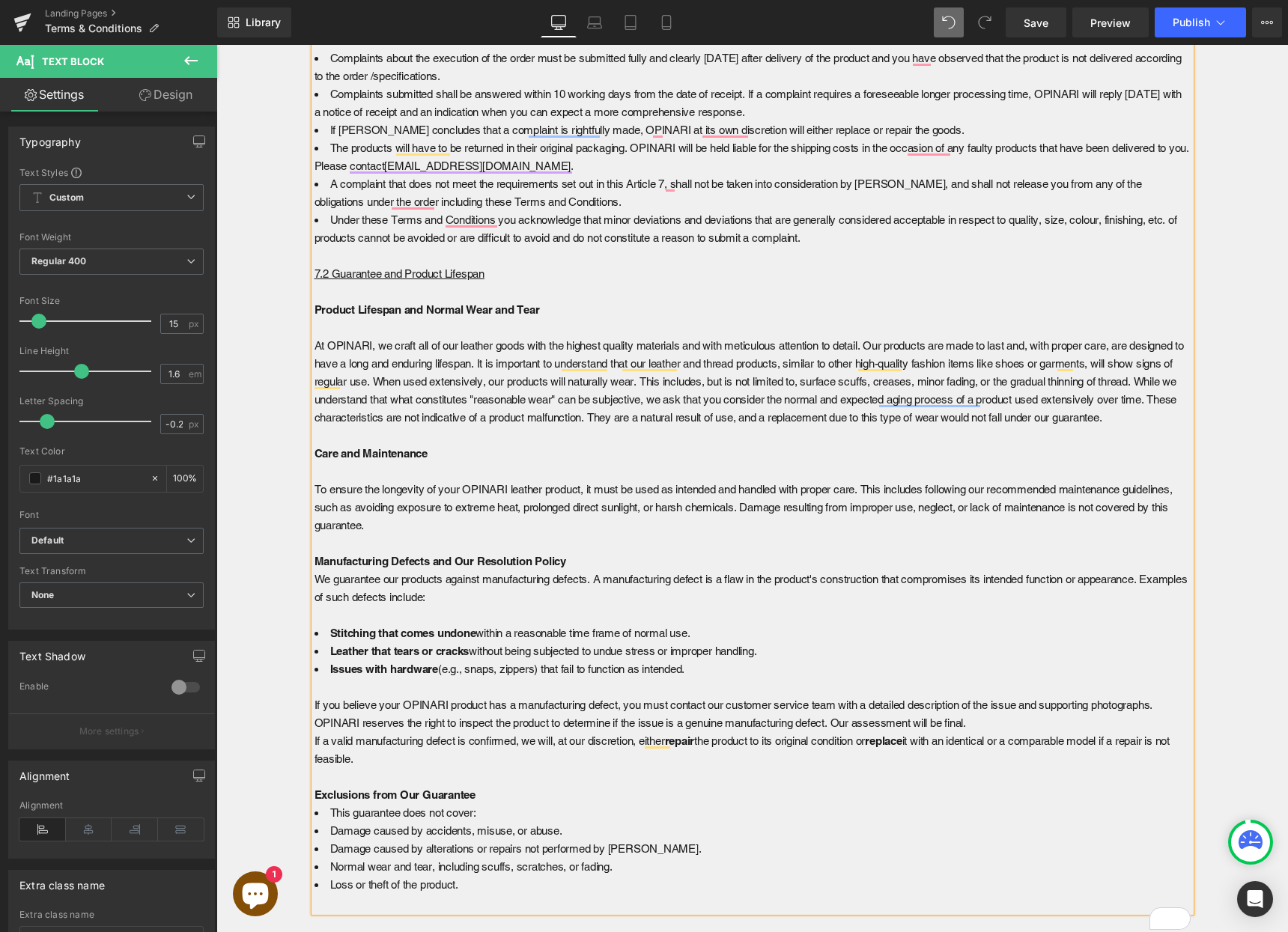
click at [728, 346] on span "At OPINARI, we craft all of our leather goods with the highest quality material…" at bounding box center [749, 381] width 869 height 84
drag, startPoint x: 733, startPoint y: 346, endPoint x: 787, endPoint y: 349, distance: 54.1
click at [787, 349] on span "At OPINARI, we craft all of our leather goods with the highest quality material…" at bounding box center [749, 381] width 869 height 84
drag, startPoint x: 655, startPoint y: 365, endPoint x: 711, endPoint y: 367, distance: 56.0
click at [711, 367] on span "At OPINARI, we craft all of our leather goods with the highest quality material…" at bounding box center [751, 381] width 875 height 84
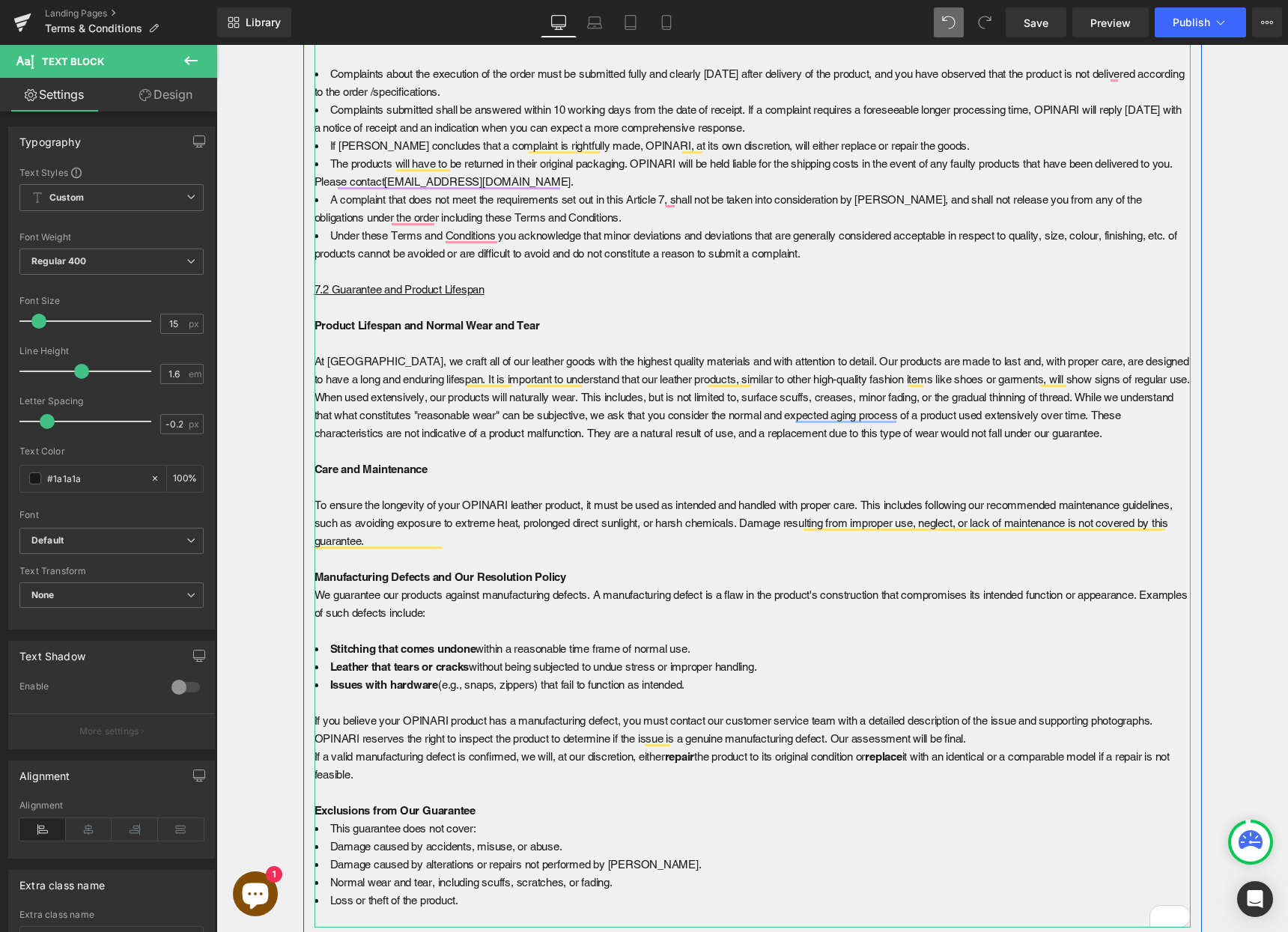
scroll to position [5048, 0]
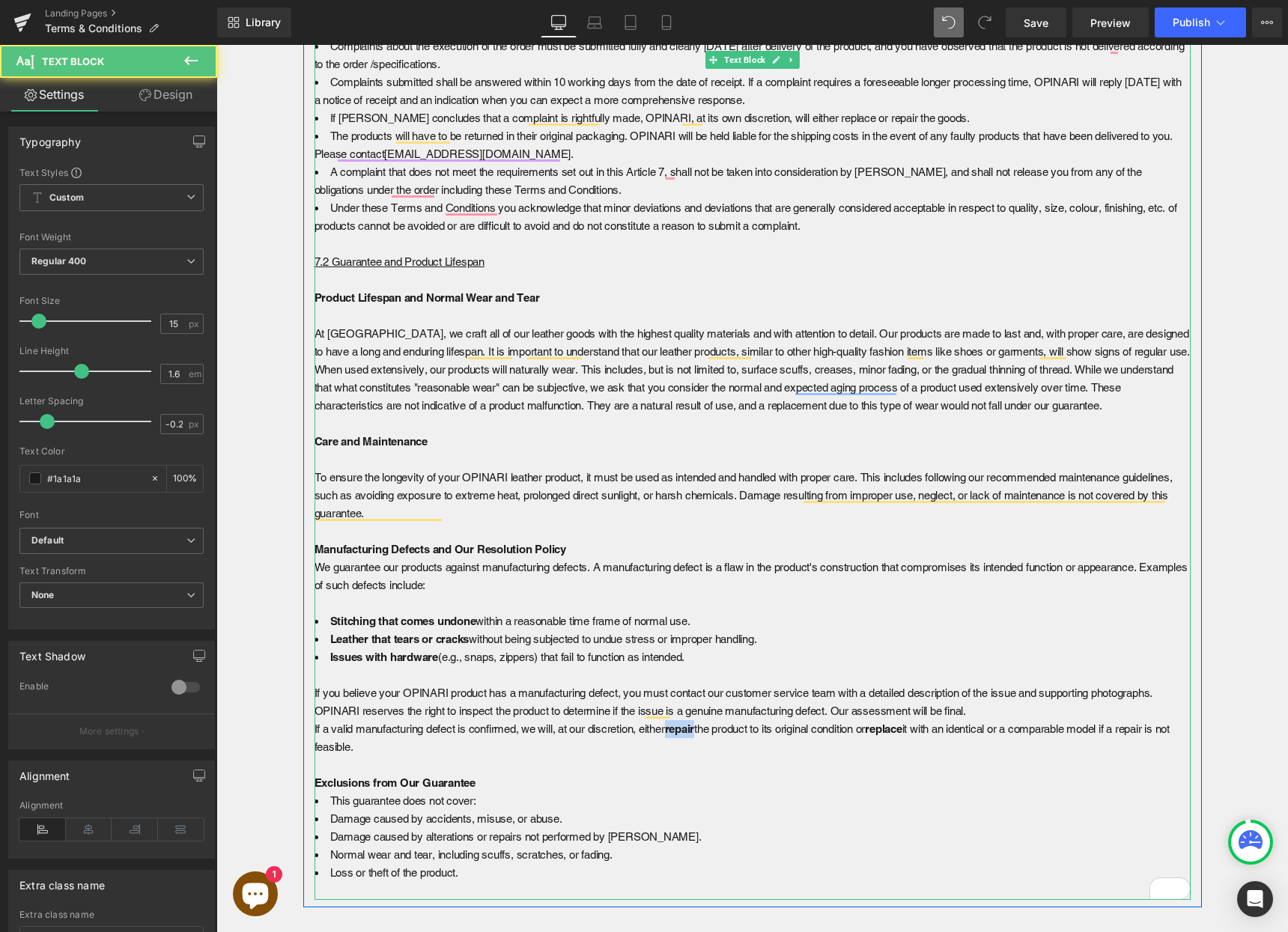
drag, startPoint x: 672, startPoint y: 732, endPoint x: 700, endPoint y: 734, distance: 28.1
click at [695, 734] on b "repair" at bounding box center [679, 728] width 30 height 12
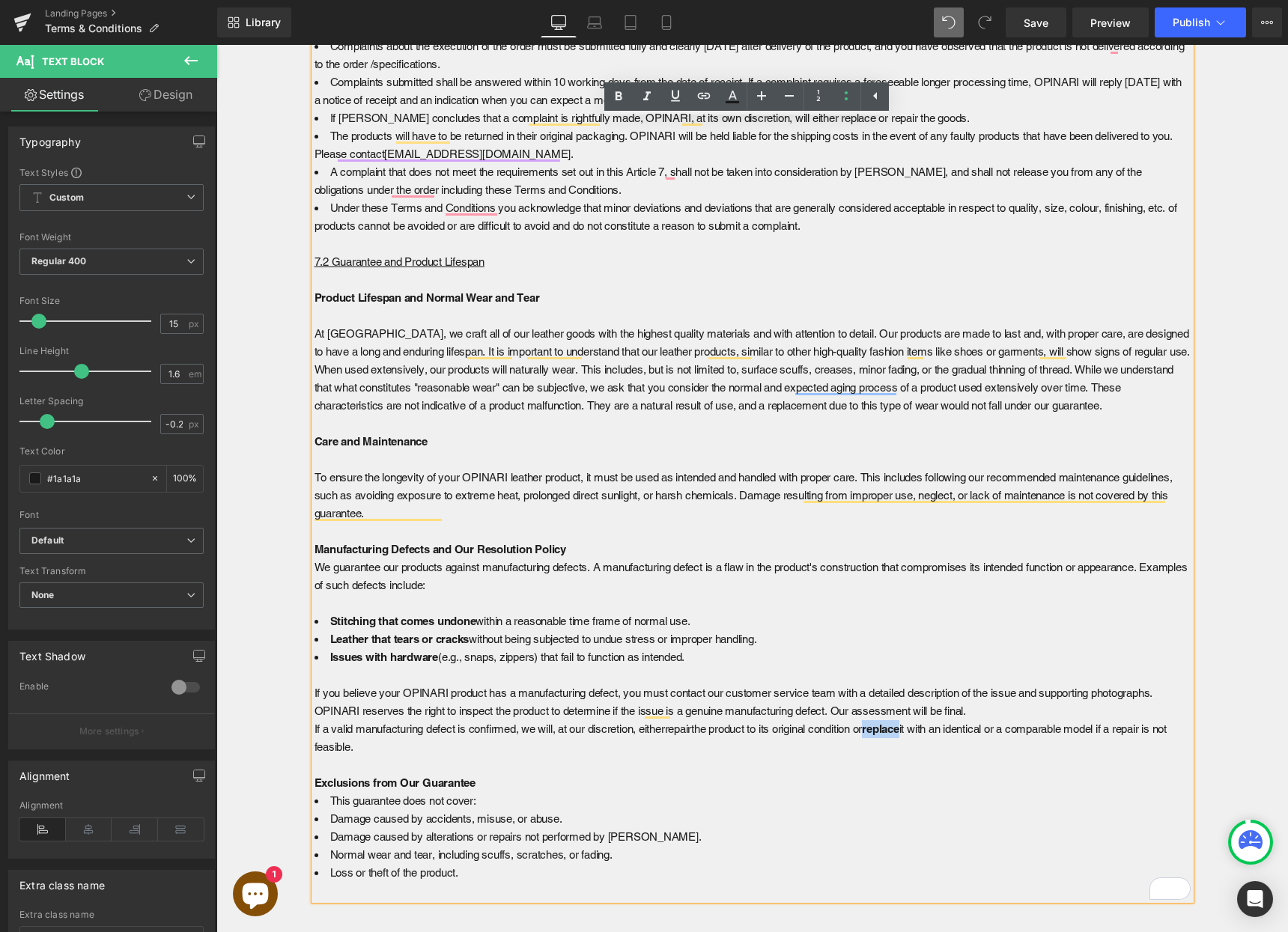
drag, startPoint x: 882, startPoint y: 731, endPoint x: 920, endPoint y: 734, distance: 38.1
click at [920, 734] on li "Issues with hardware (e.g., snaps, zippers) that fail to function as intended. …" at bounding box center [752, 720] width 876 height 144
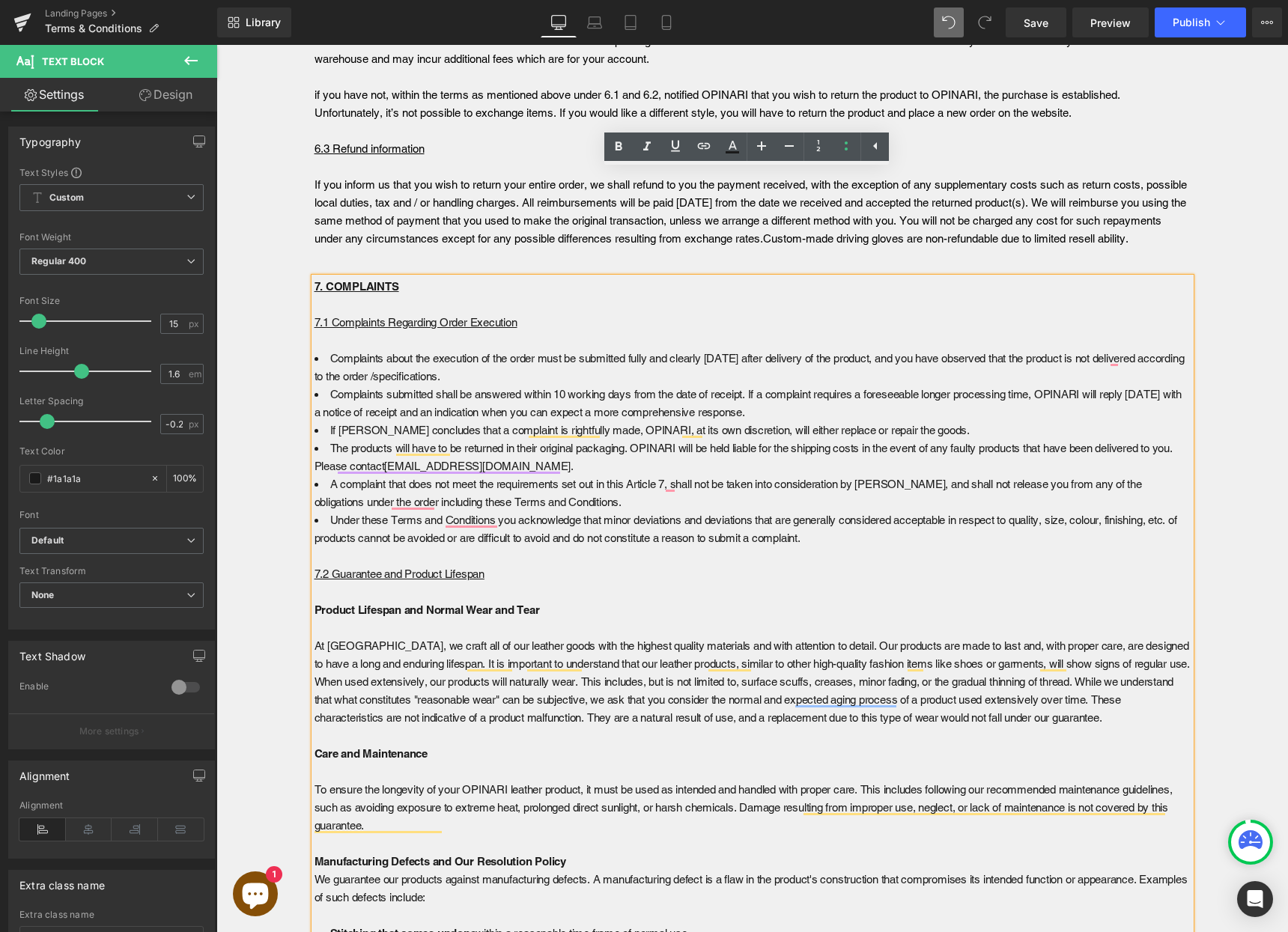
scroll to position [4731, 0]
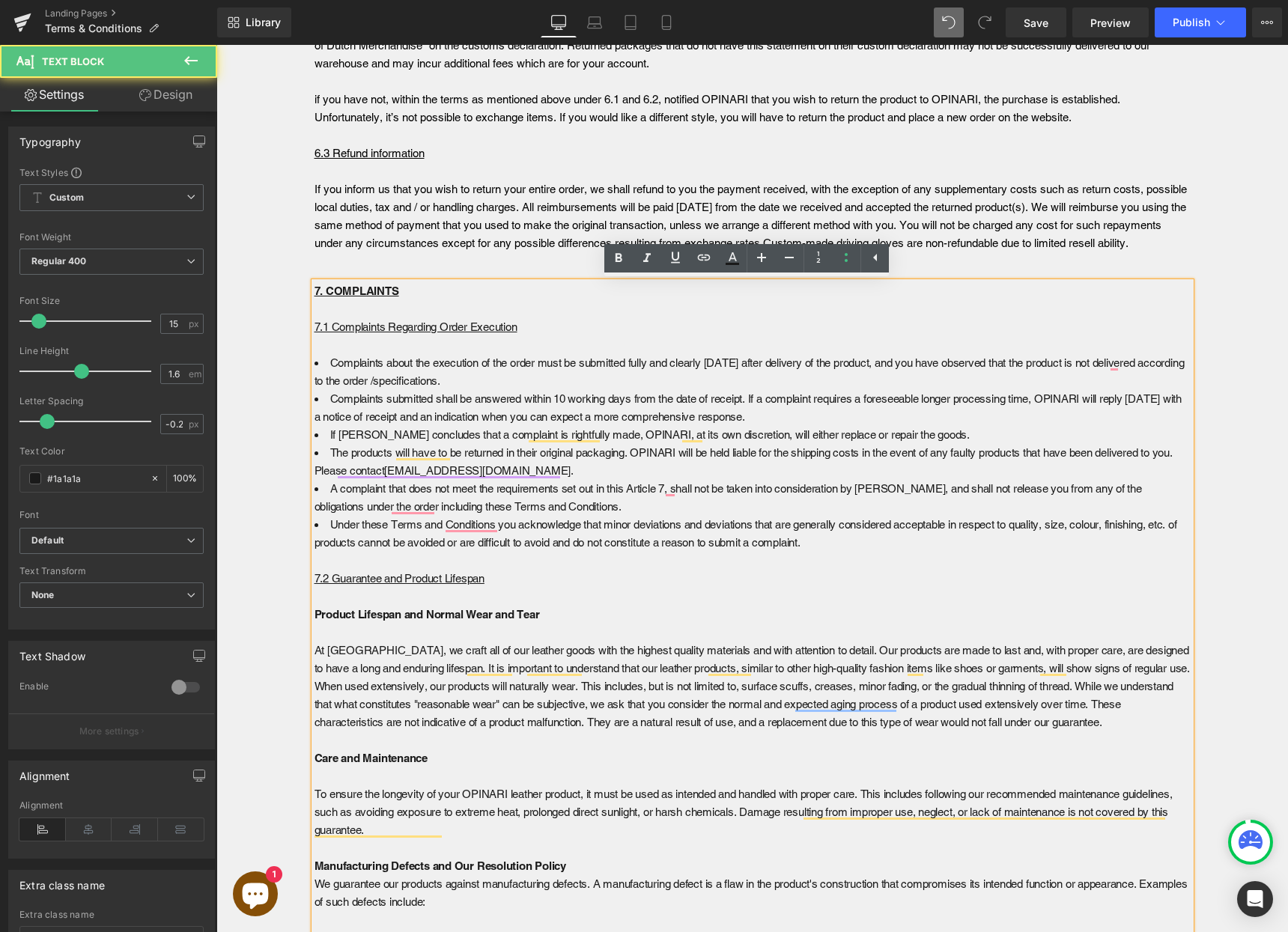
click at [383, 619] on b "Product Lifespan and Normal Wear and Tear" at bounding box center [427, 614] width 225 height 12
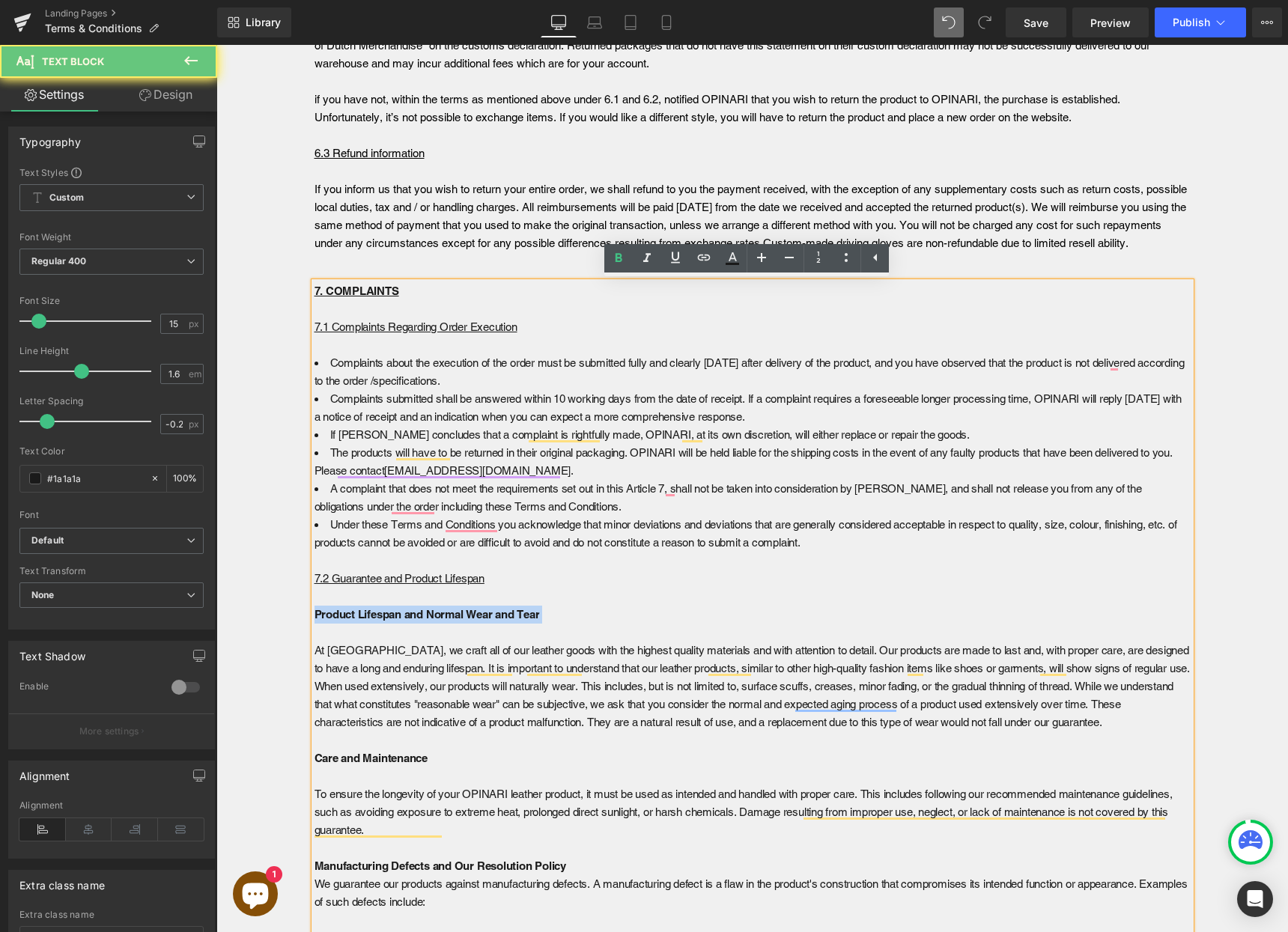
click at [383, 619] on b "Product Lifespan and Normal Wear and Tear" at bounding box center [427, 614] width 225 height 12
copy b "Product Lifespan and Normal Wear and Tear"
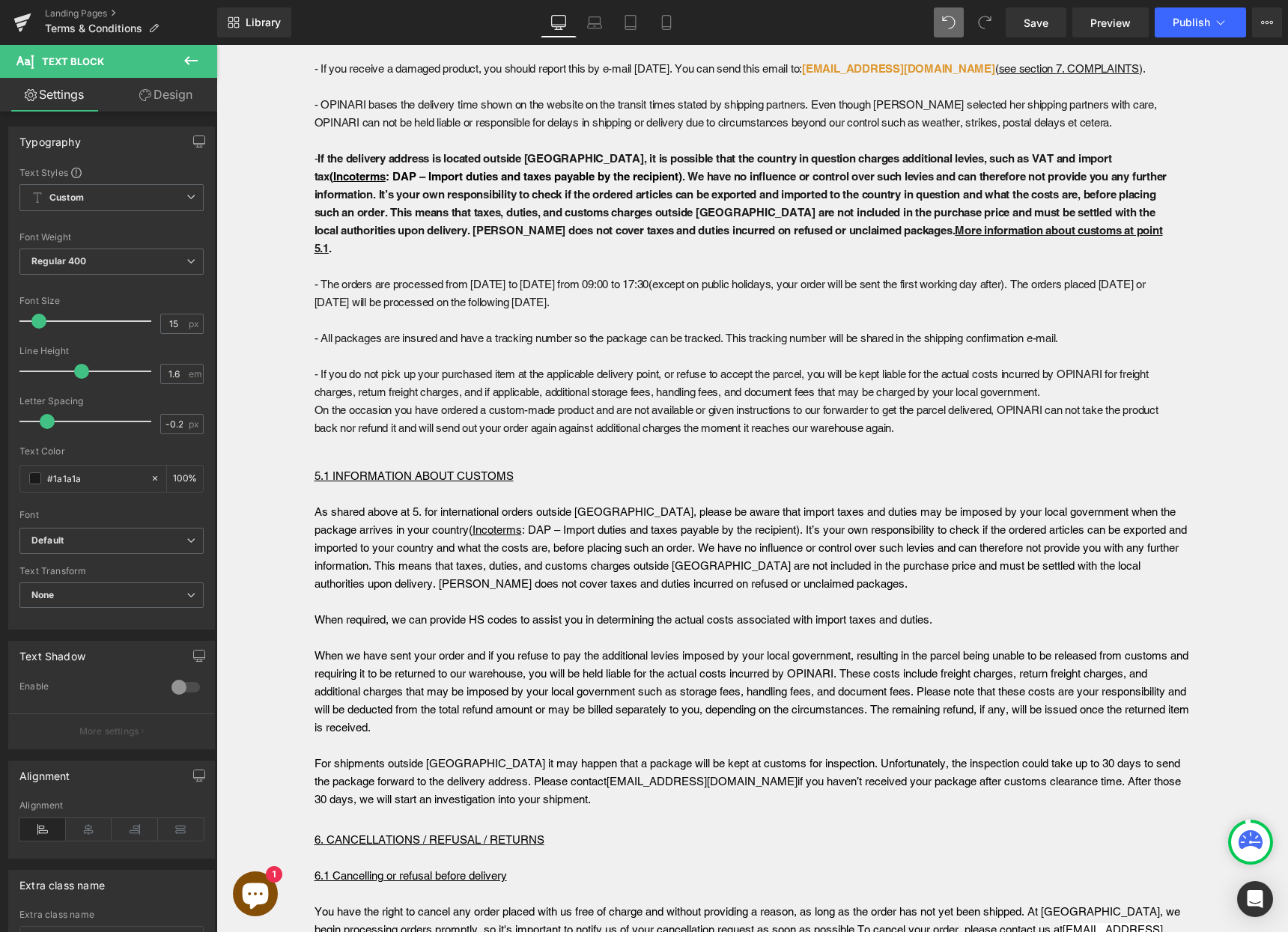
scroll to position [0, 0]
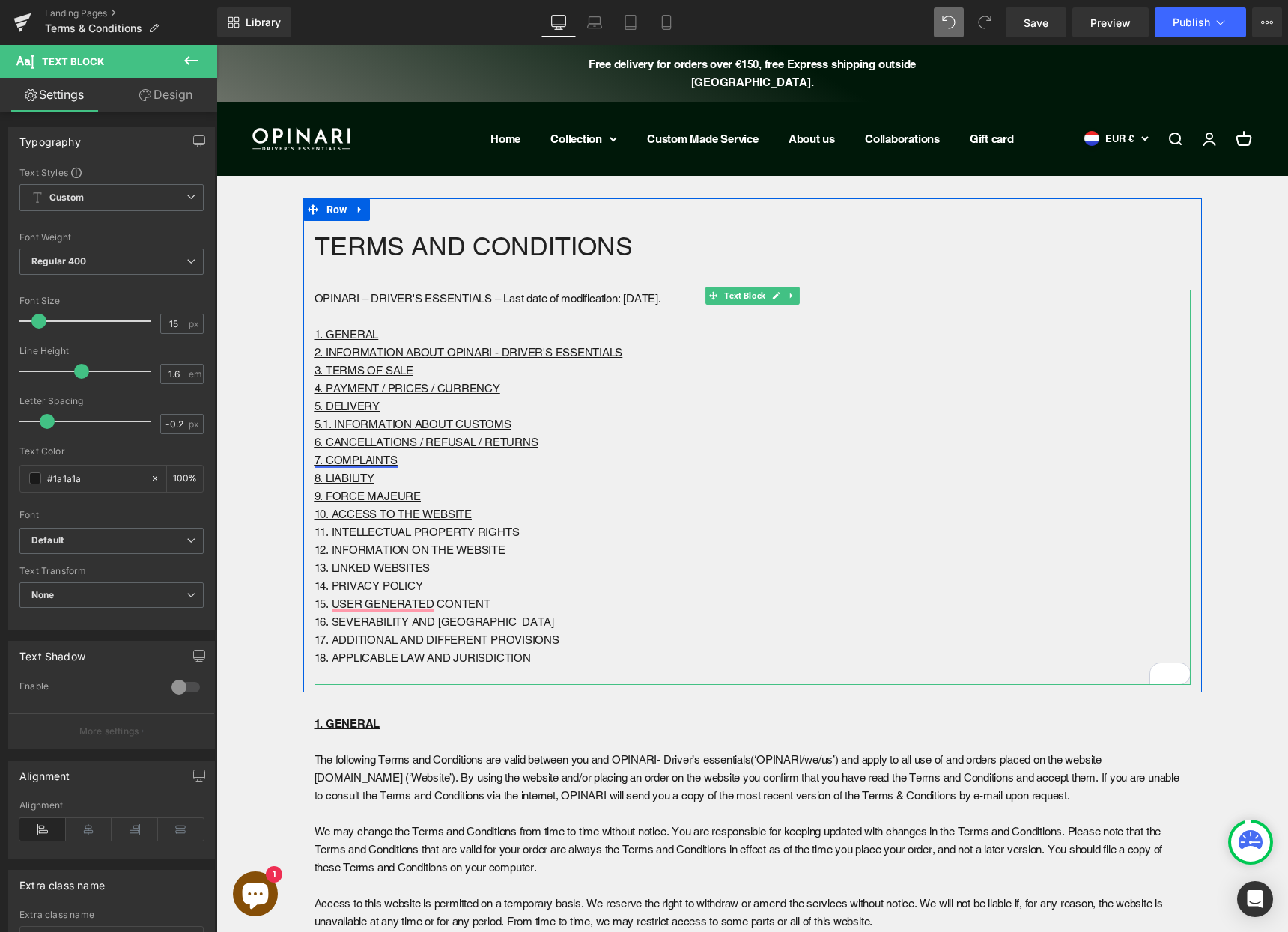
click at [385, 459] on link "7. COMPLAINTS" at bounding box center [356, 460] width 83 height 12
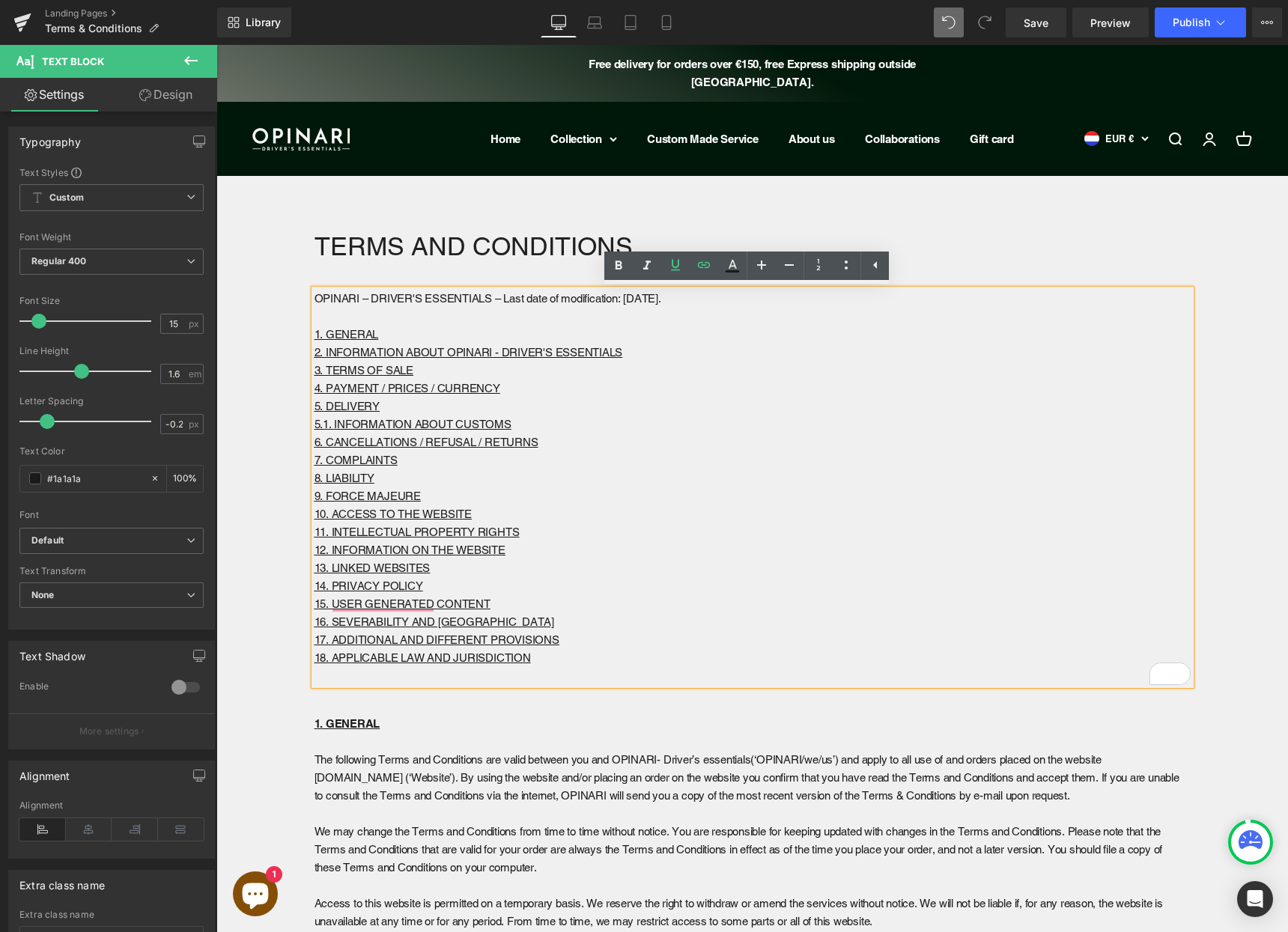
click at [431, 406] on p "5. DELIVERY" at bounding box center [752, 406] width 876 height 18
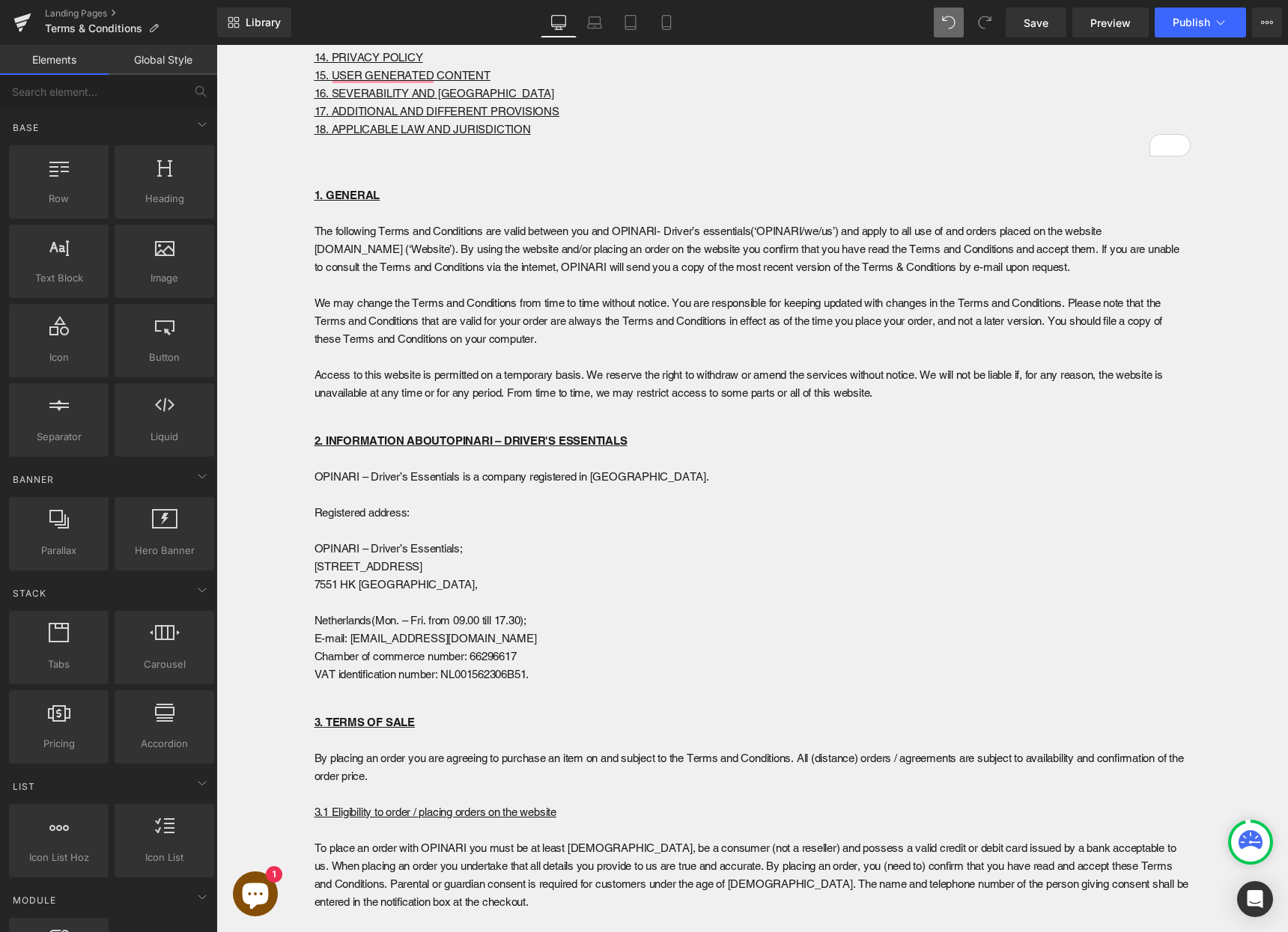
scroll to position [363, 0]
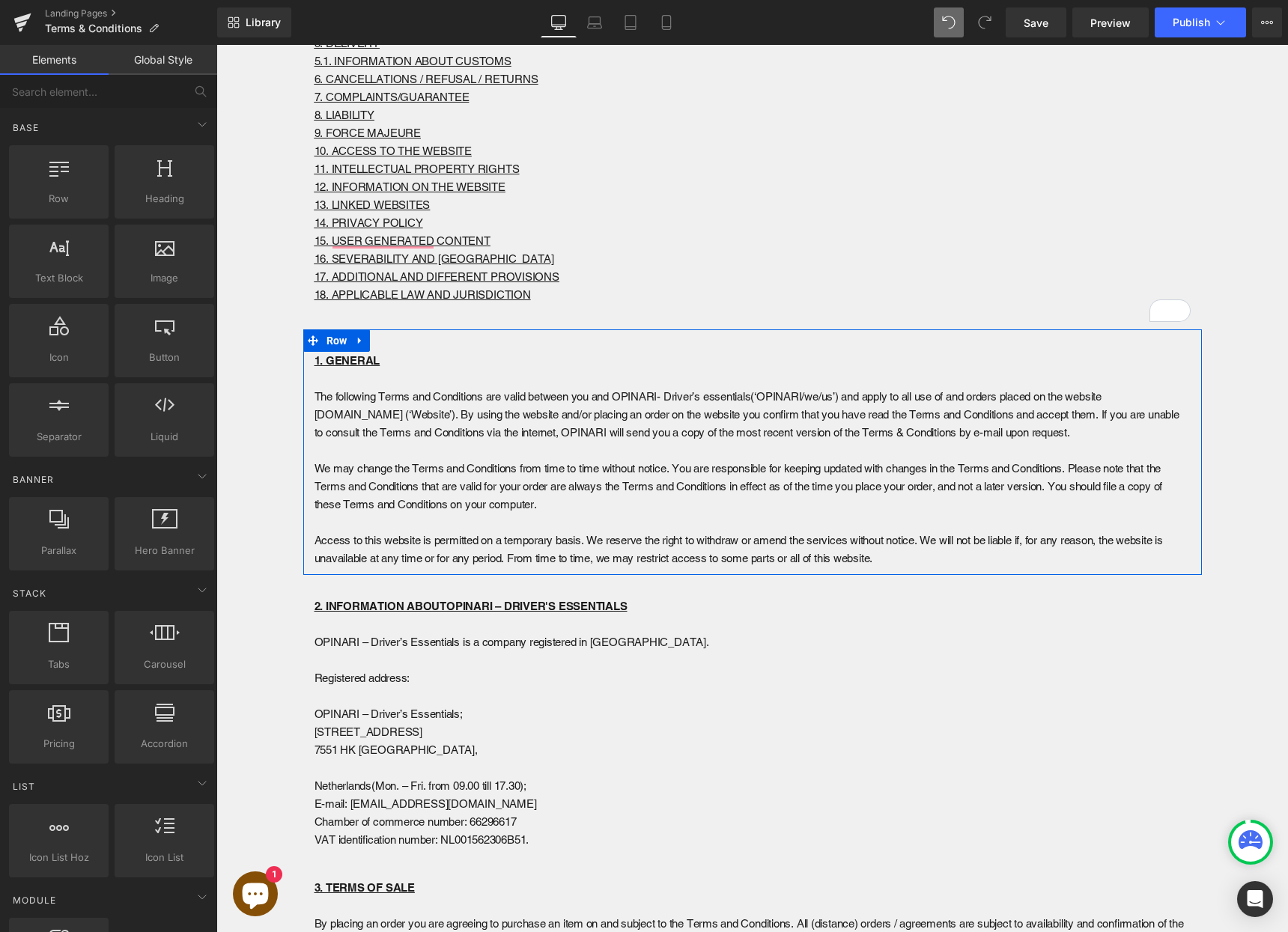
click at [381, 398] on p "The following Terms and Conditions are valid between you and OPINARI- Driver’s …" at bounding box center [752, 414] width 876 height 54
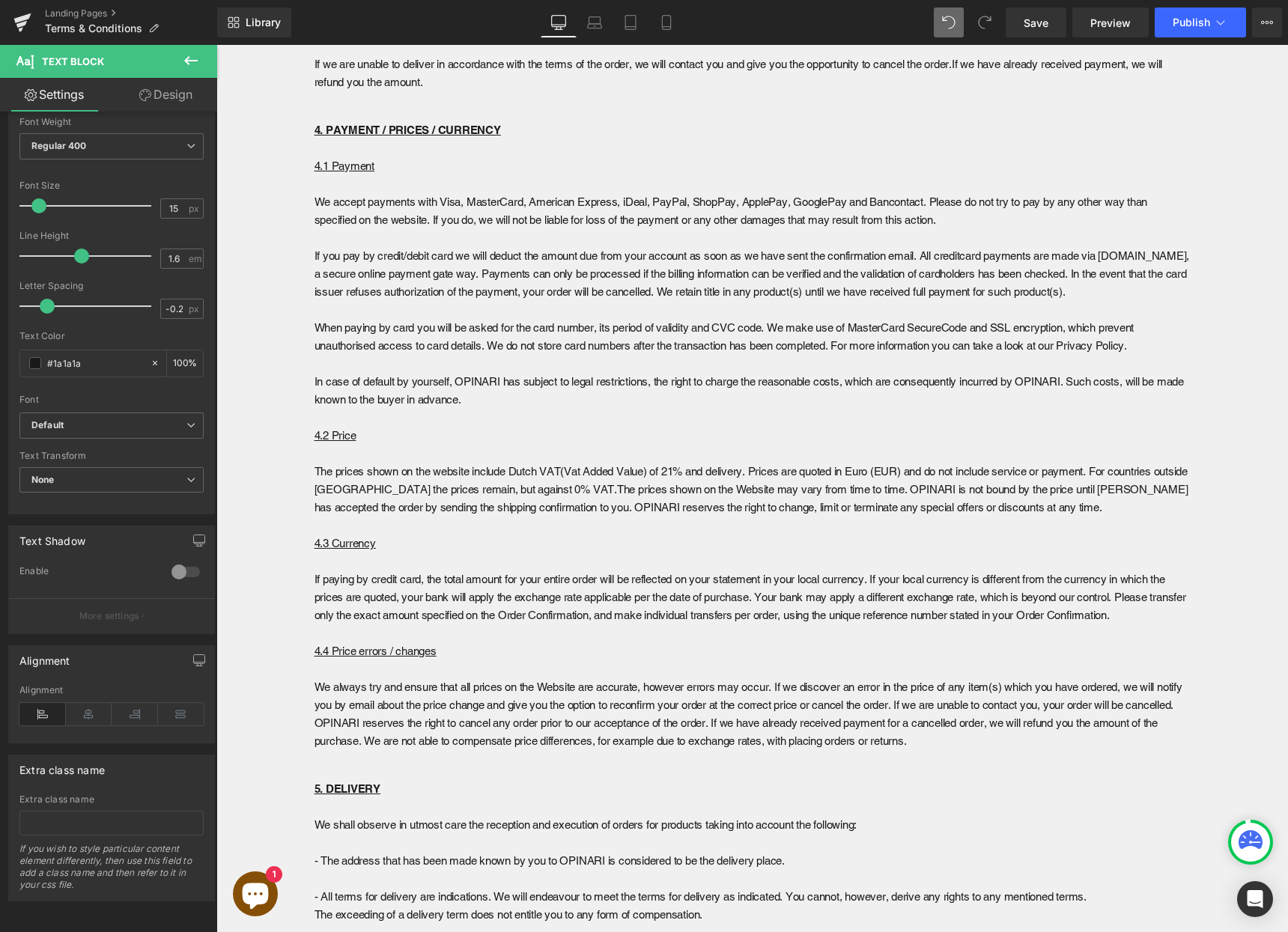
scroll to position [2882, 0]
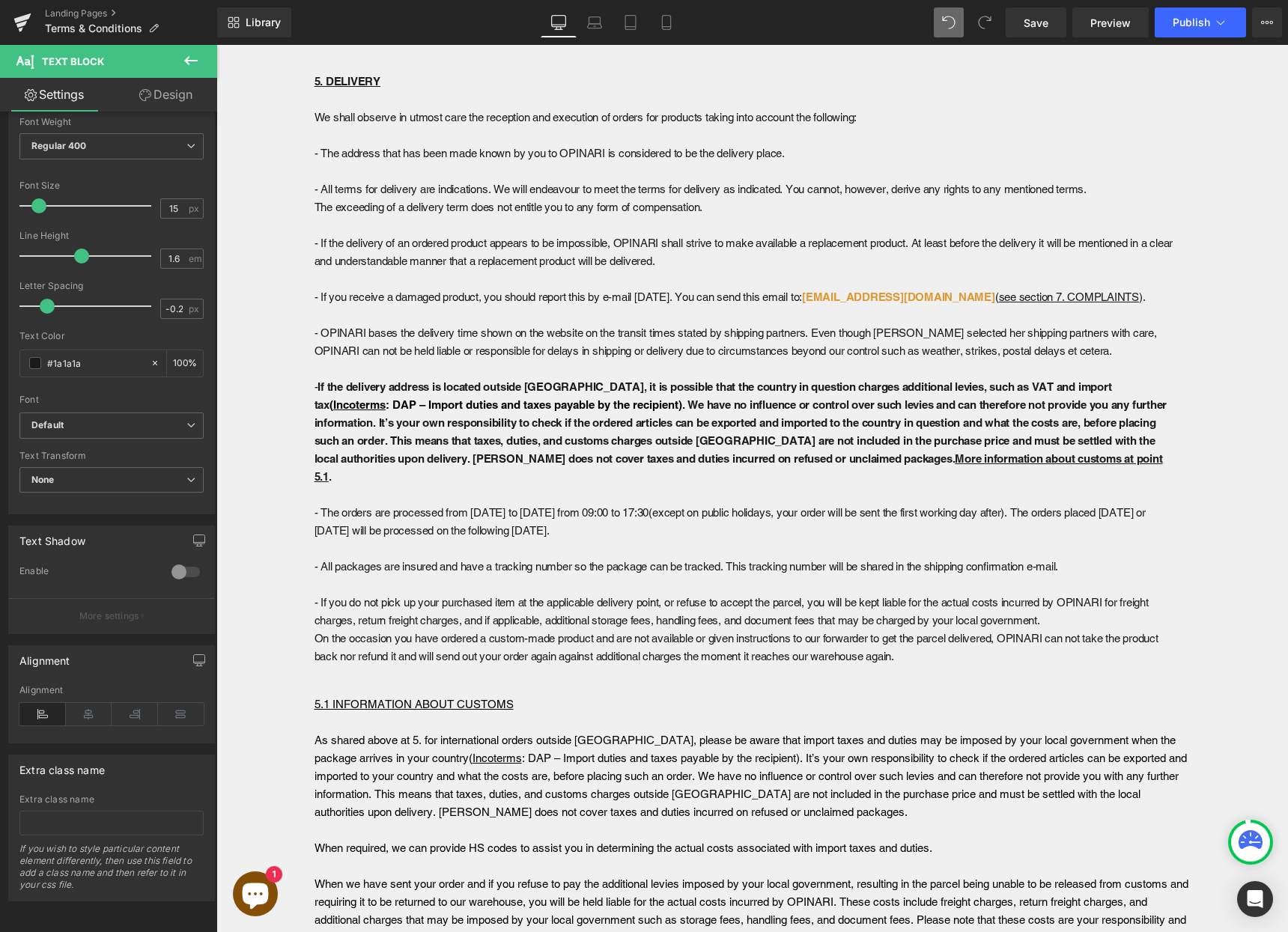
click at [406, 424] on strong ". We have no influence or control over such levies and can therefore not provid…" at bounding box center [740, 441] width 853 height 84
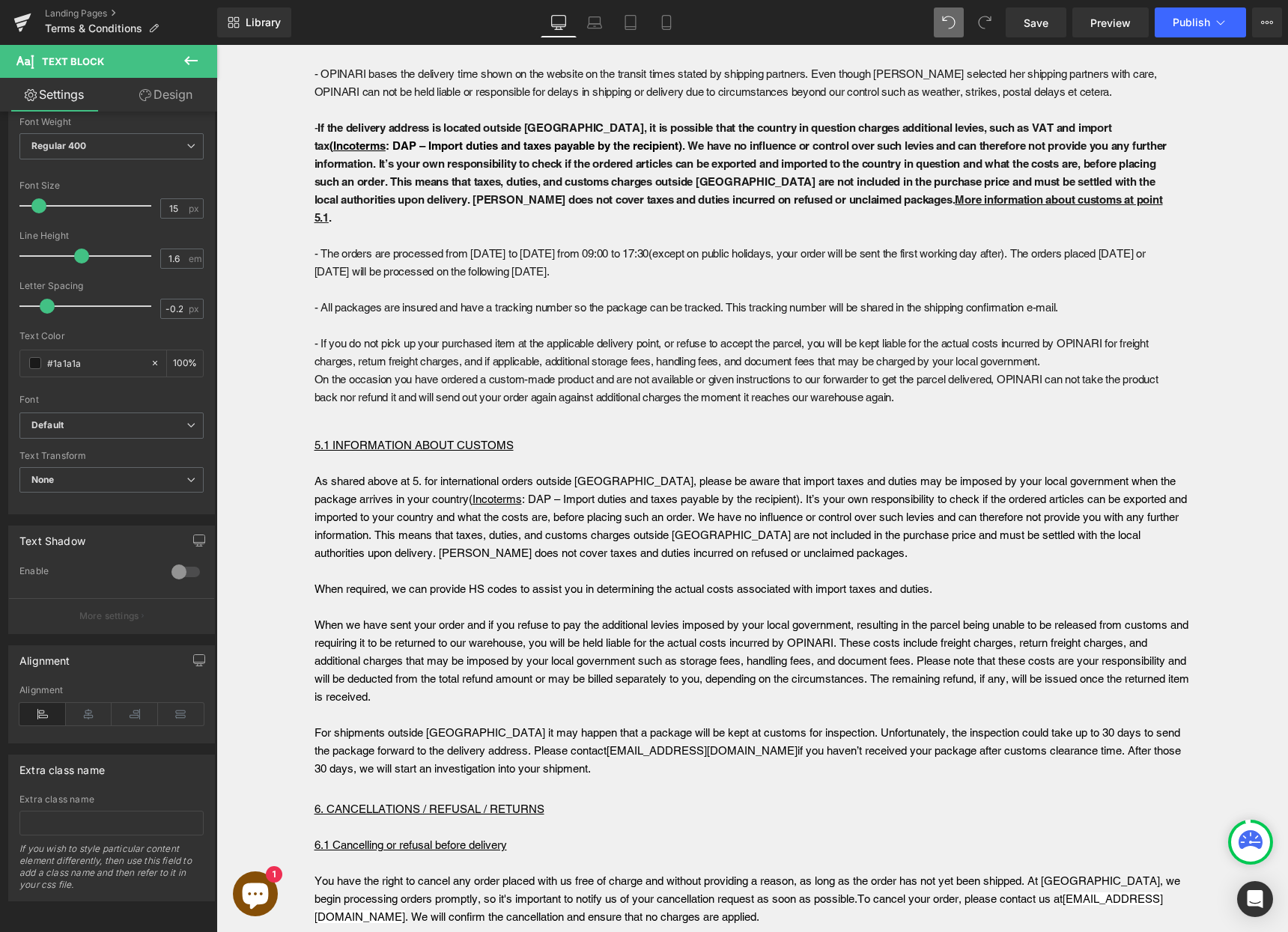
scroll to position [3234, 0]
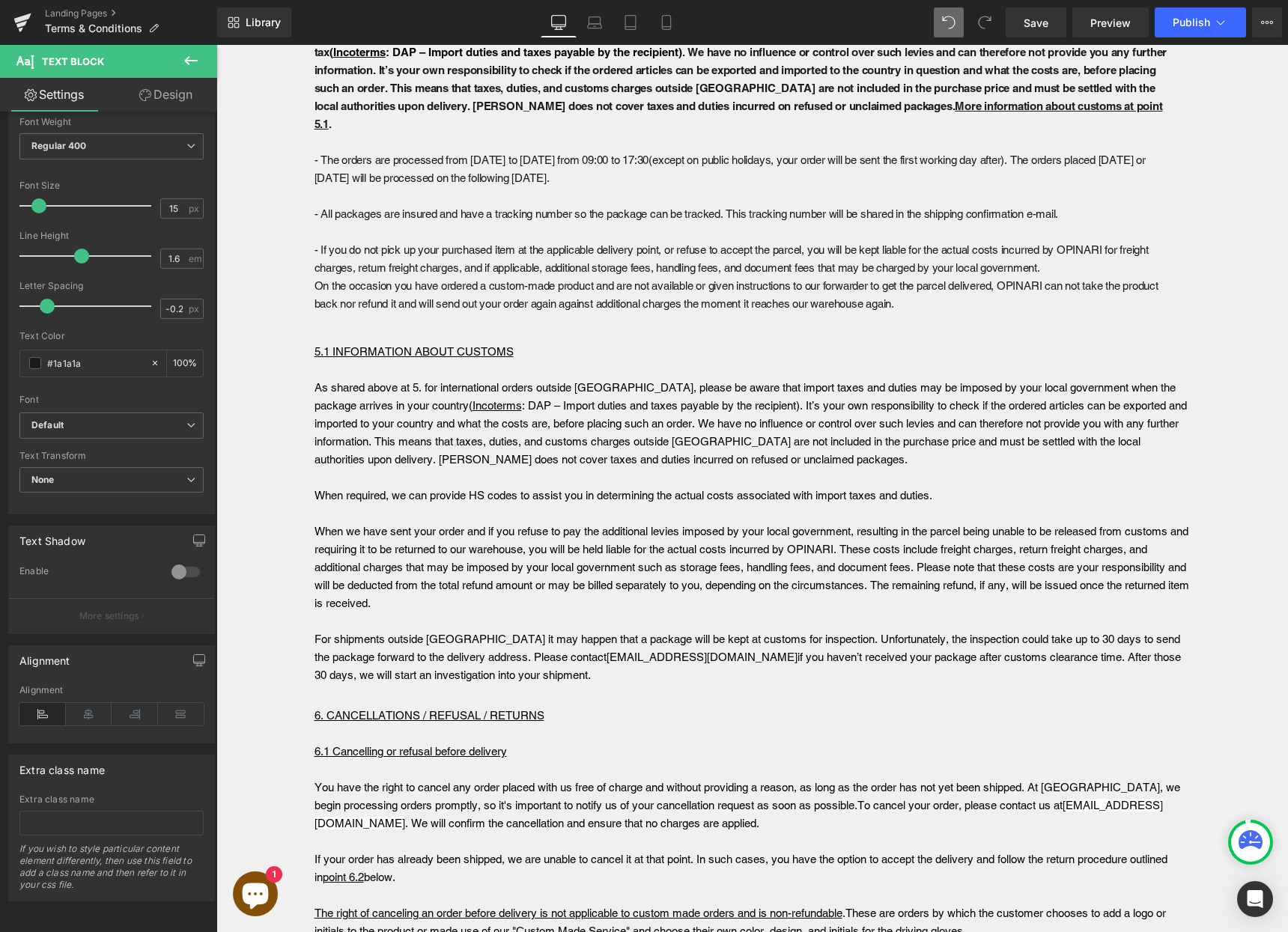
click at [456, 556] on p "When we have sent your order and if you refuse to pay the additional levies imp…" at bounding box center [752, 567] width 876 height 90
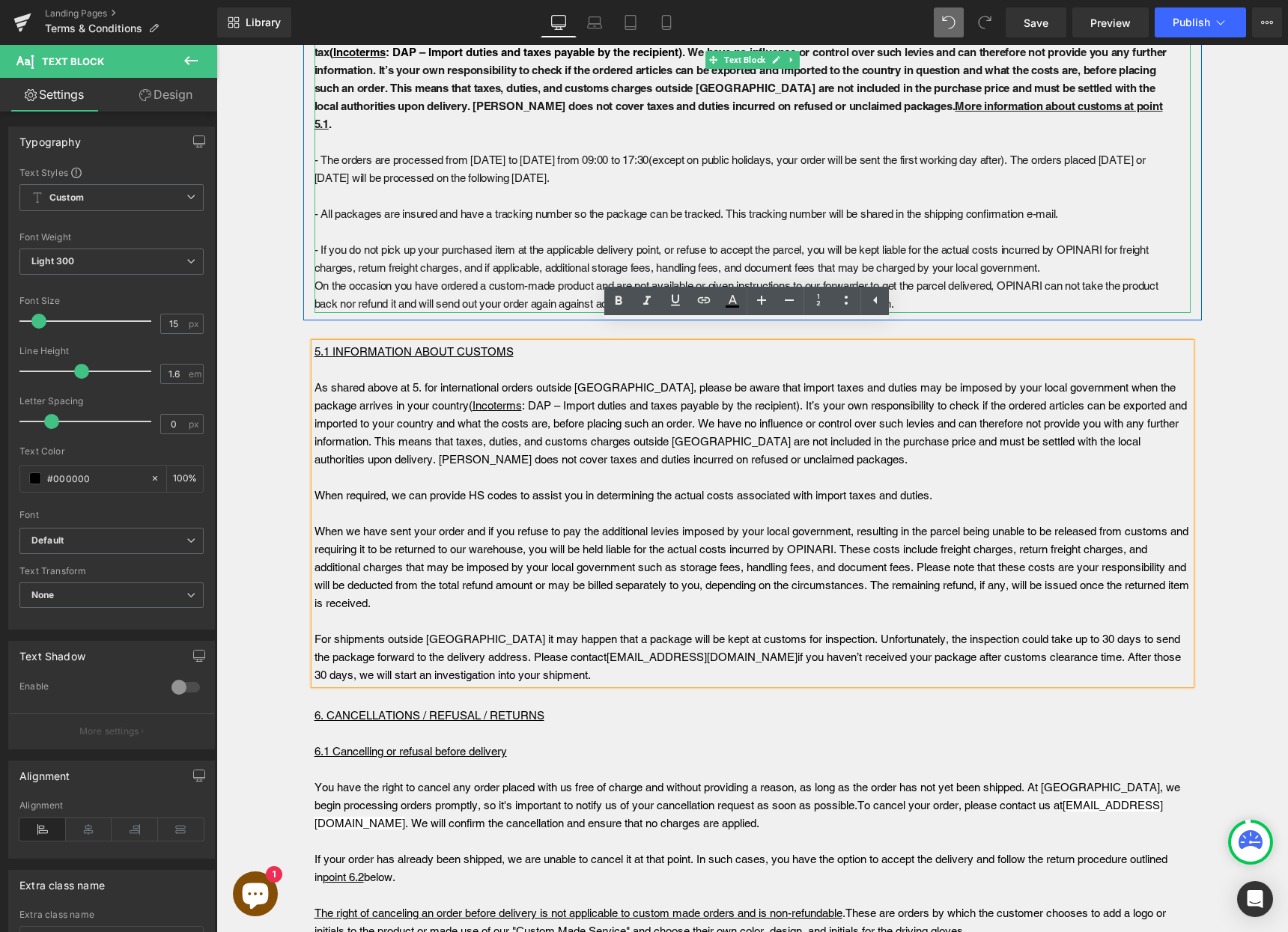
click at [399, 241] on p "- If you do not pick up your purchased item at the applicable delivery point, o…" at bounding box center [746, 259] width 864 height 36
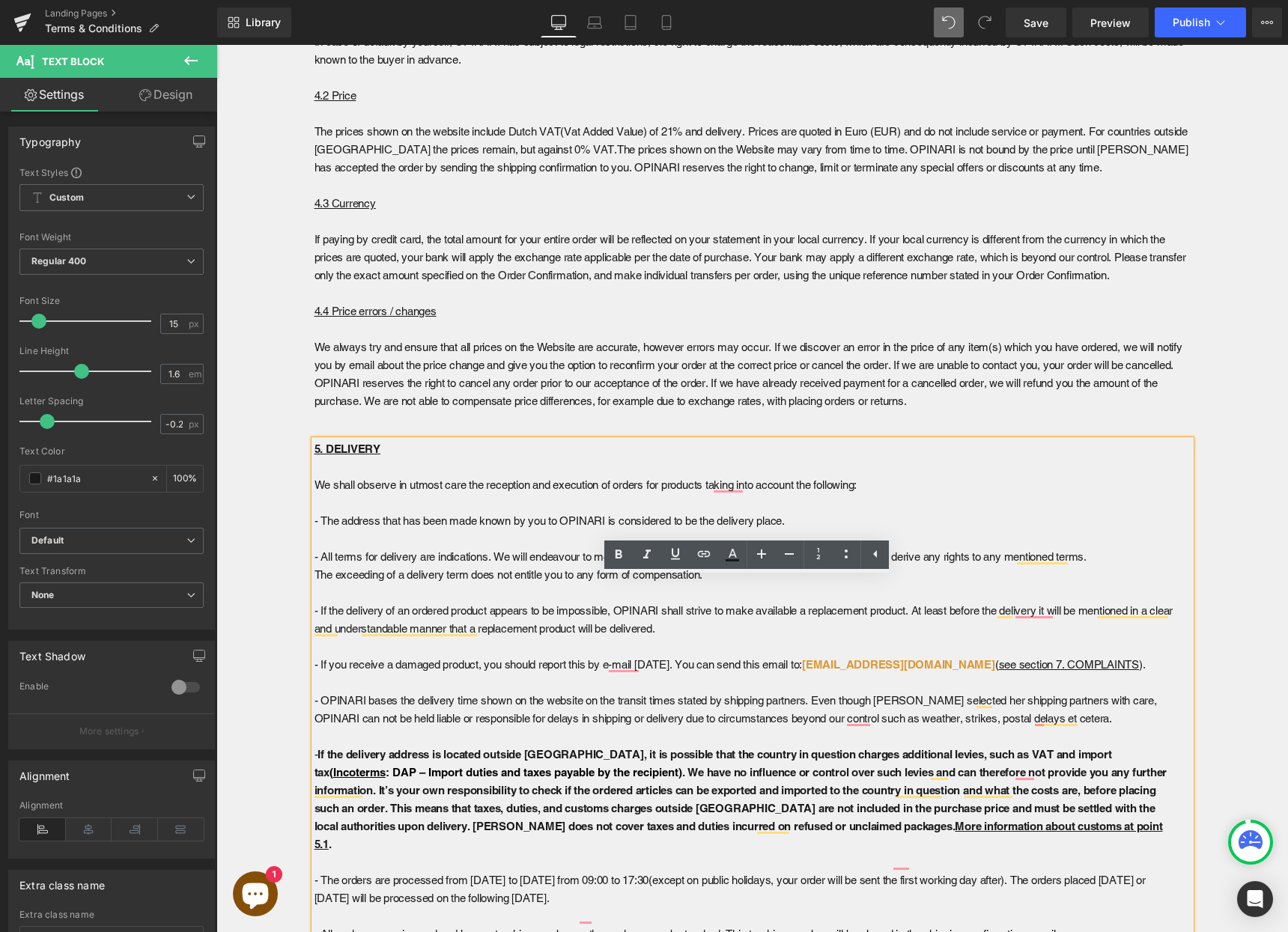
scroll to position [2376, 0]
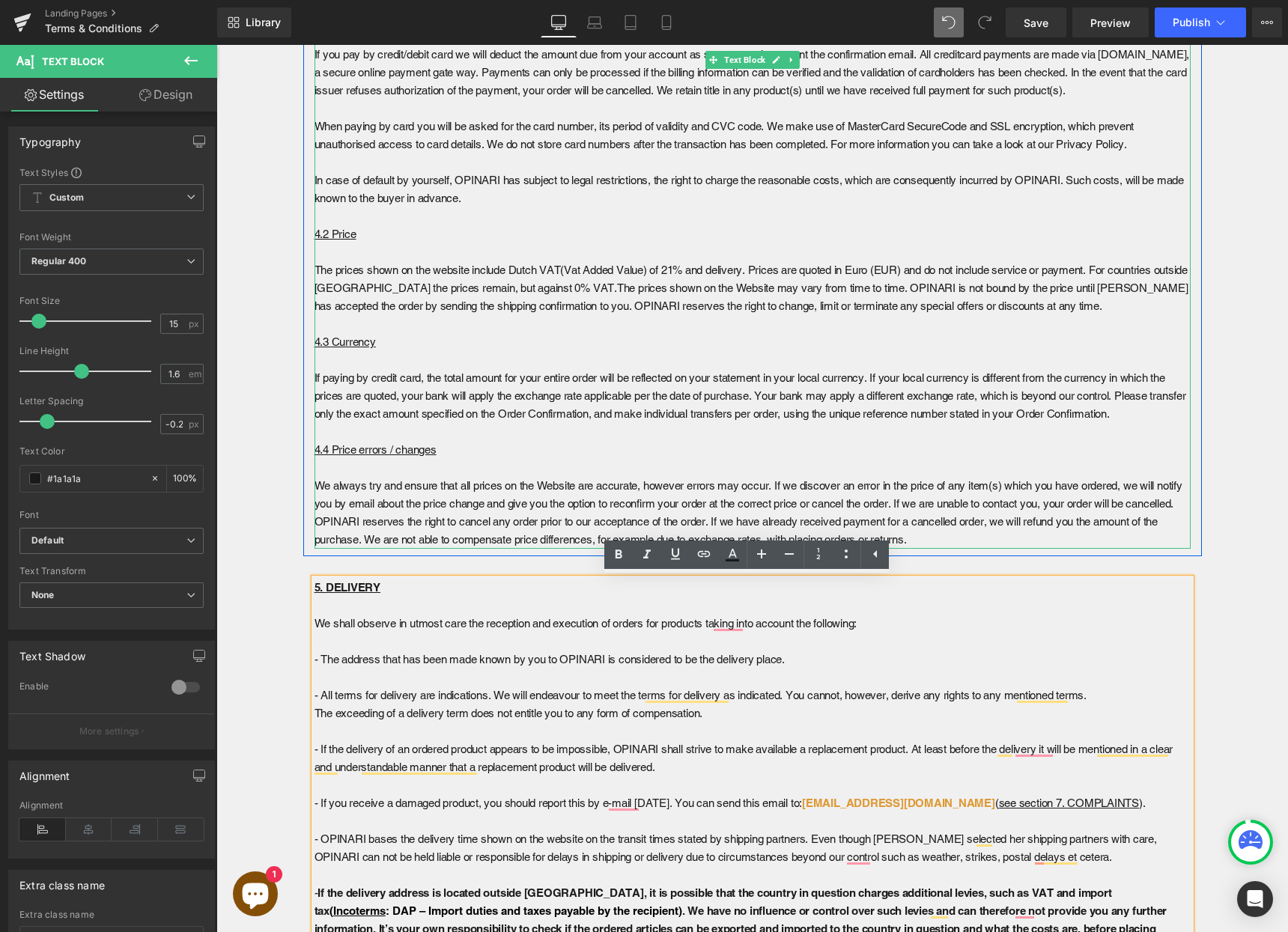
click at [408, 191] on p "In case of default by yourself, OPINARI has subject to legal restrictions, the …" at bounding box center [752, 190] width 876 height 36
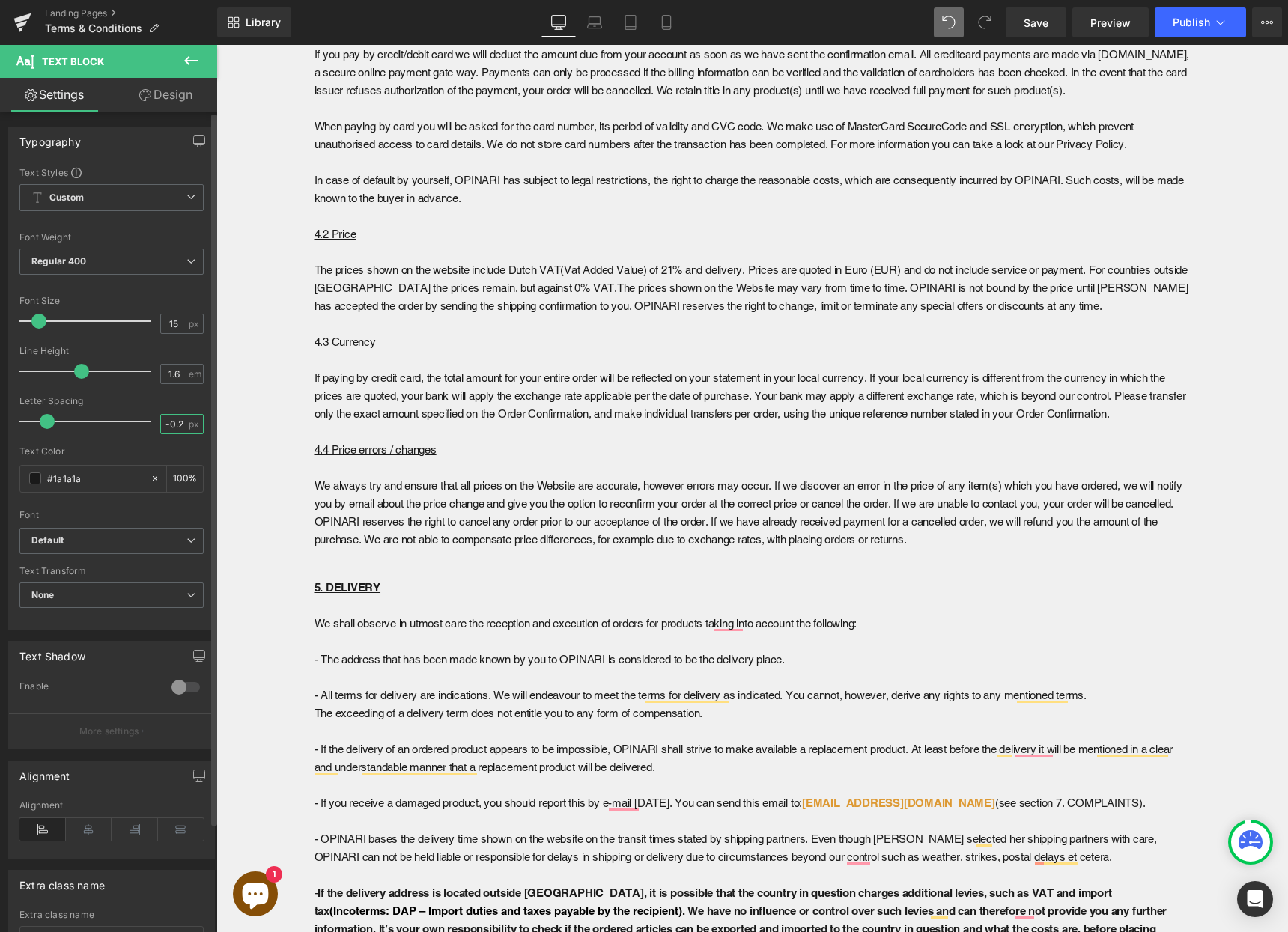
click at [164, 419] on input "-0.22" at bounding box center [174, 424] width 27 height 19
type input "0"
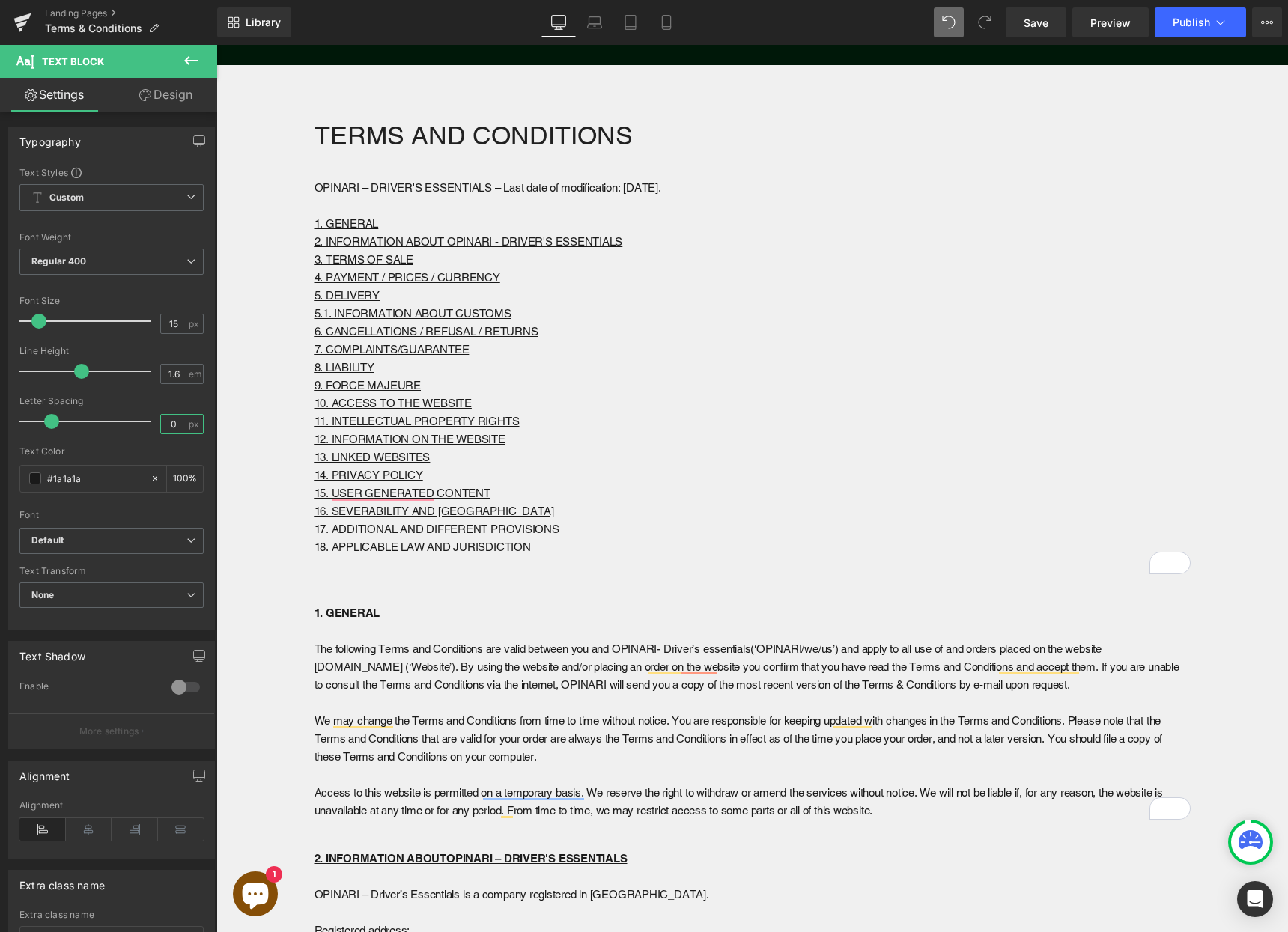
scroll to position [0, 0]
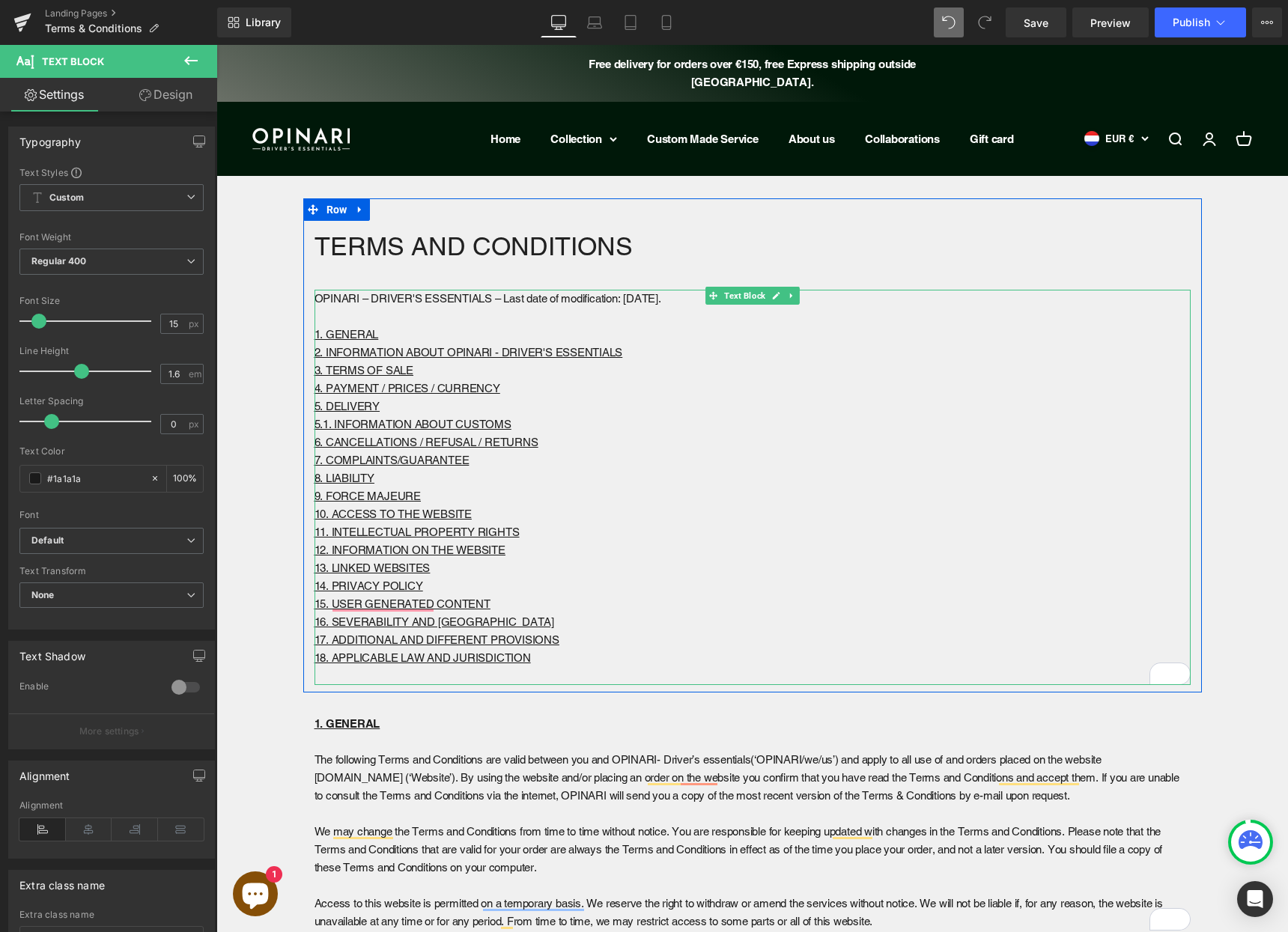
click at [598, 421] on p "5.1. INFORMATION ABOUT CUSTOMS" at bounding box center [752, 424] width 876 height 18
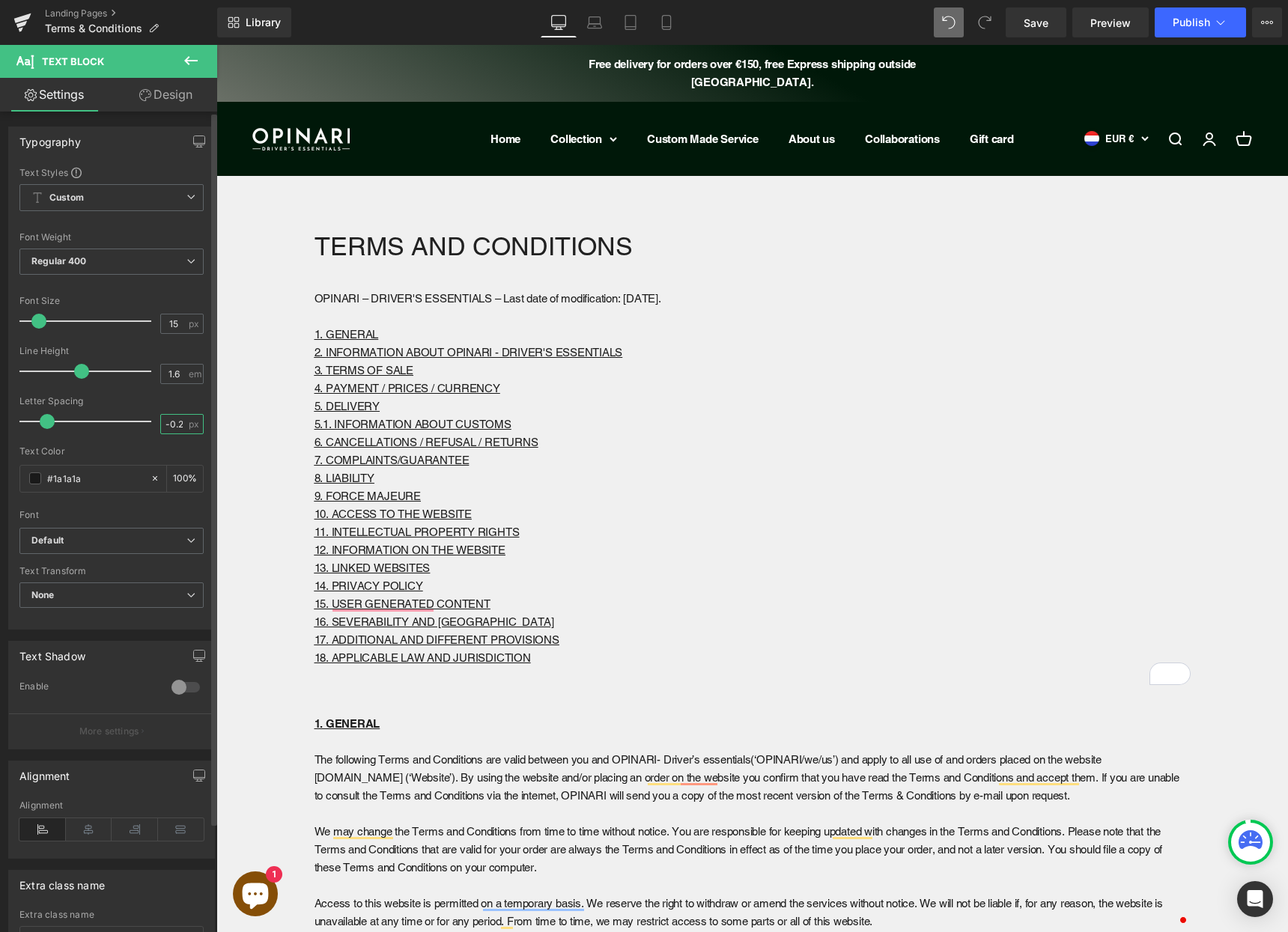
click at [166, 427] on input "-0.22" at bounding box center [174, 424] width 27 height 19
type input "0"
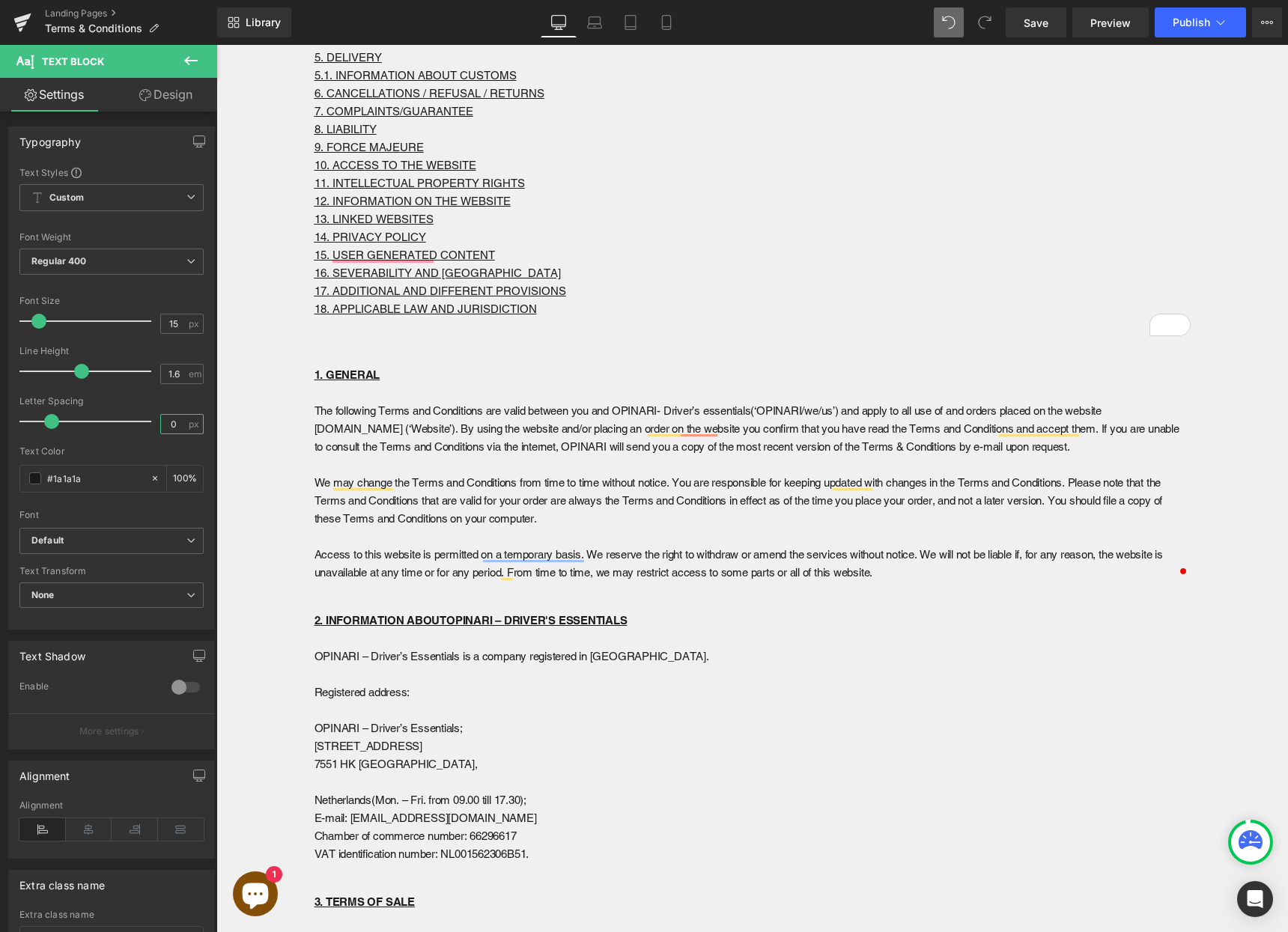
scroll to position [460, 0]
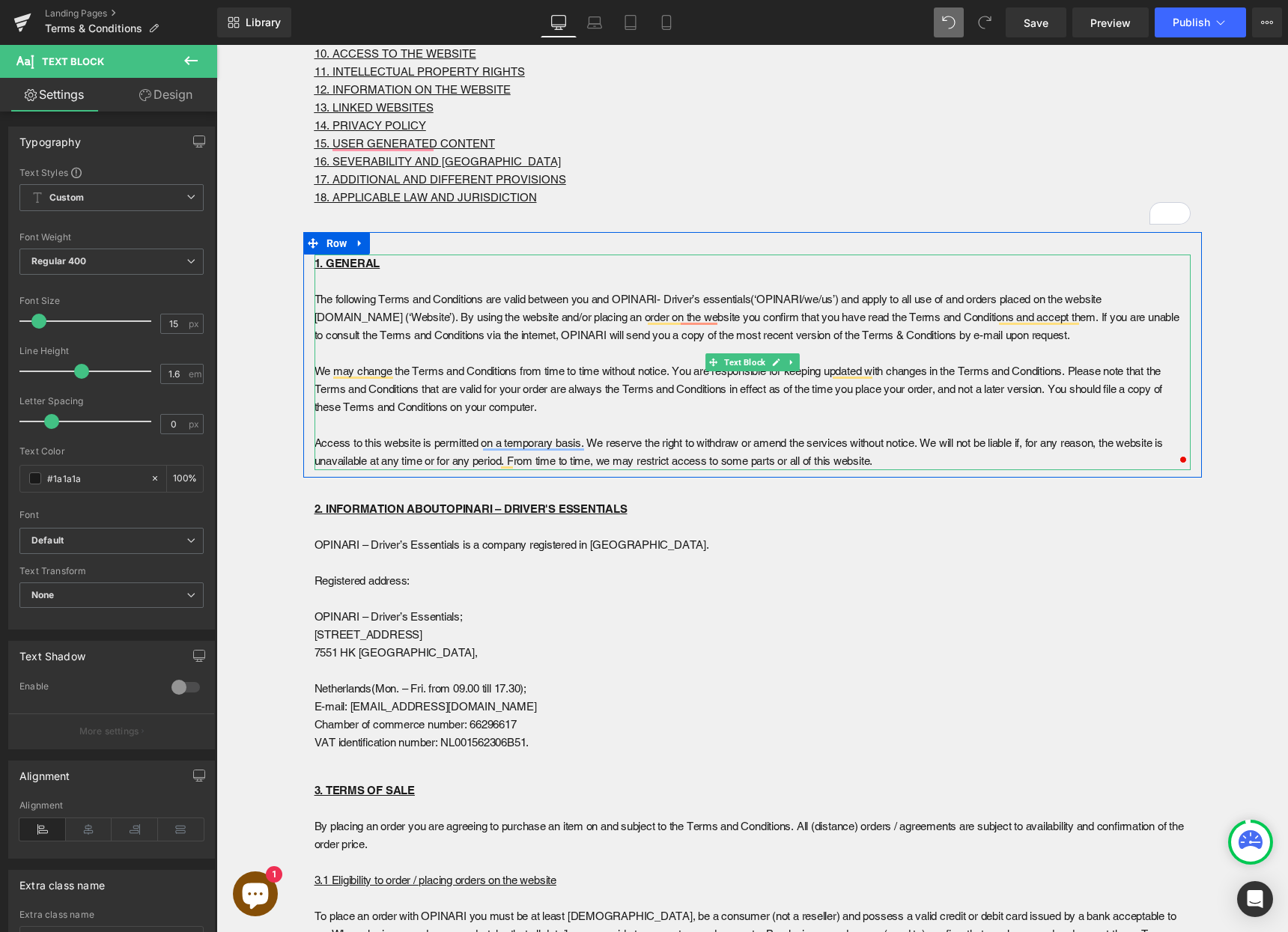
click at [583, 390] on span "We may change the Terms and Conditions from time to time without notice. You ar…" at bounding box center [738, 388] width 848 height 48
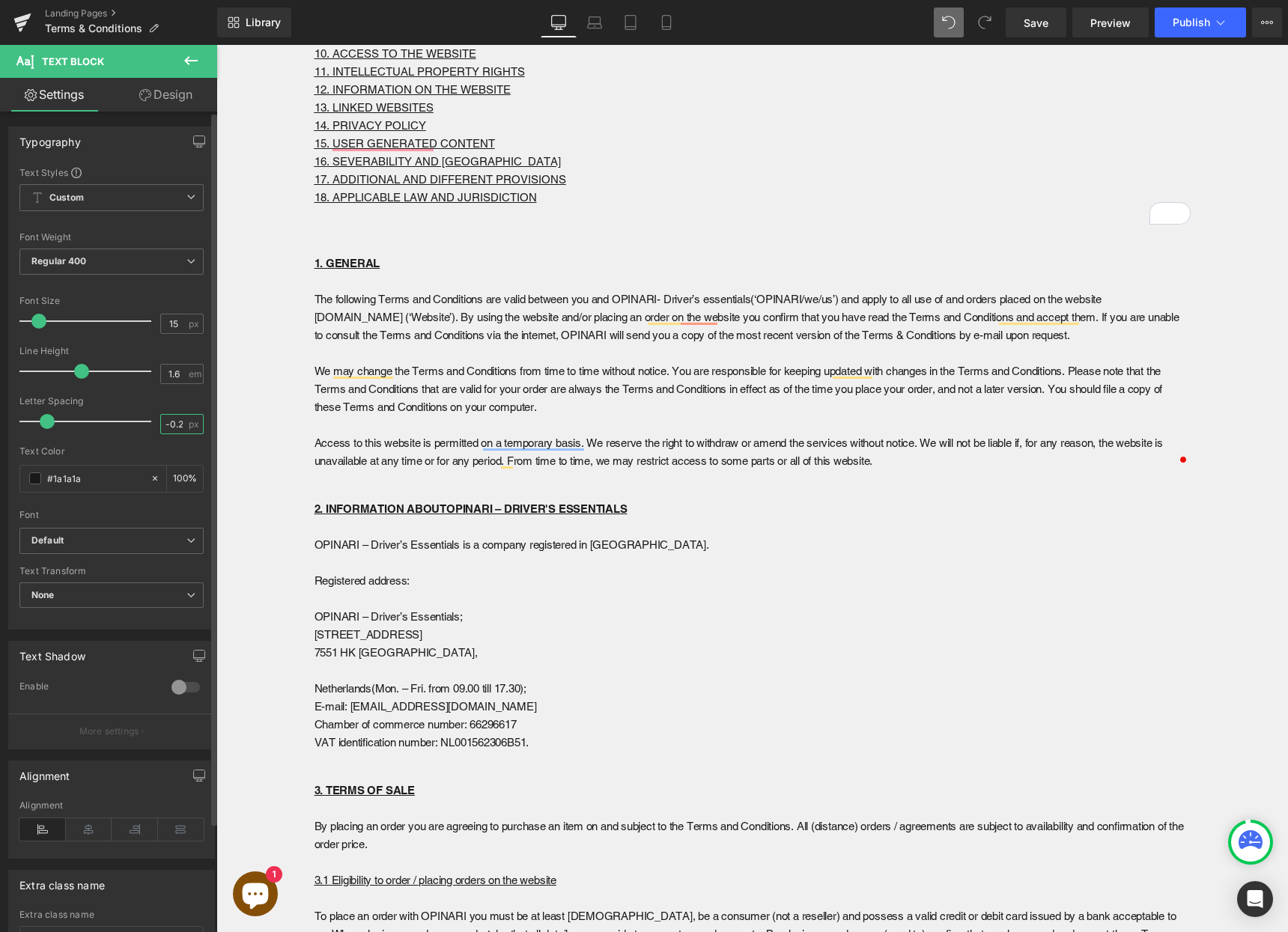
click at [164, 431] on input "-0.22" at bounding box center [174, 424] width 27 height 19
click at [163, 431] on input "-0.22" at bounding box center [174, 424] width 27 height 19
type input "0"
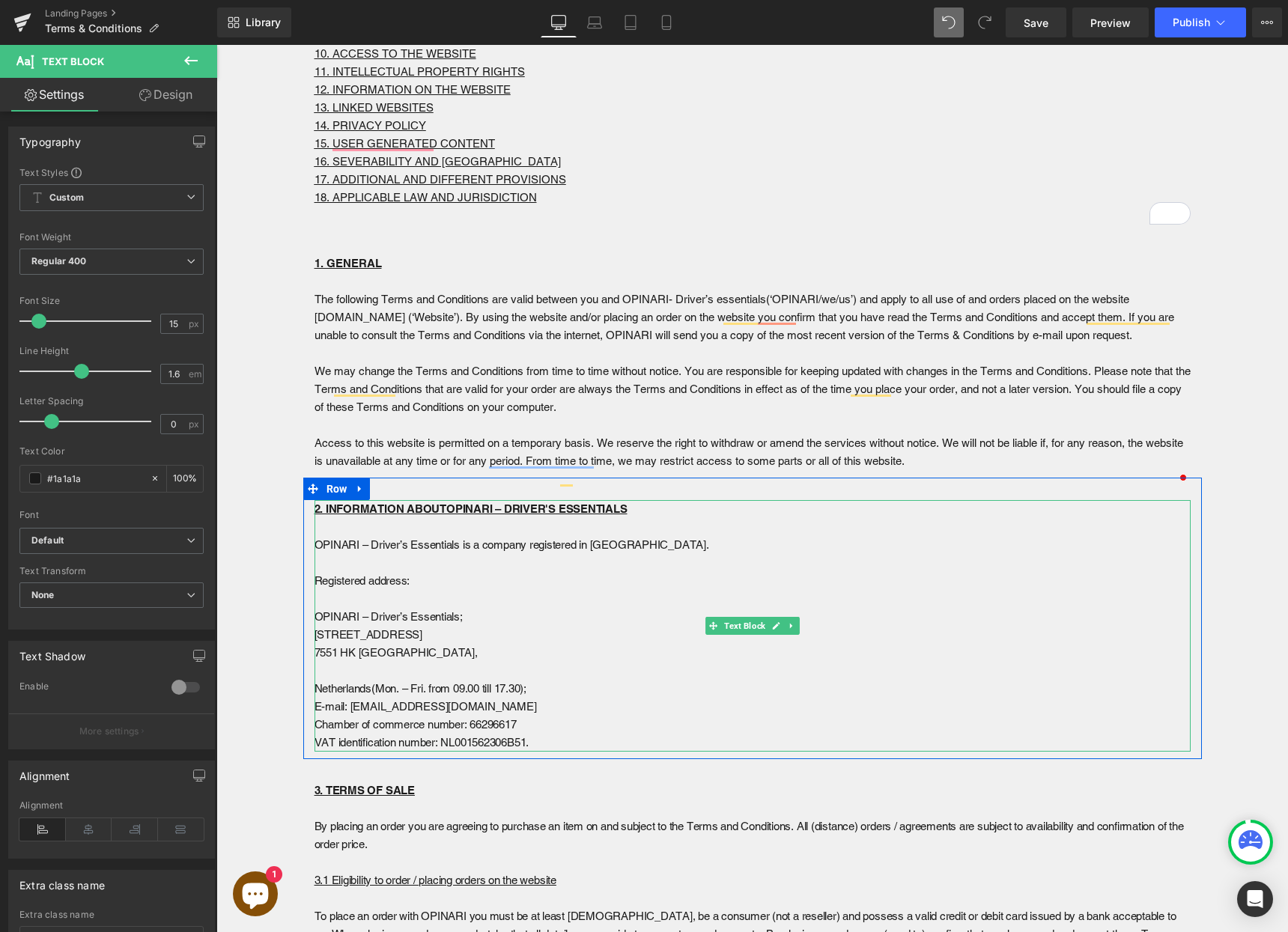
click at [548, 572] on p at bounding box center [752, 562] width 876 height 18
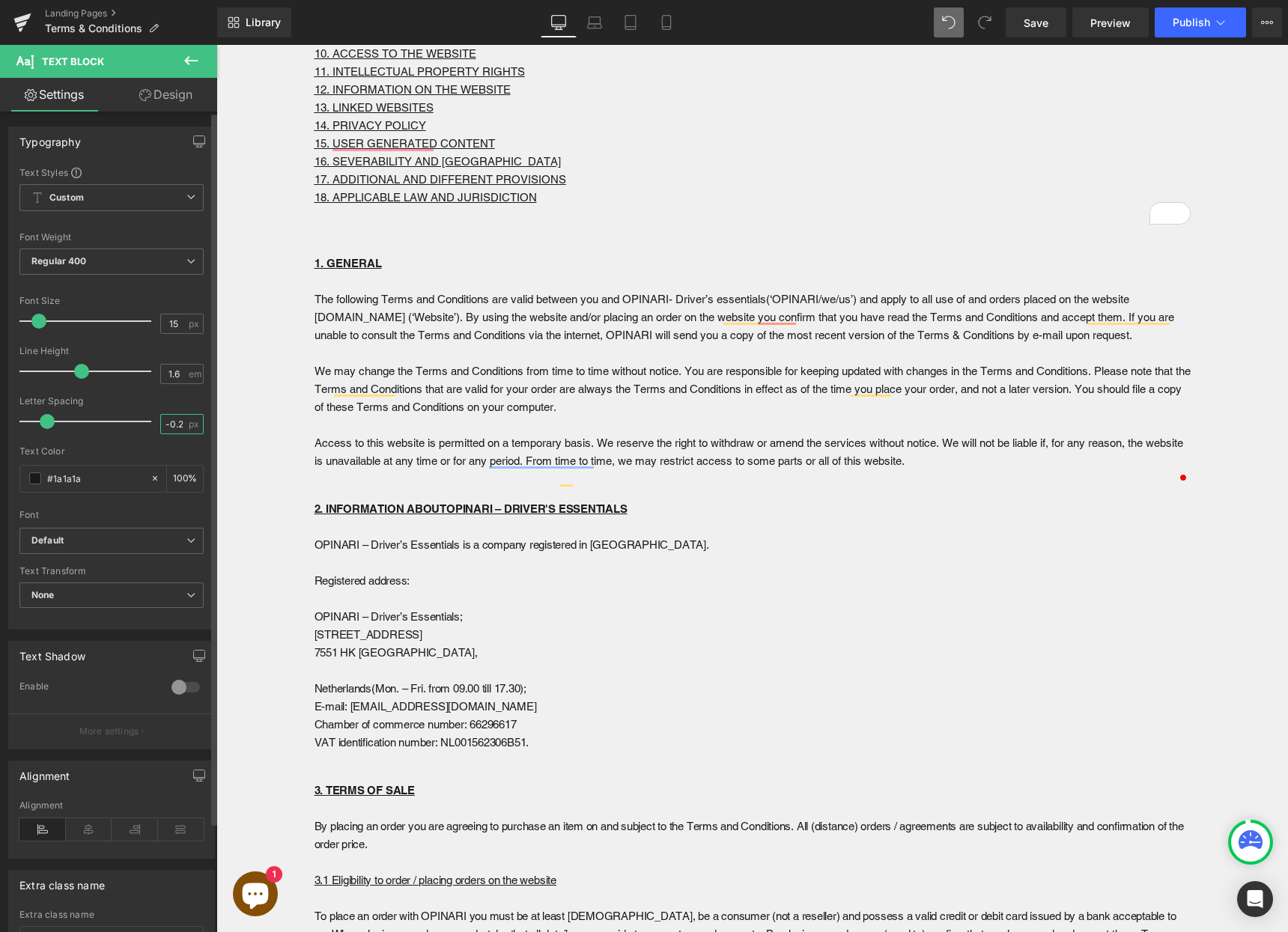
click at [166, 425] on input "-0.22" at bounding box center [174, 424] width 27 height 19
type input "0"
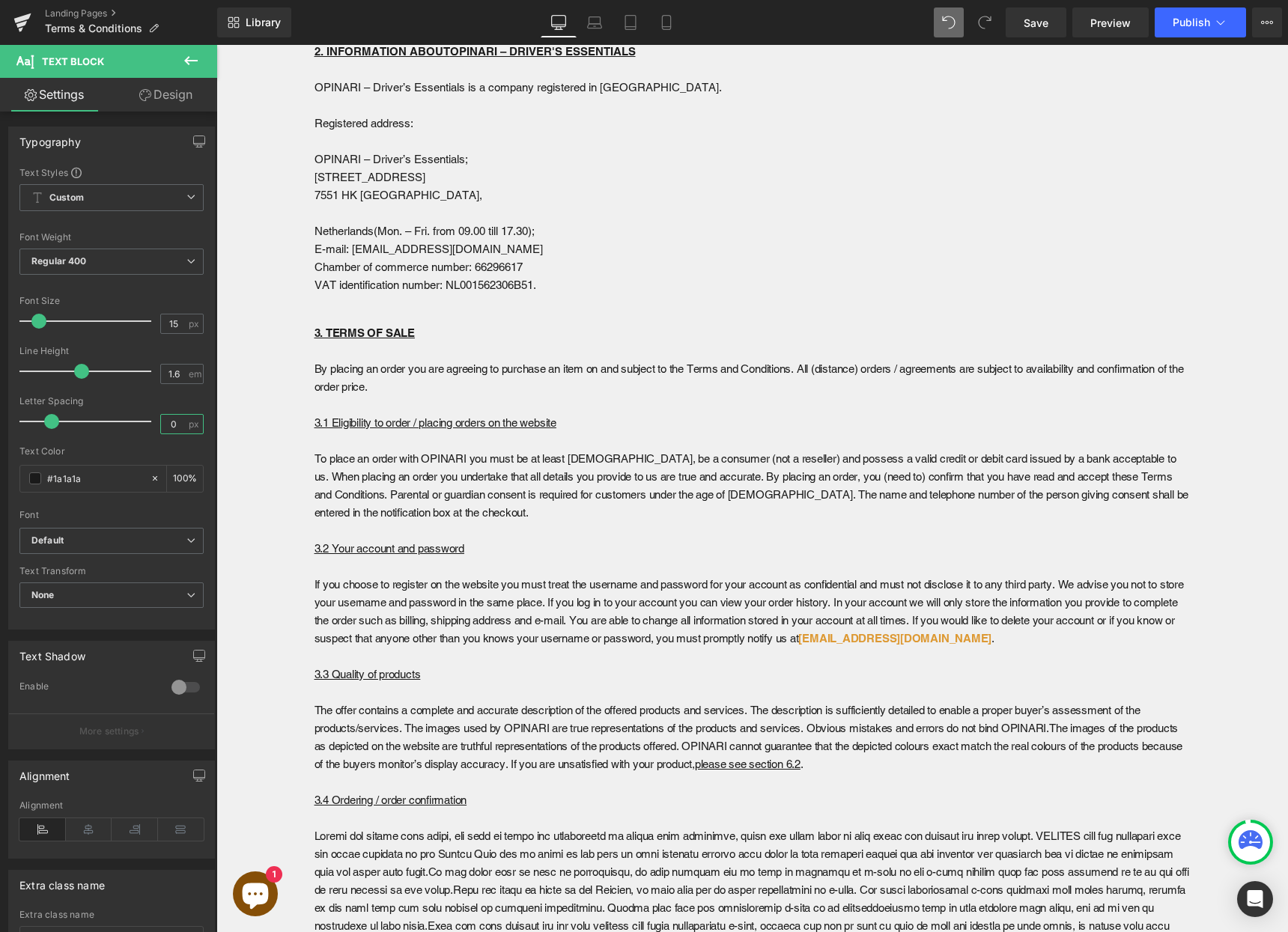
scroll to position [982, 0]
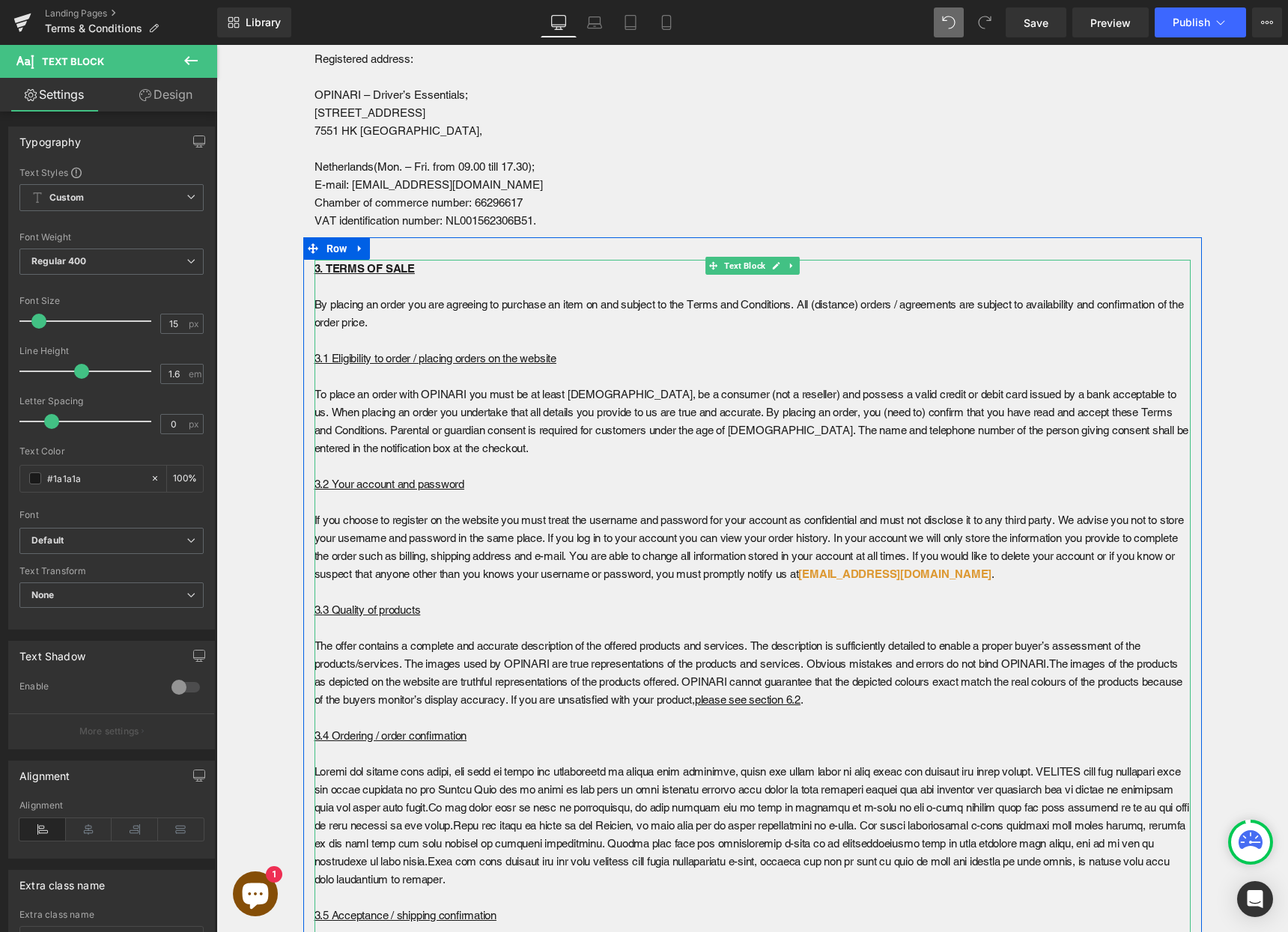
click at [431, 426] on p "To place an order with OPINARI you must be at least [DEMOGRAPHIC_DATA], be a co…" at bounding box center [752, 421] width 876 height 72
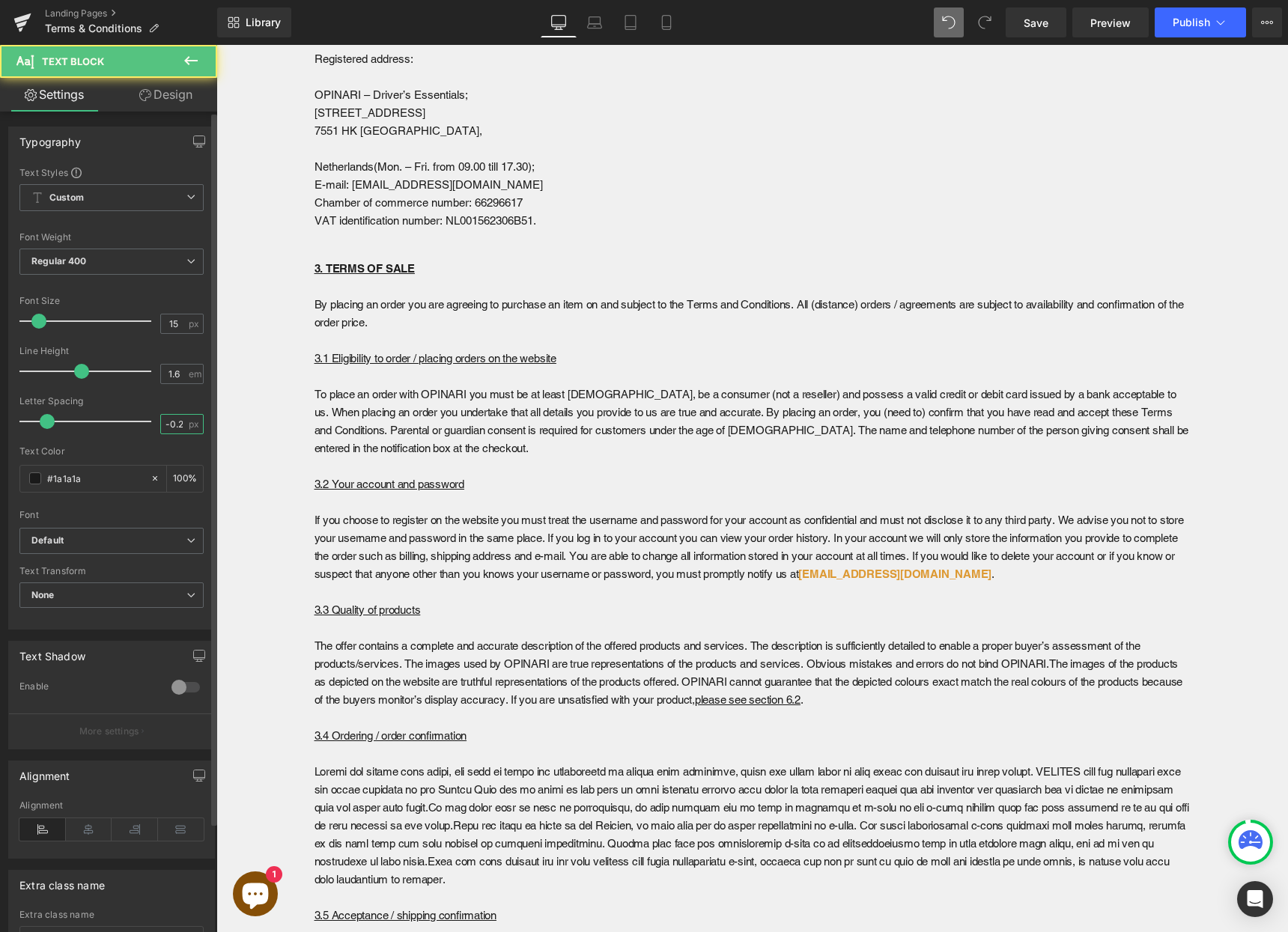
click at [167, 423] on input "-0.22" at bounding box center [174, 424] width 27 height 19
type input "0"
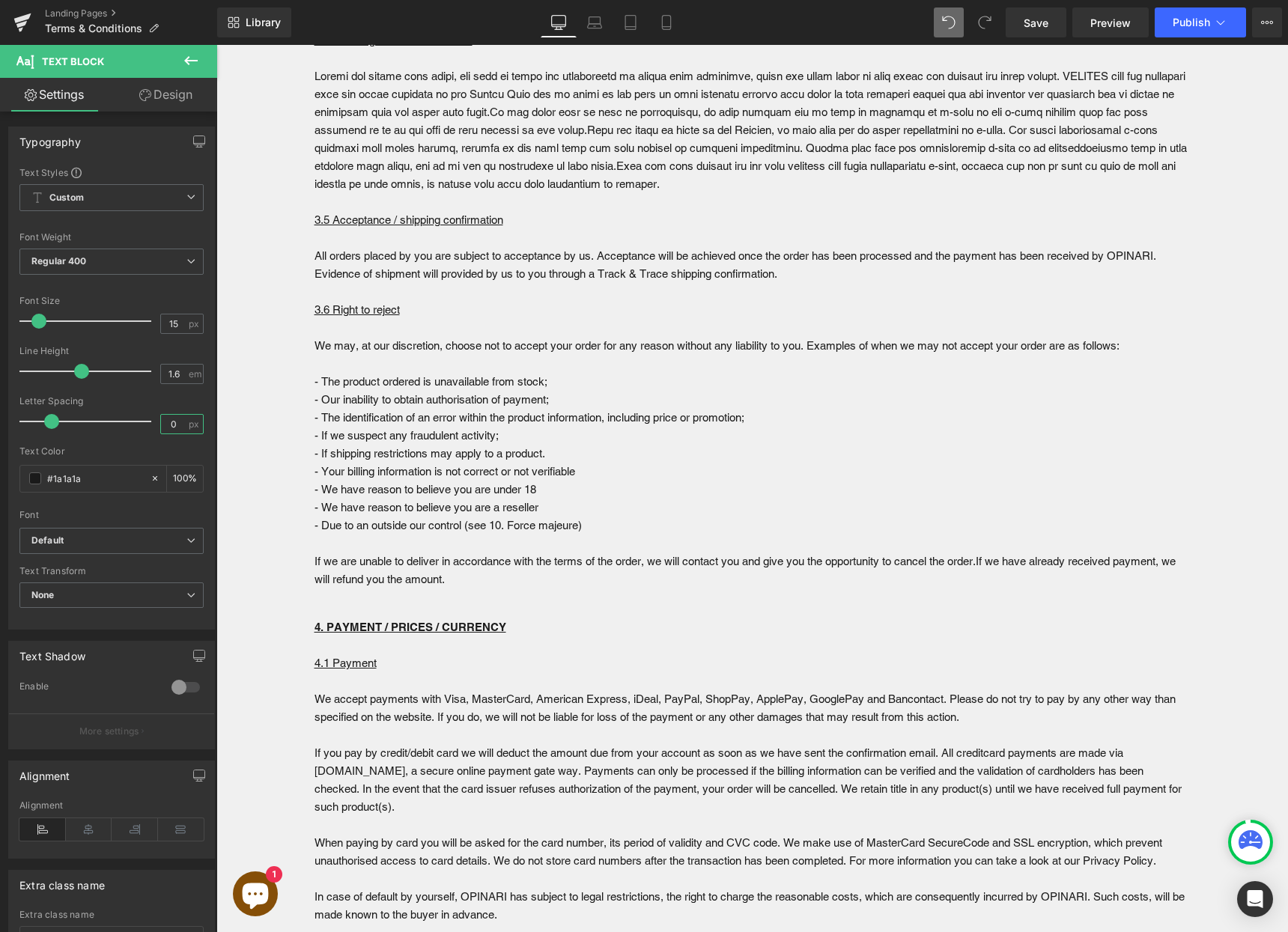
scroll to position [1769, 0]
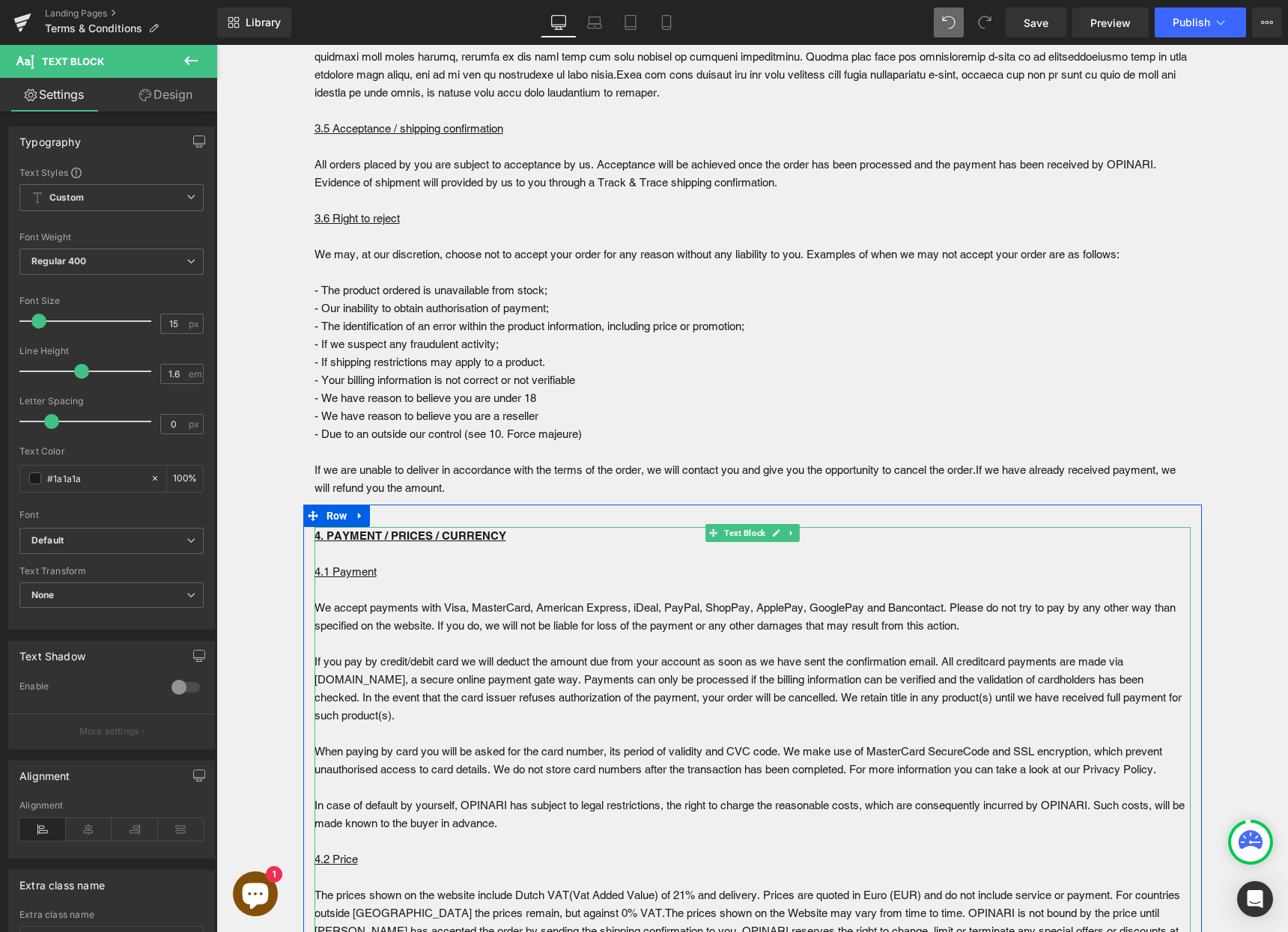
click at [496, 635] on p "We accept payments with Visa, MasterCard, American Express, iDeal, PayPal, Shop…" at bounding box center [752, 617] width 876 height 36
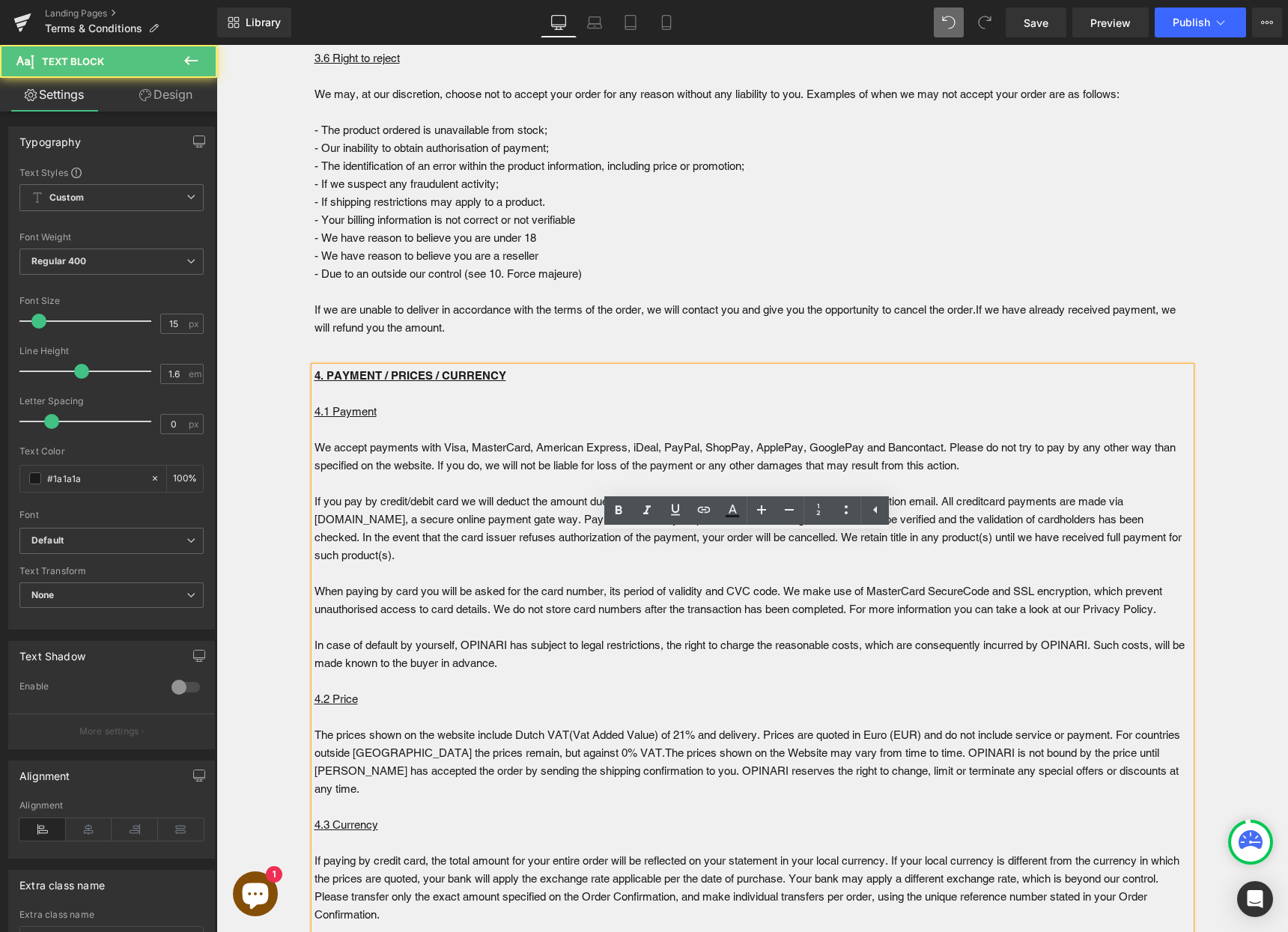
scroll to position [2138, 0]
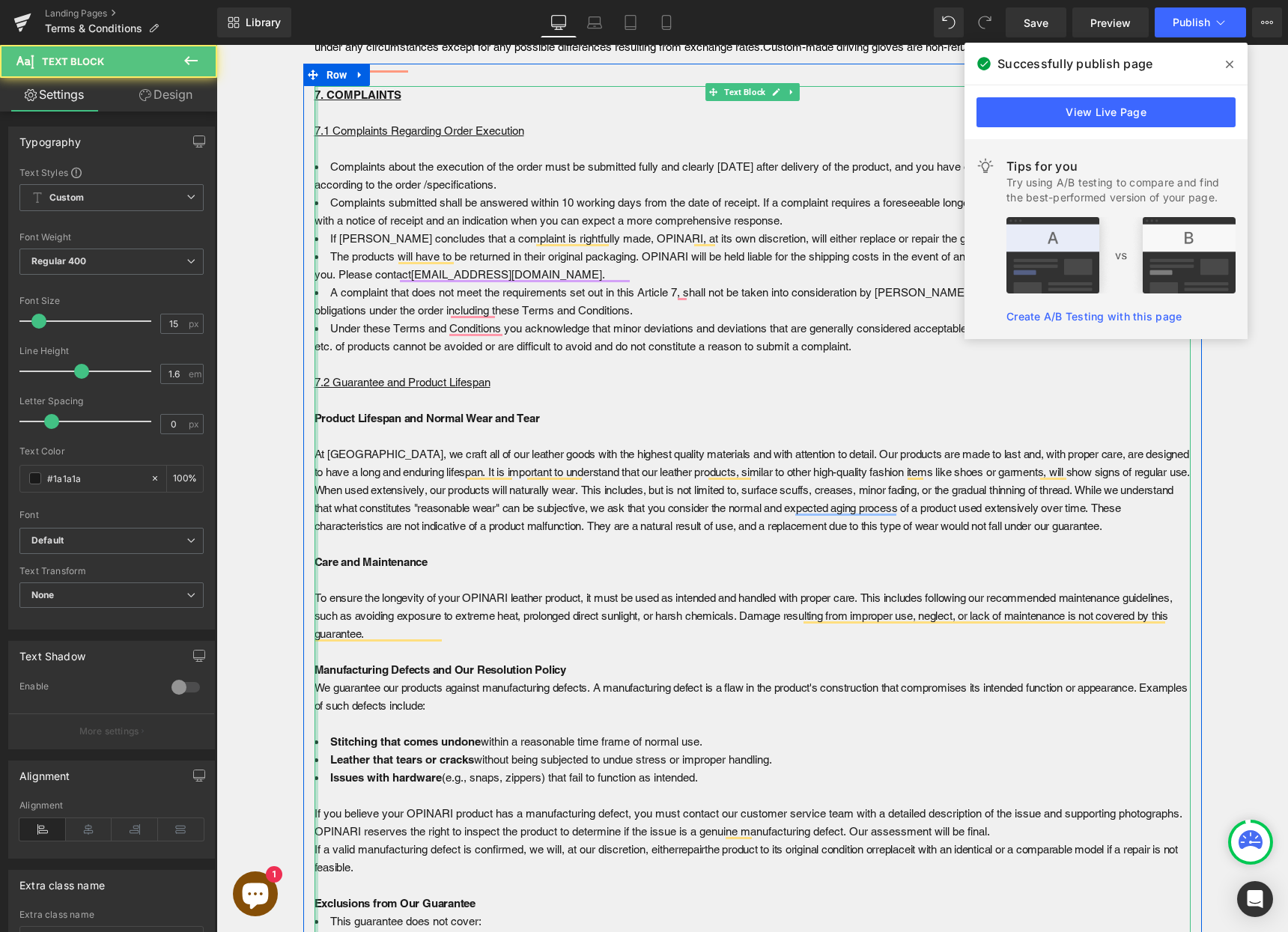
click at [314, 401] on div at bounding box center [316, 553] width 4 height 934
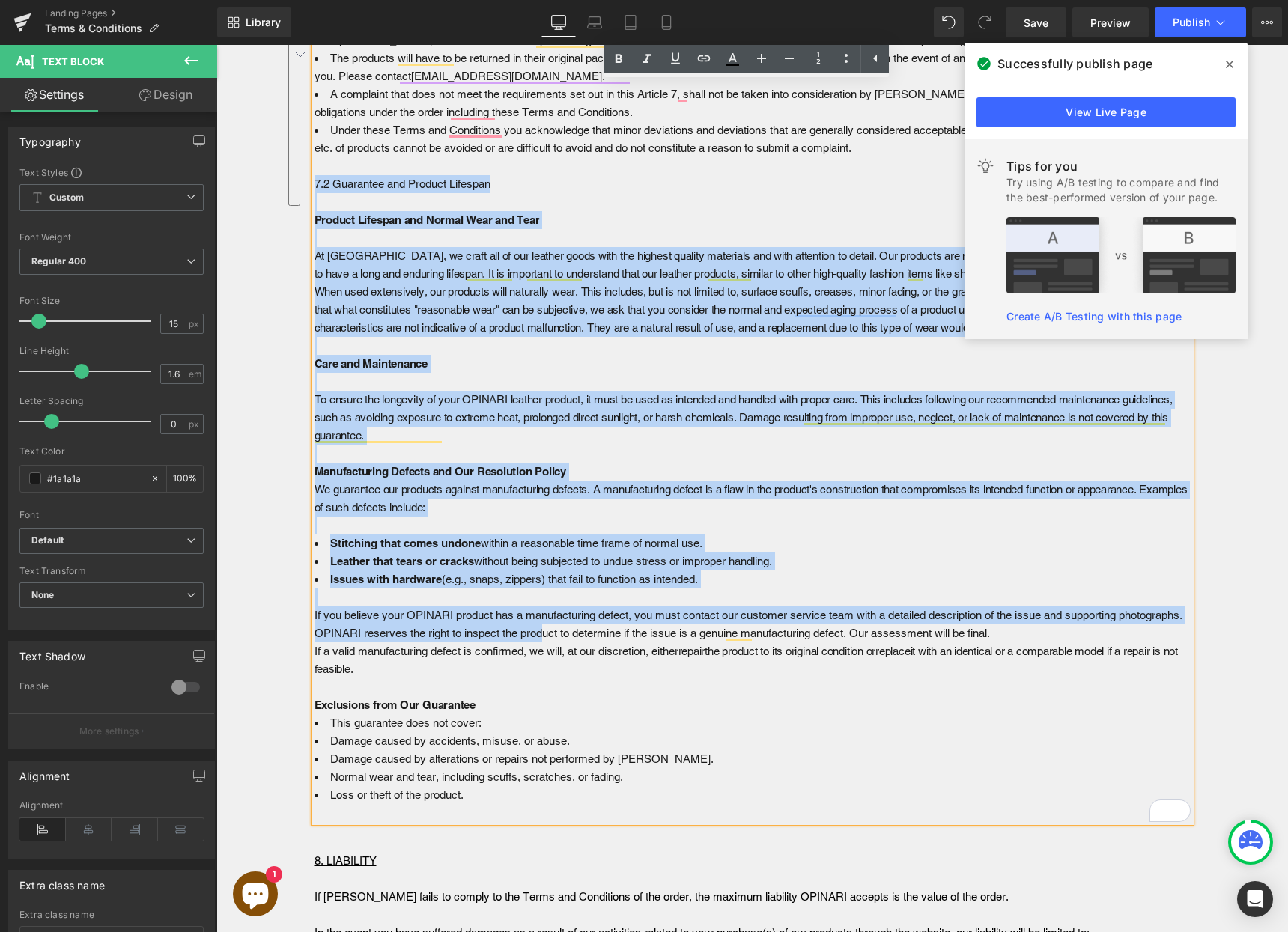
scroll to position [5271, 0]
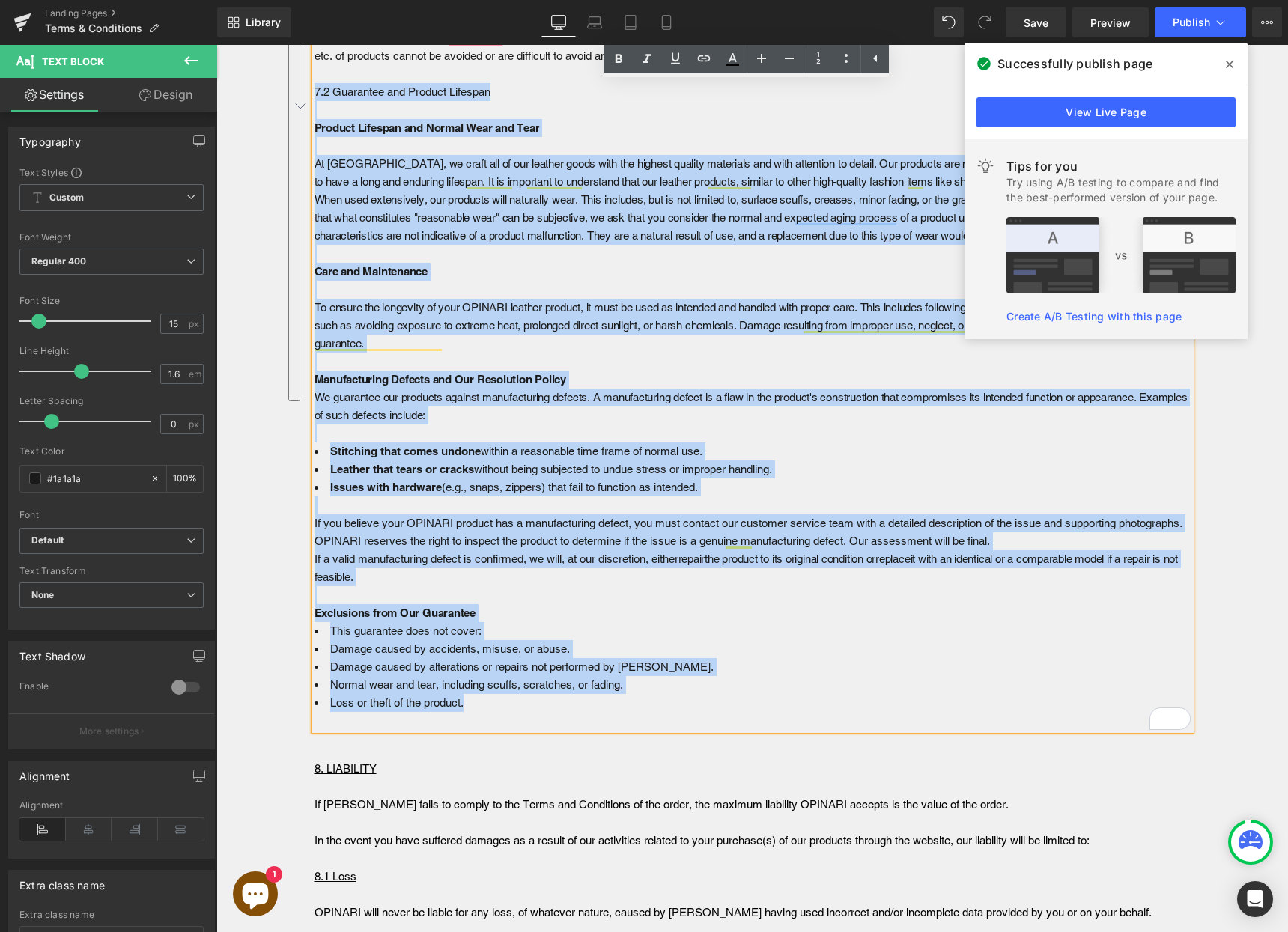
drag, startPoint x: 310, startPoint y: 401, endPoint x: 618, endPoint y: 719, distance: 442.7
click at [618, 719] on div "7. COMPLAINTS 7.1 Complaints Regarding Order Execution Complaints about the exe…" at bounding box center [752, 263] width 876 height 934
copy div "7.2 Guarantee and Product Lifespan Product Lifespan and Normal Wear and Tear At…"
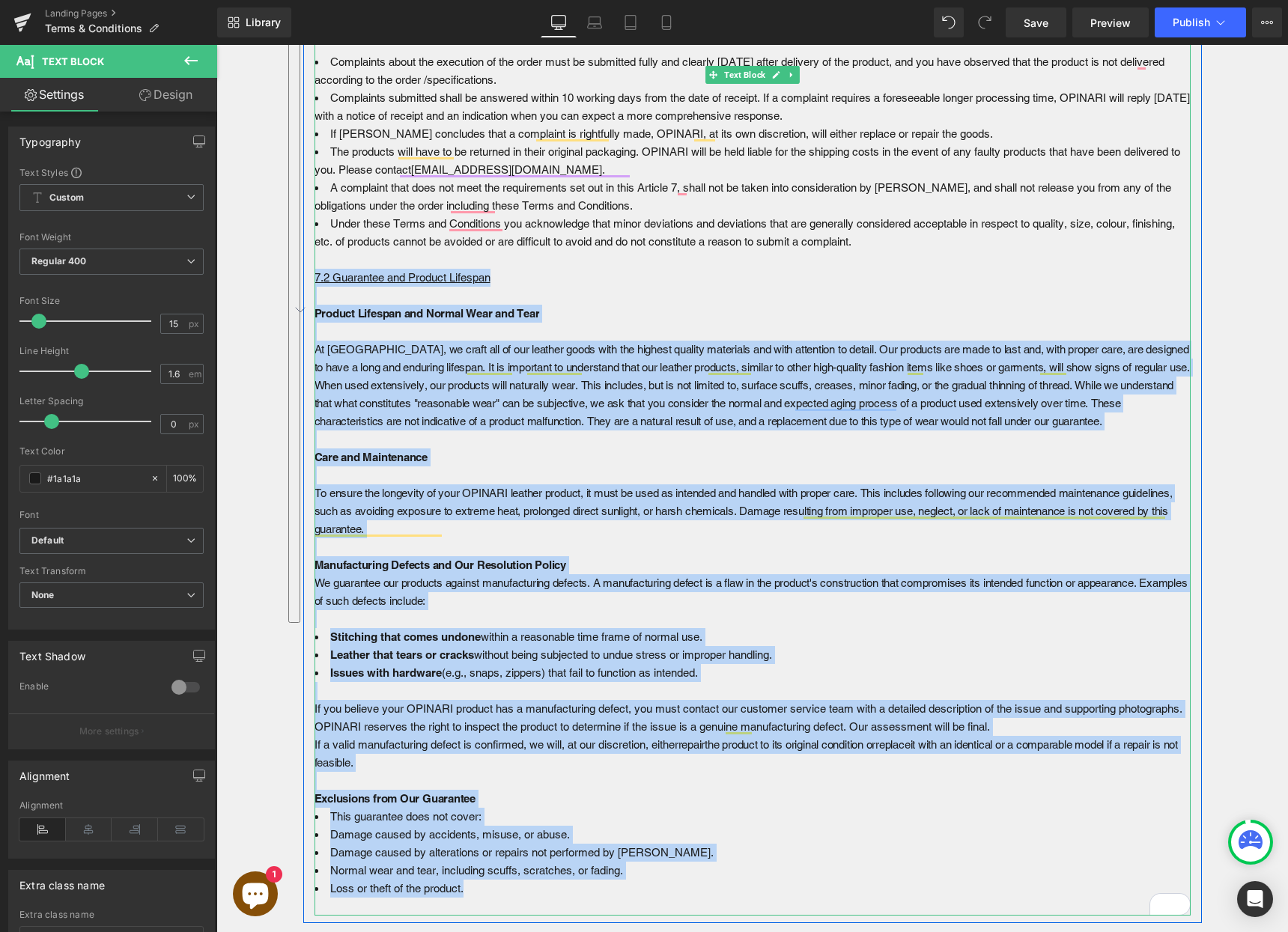
scroll to position [4908, 0]
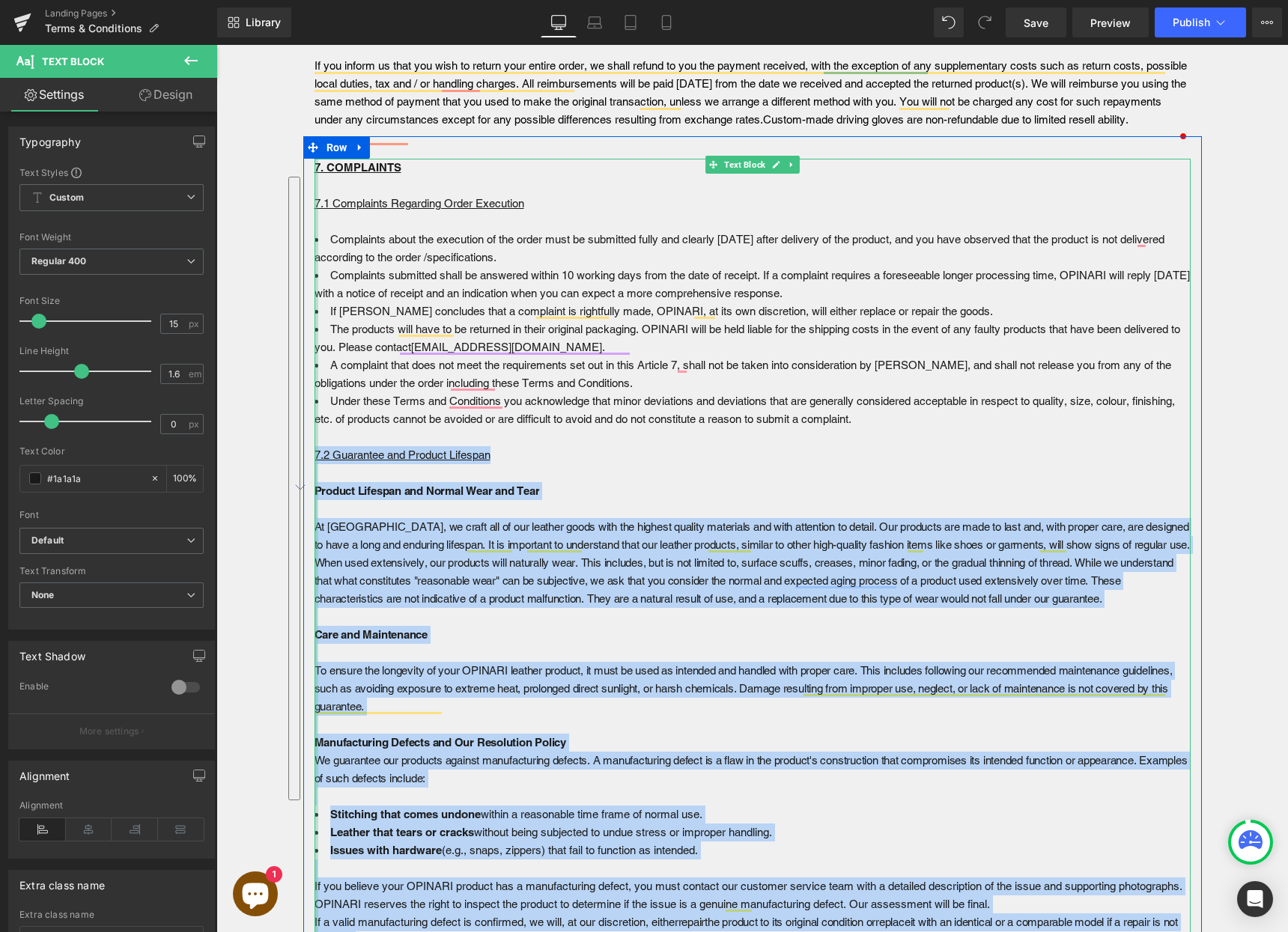
click at [314, 221] on div "7. COMPLAINTS 7.1 Complaints Regarding Order Execution Complaints about the exe…" at bounding box center [752, 625] width 876 height 934
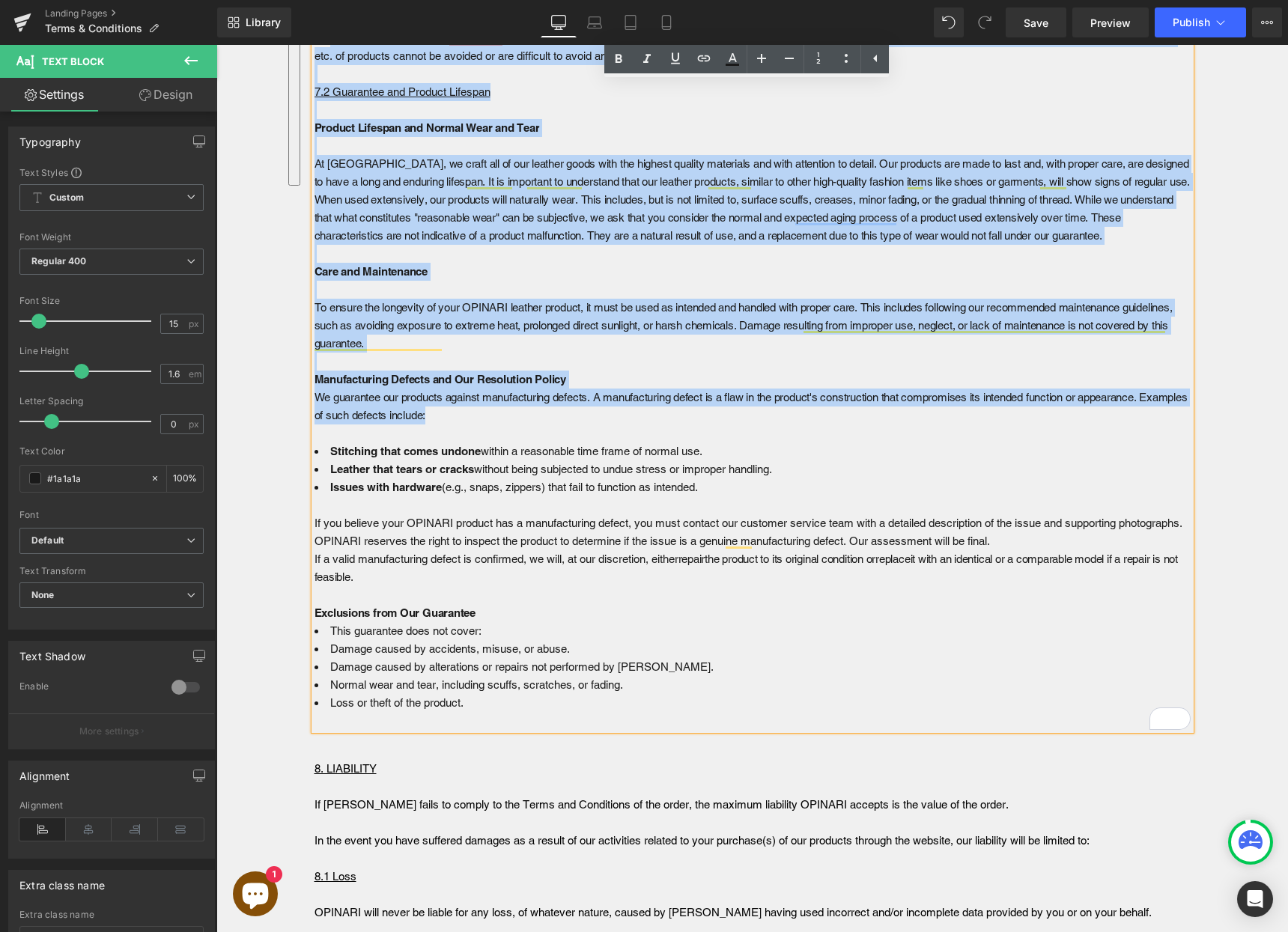
scroll to position [5280, 0]
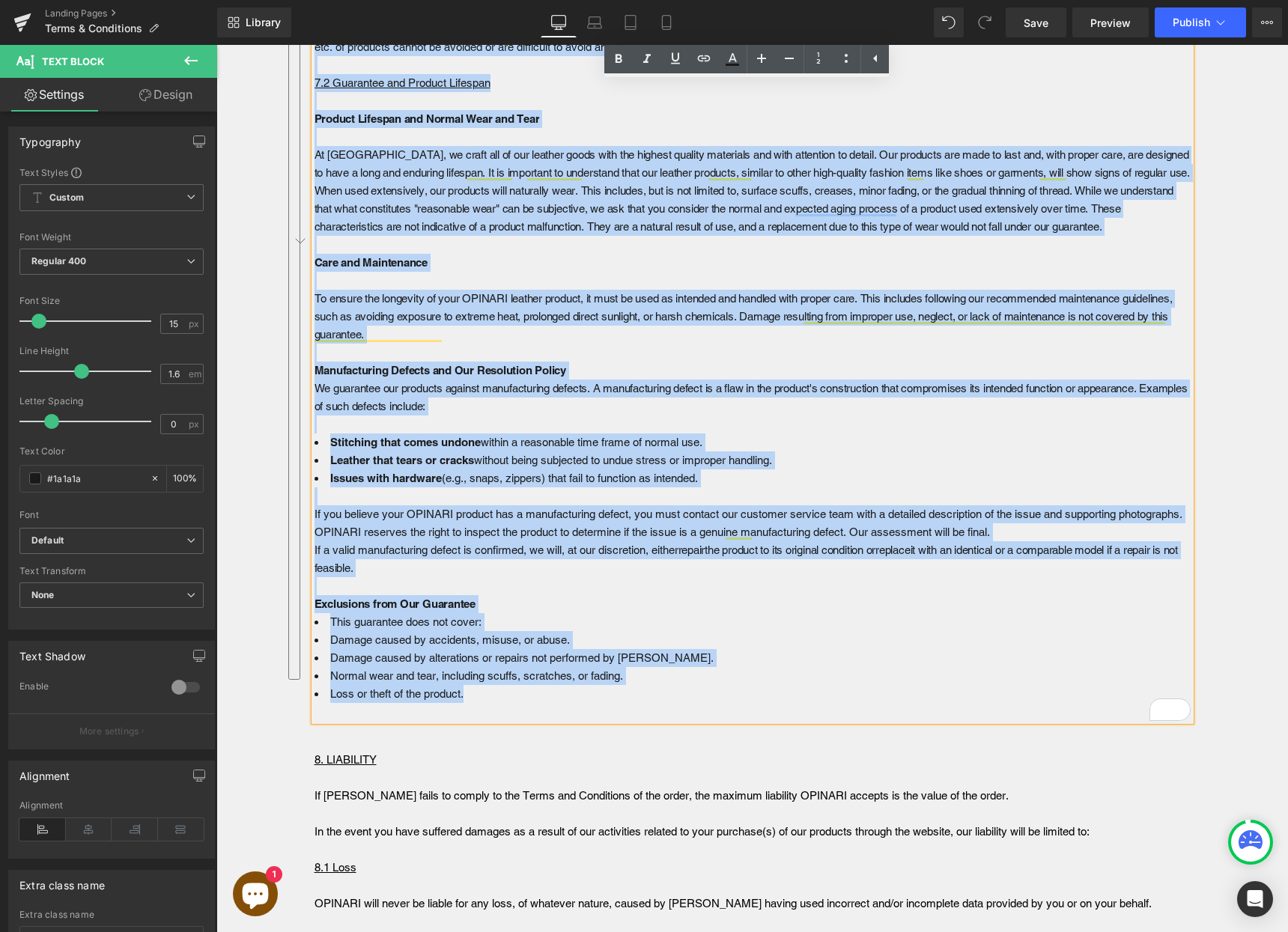
drag, startPoint x: 311, startPoint y: 224, endPoint x: 590, endPoint y: 704, distance: 555.2
click at [590, 704] on div "7. COMPLAINTS 7.1 Complaints Regarding Order Execution Complaints about the exe…" at bounding box center [752, 253] width 876 height 934
copy div "7.1 Complaints Regarding Order Execution Complaints about the execution of the …"
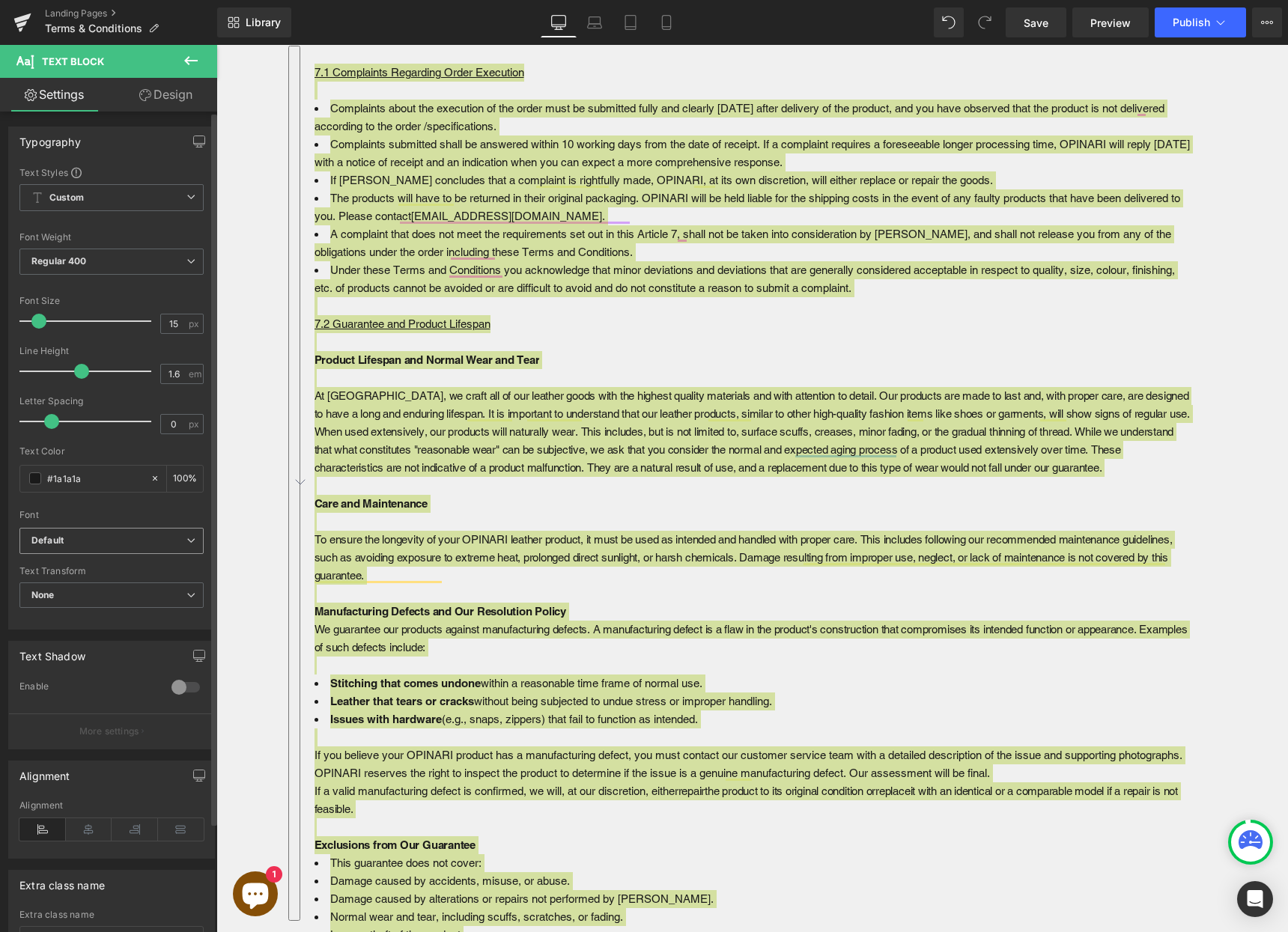
scroll to position [4977, 0]
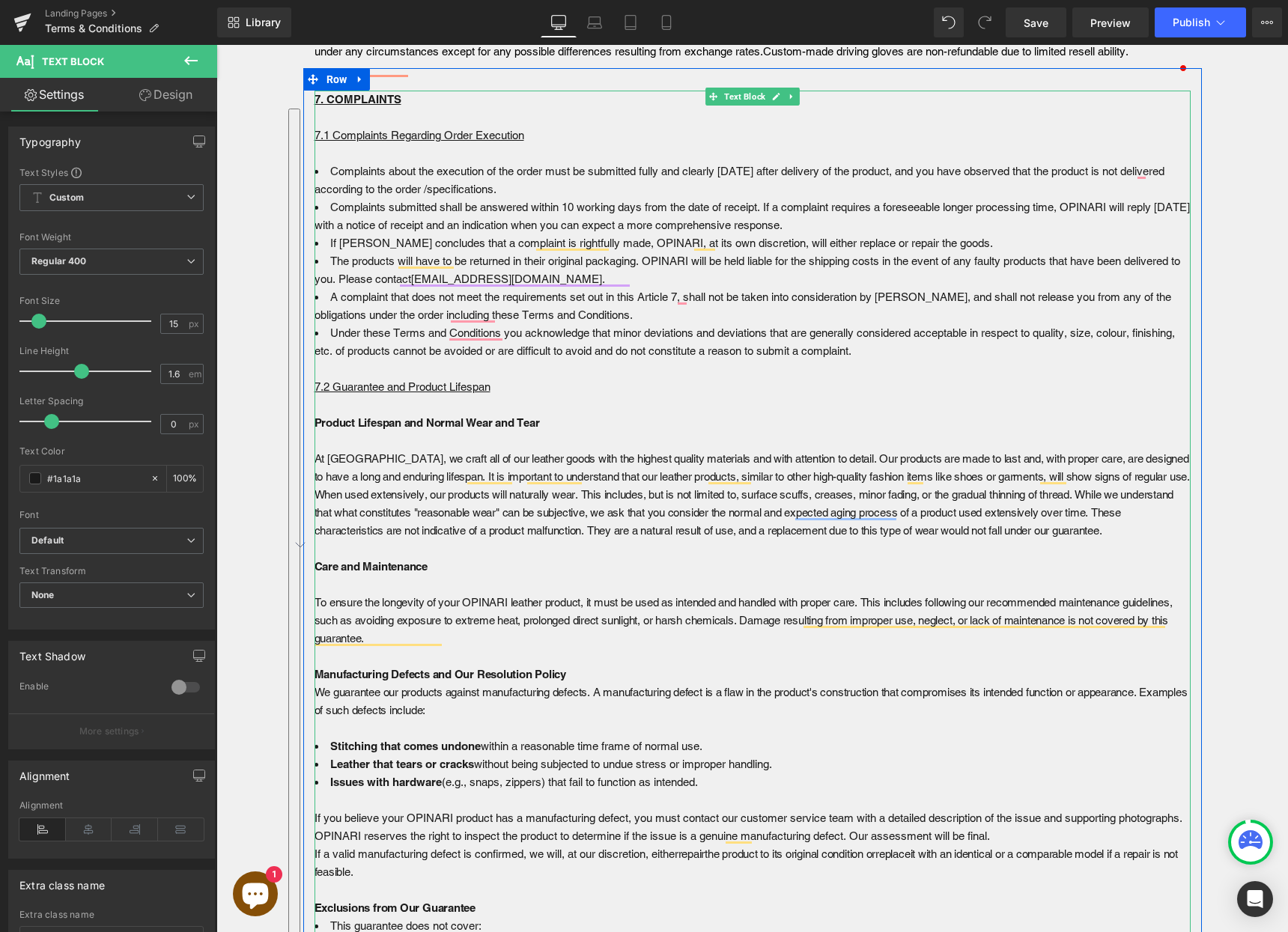
click at [320, 618] on span "To ensure the longevity of your OPINARI leather product, it must be used as int…" at bounding box center [743, 620] width 858 height 48
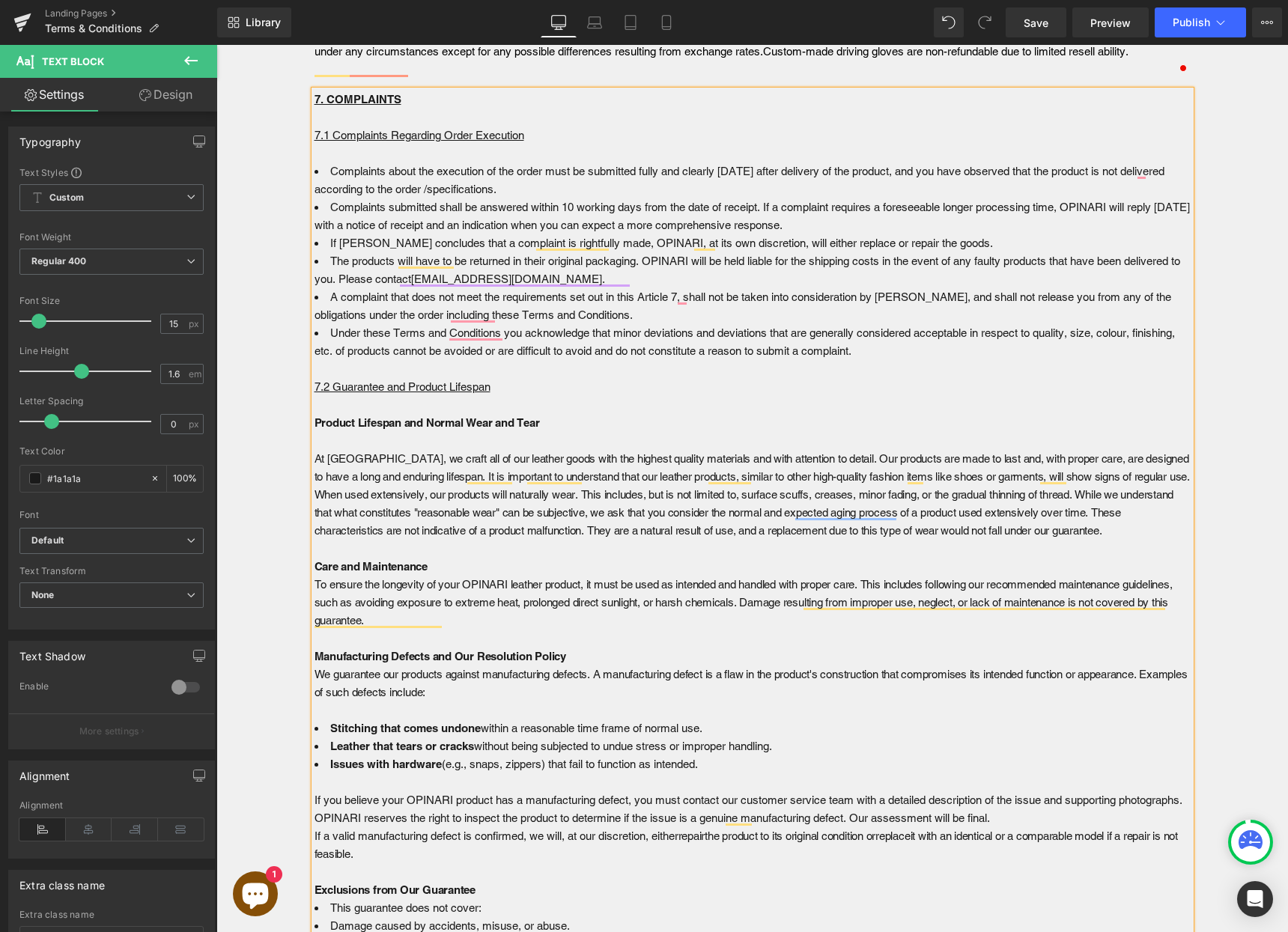
click at [314, 481] on span "At [GEOGRAPHIC_DATA], we craft all of our leather goods with the highest qualit…" at bounding box center [752, 494] width 875 height 84
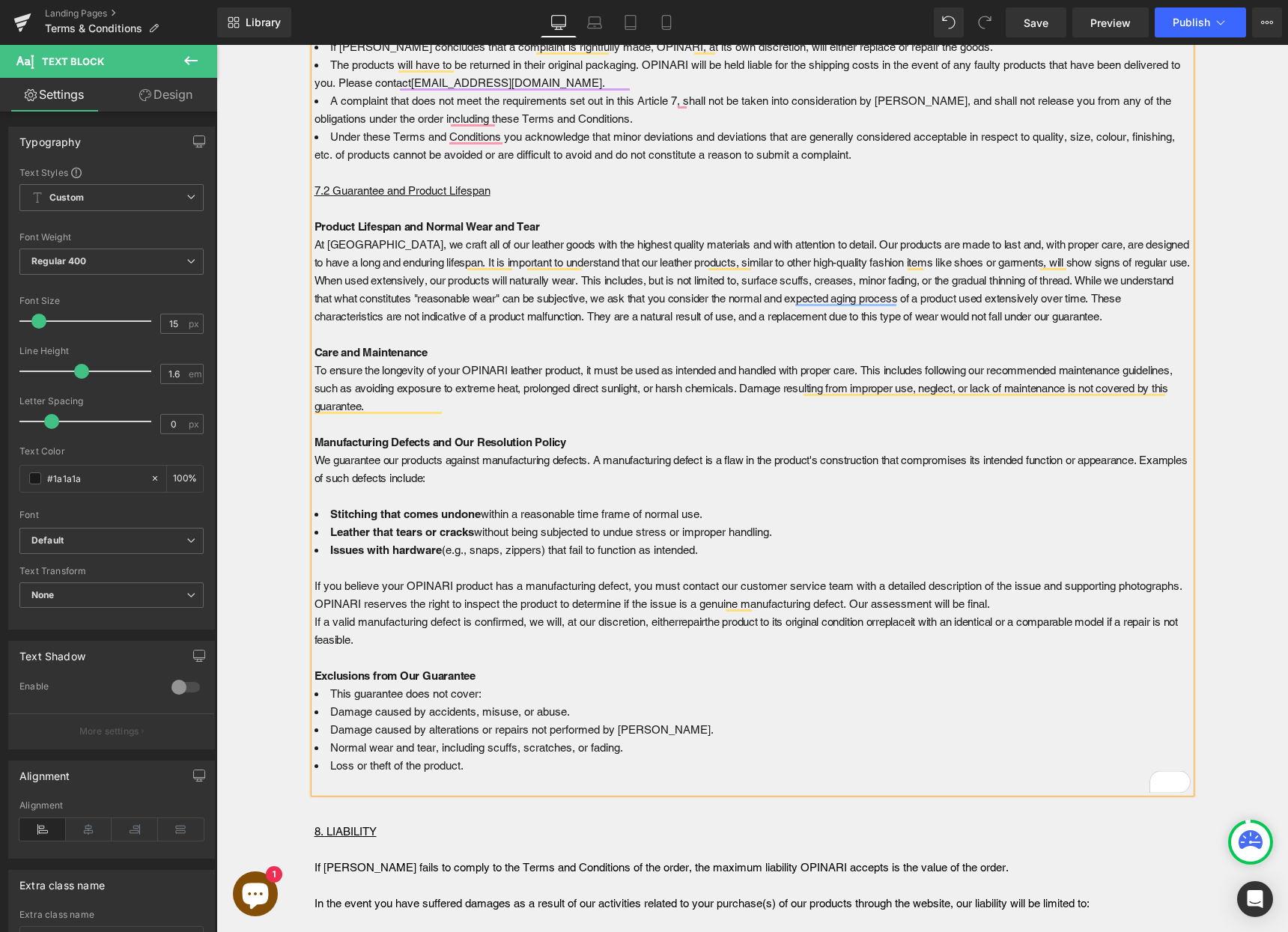
scroll to position [5173, 0]
click at [1174, 22] on span "Publish" at bounding box center [1191, 22] width 37 height 12
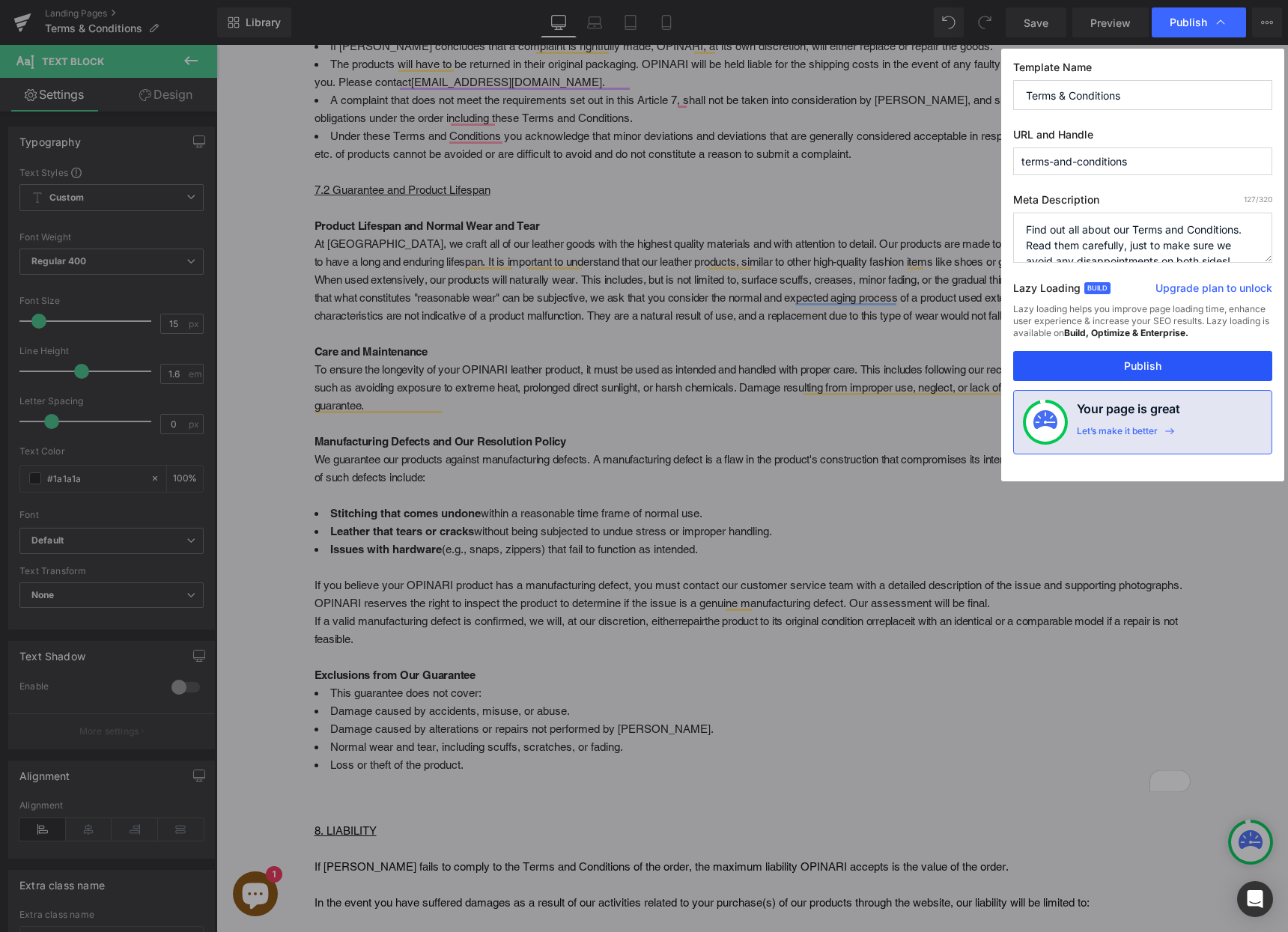
click at [1121, 370] on button "Publish" at bounding box center [1143, 366] width 259 height 30
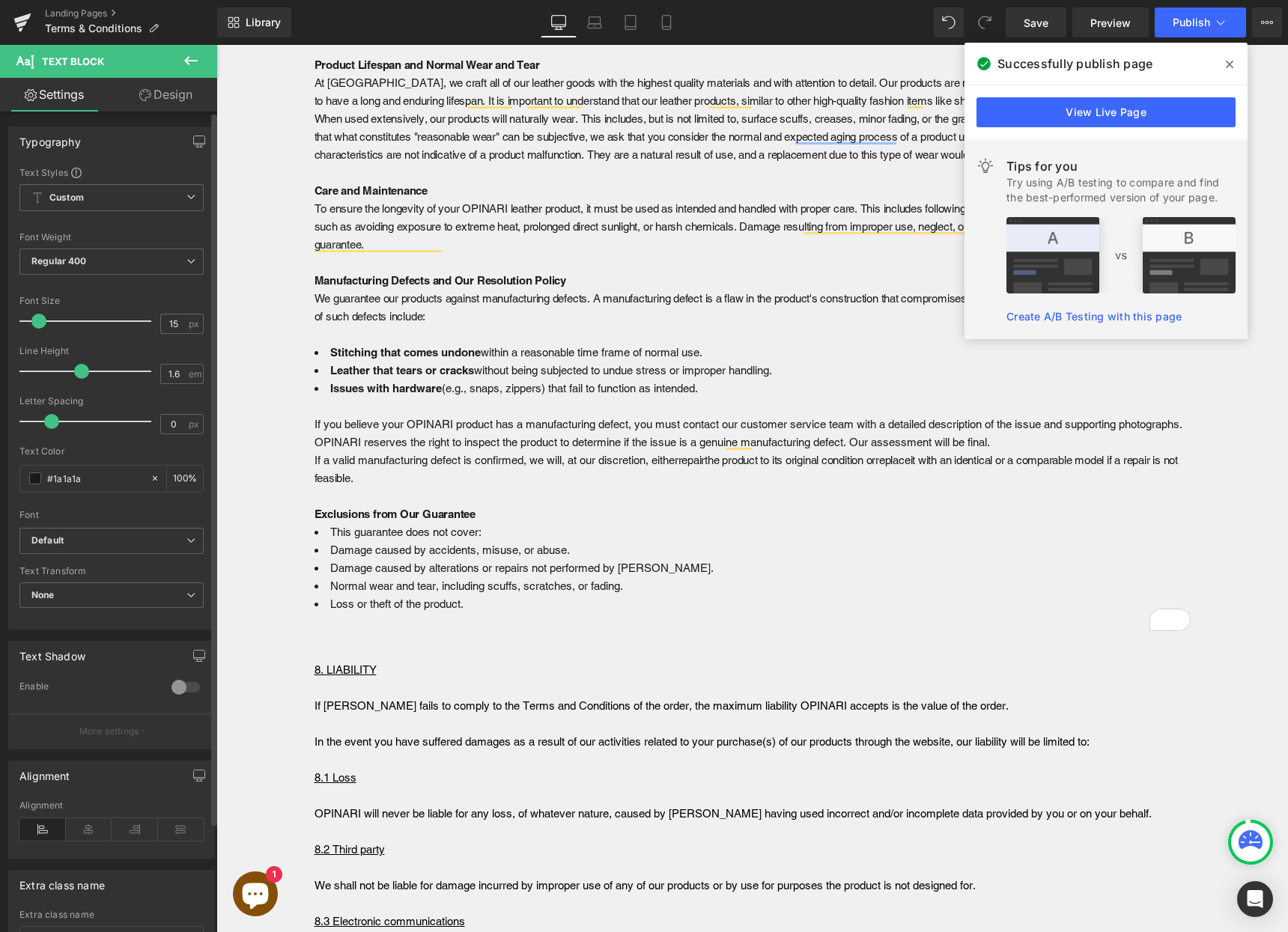
scroll to position [5406, 0]
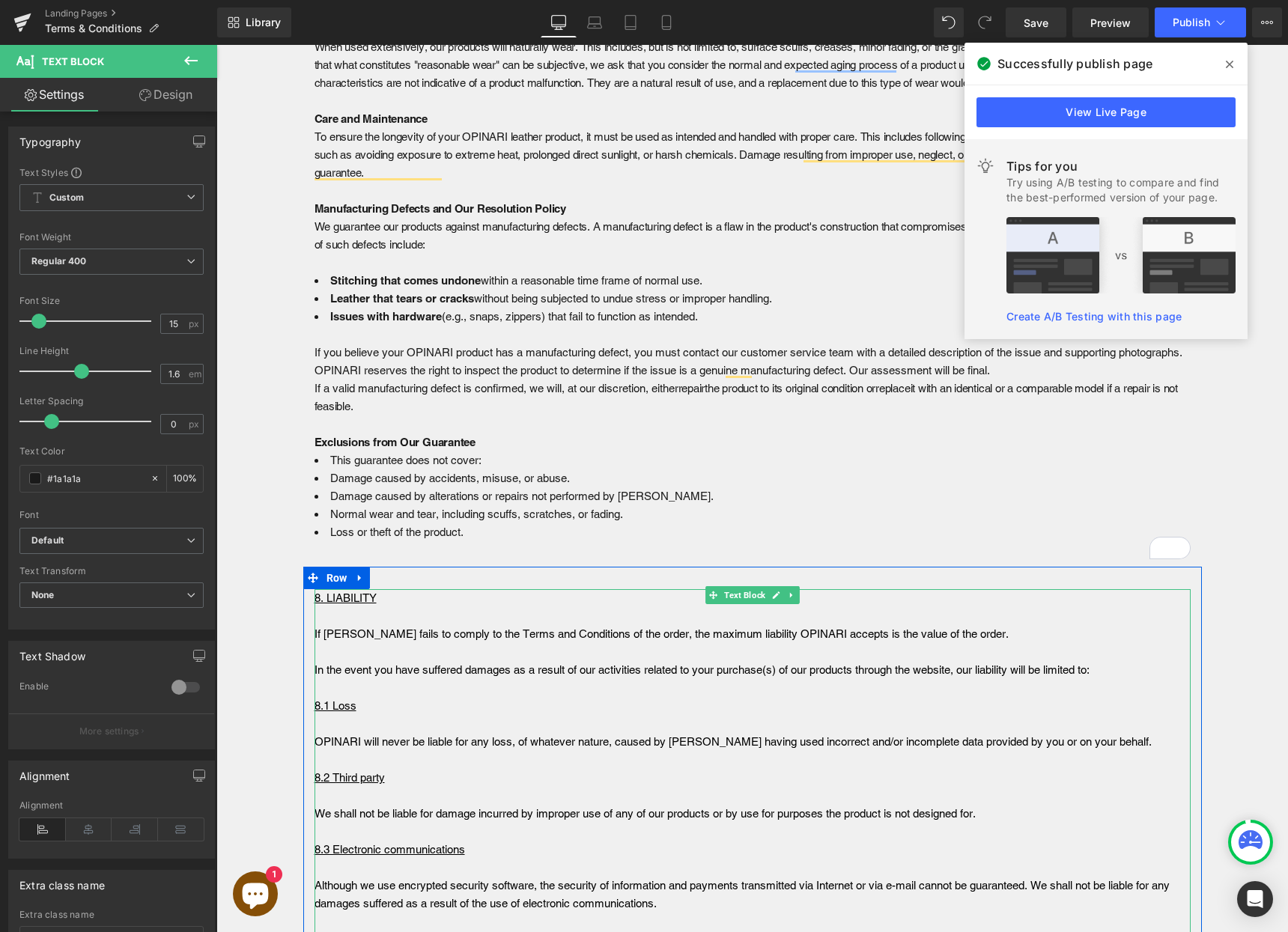
click at [317, 679] on p "In the event you have suffered damages as a result of our activities related to…" at bounding box center [752, 670] width 876 height 18
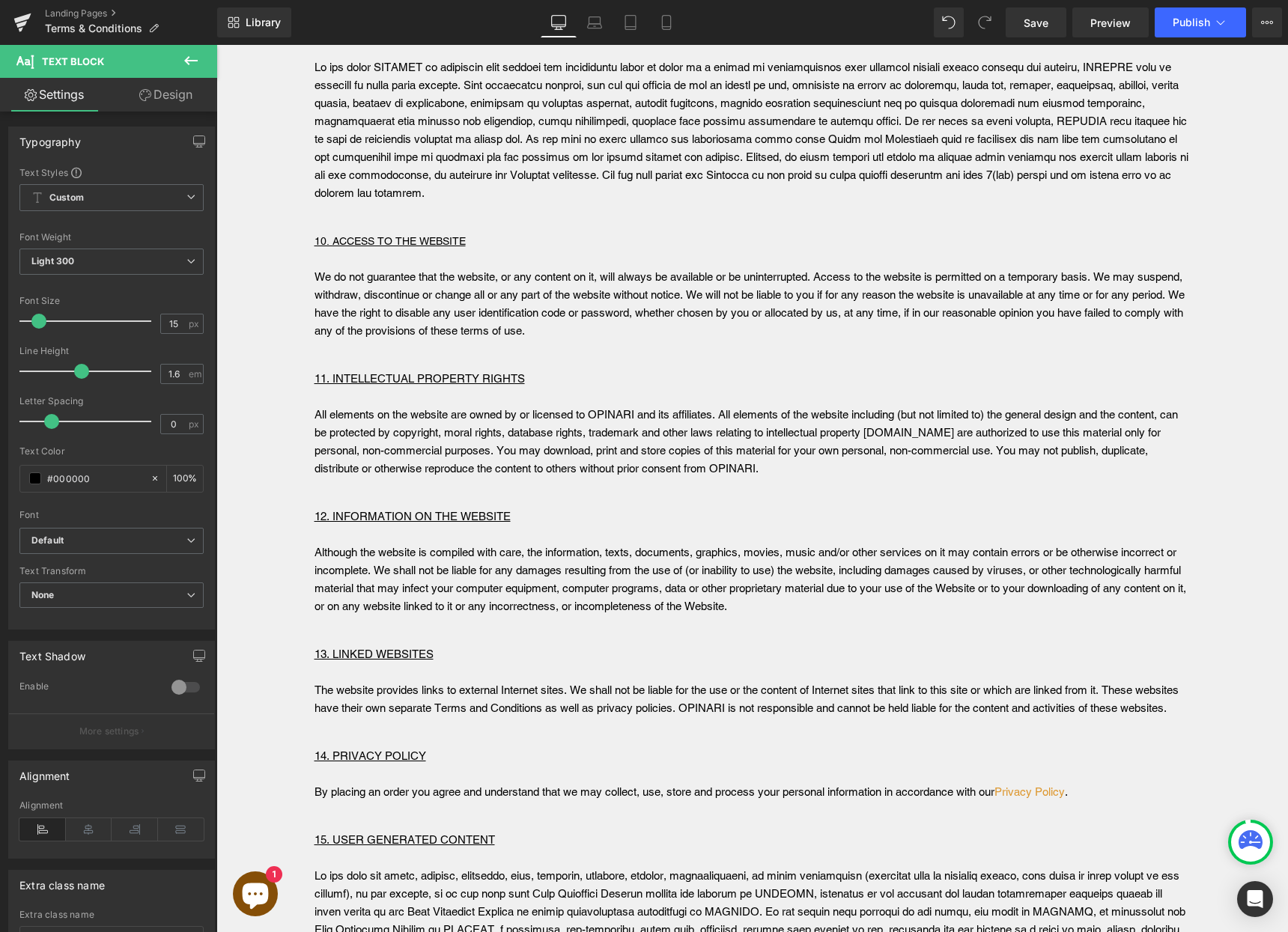
scroll to position [6485, 0]
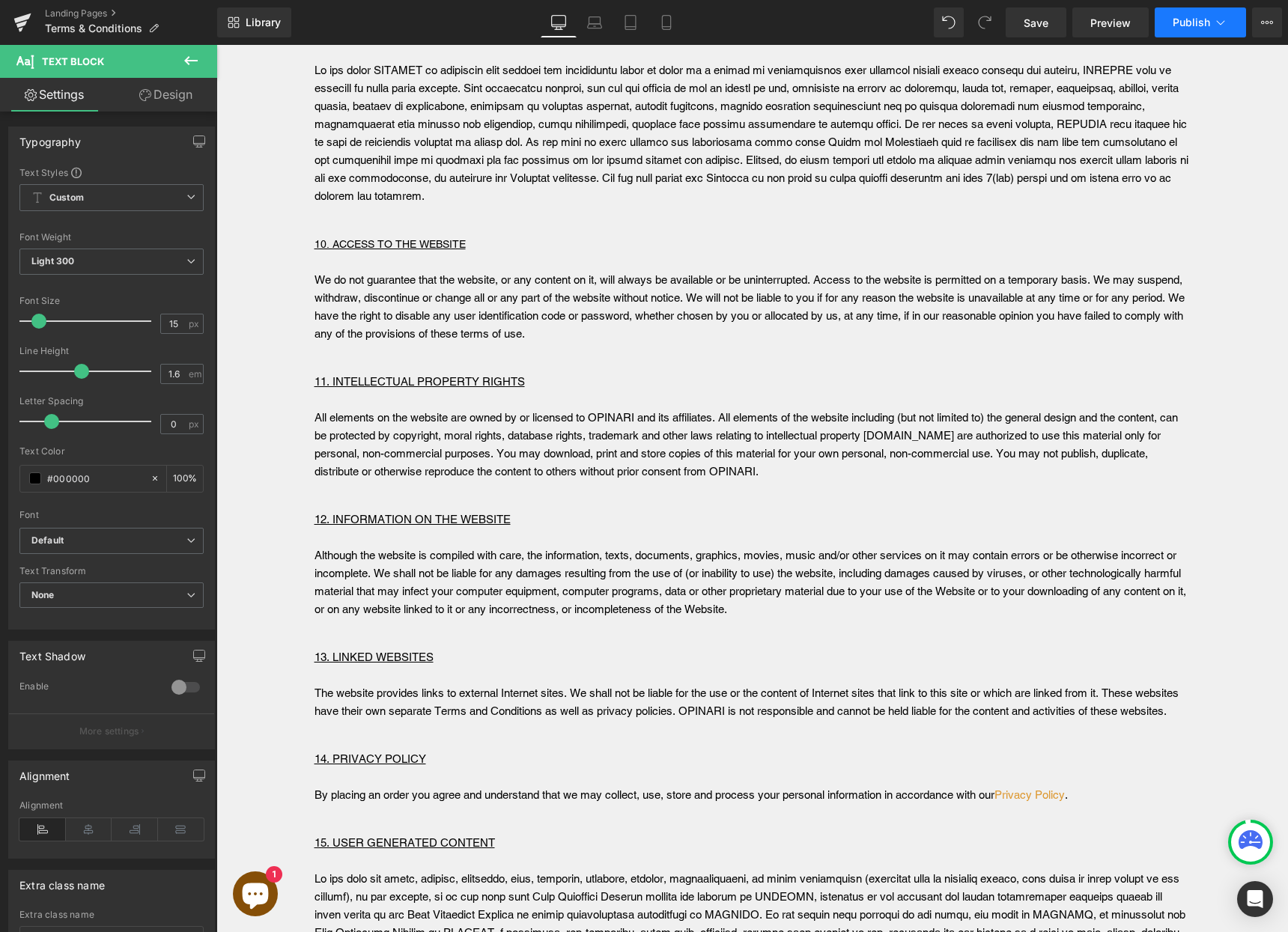
click at [1169, 23] on button "Publish" at bounding box center [1200, 23] width 91 height 30
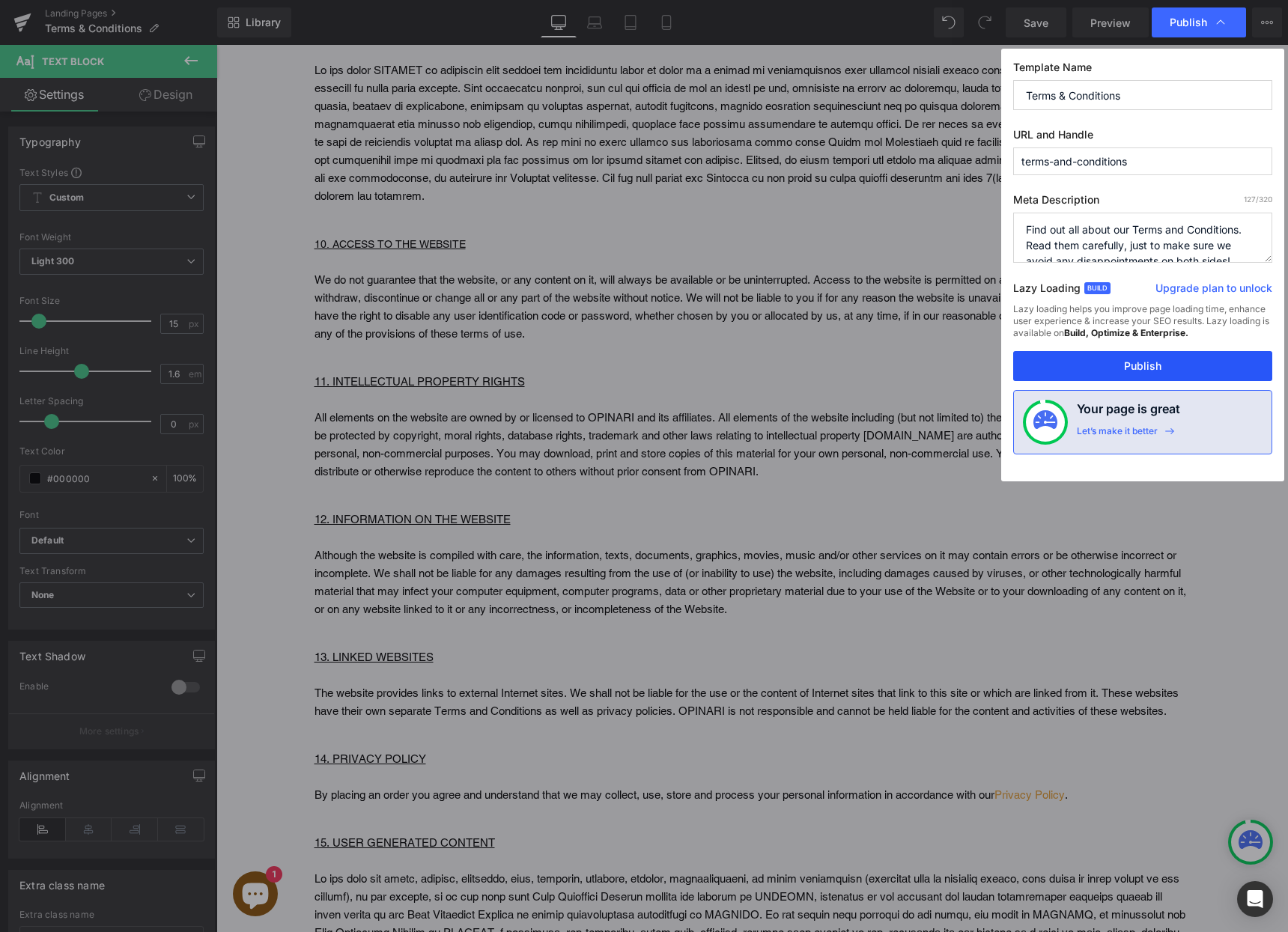
click at [1143, 366] on button "Publish" at bounding box center [1143, 366] width 259 height 30
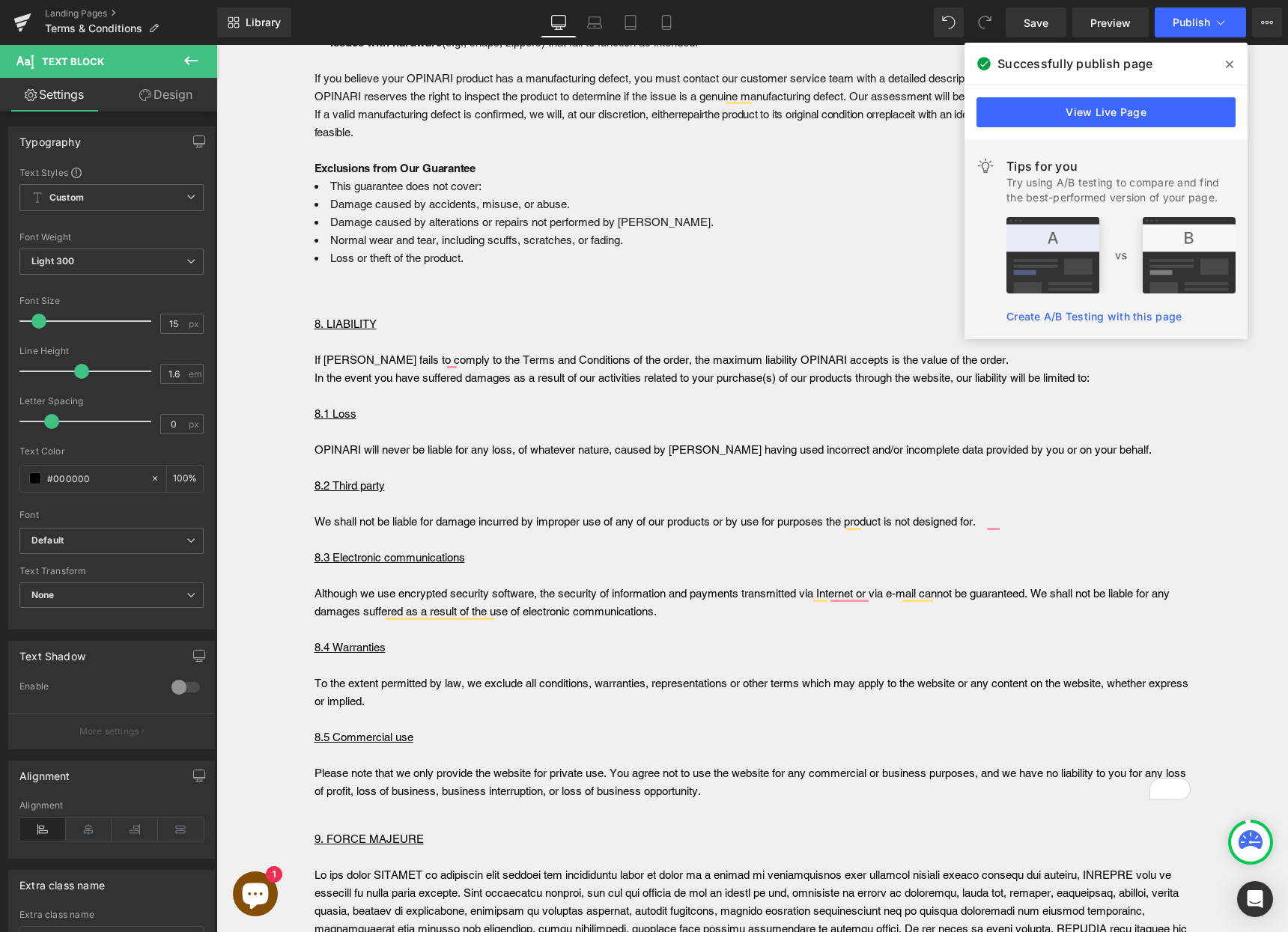
scroll to position [5663, 0]
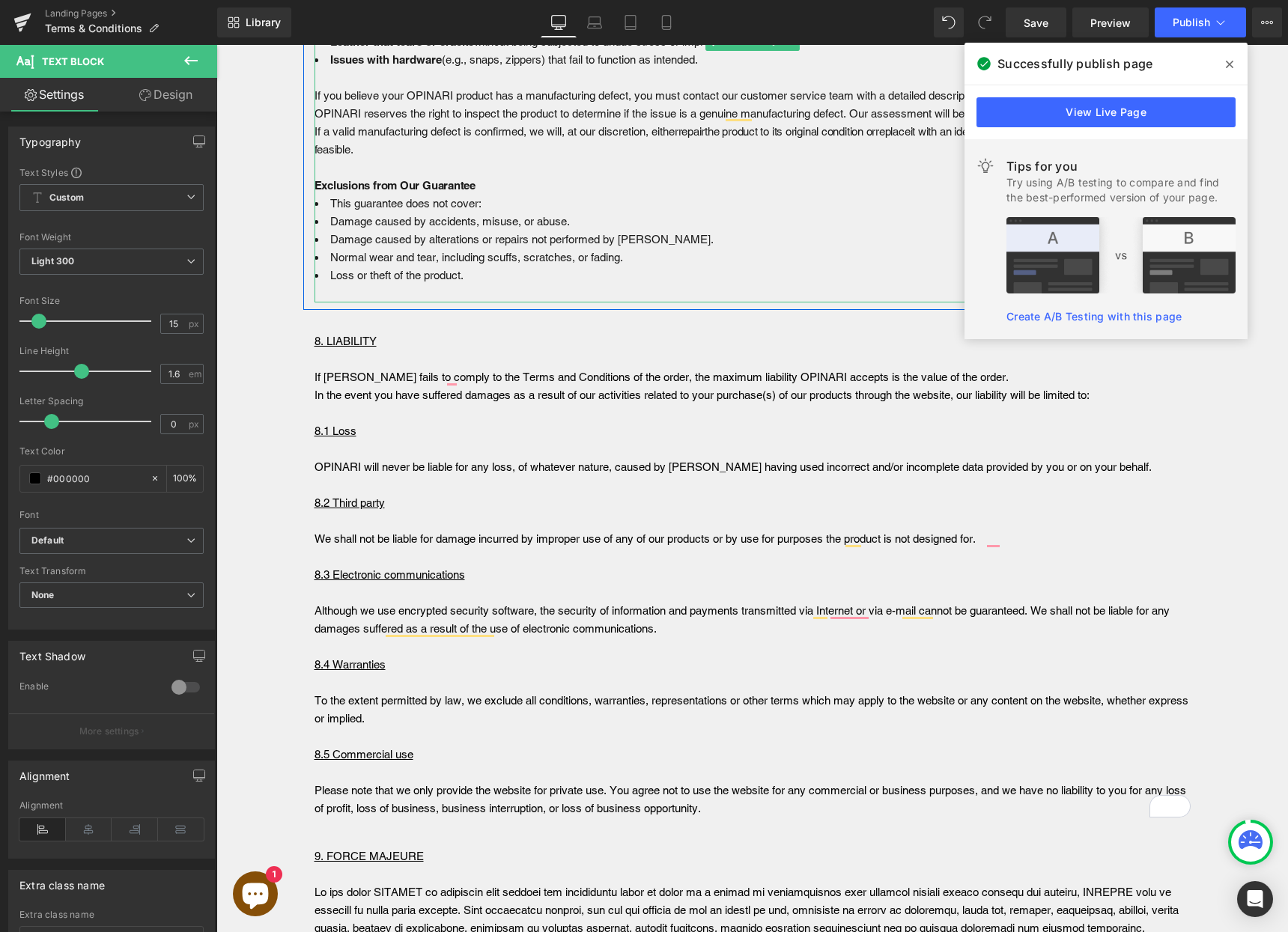
click at [324, 303] on div at bounding box center [752, 300] width 876 height 4
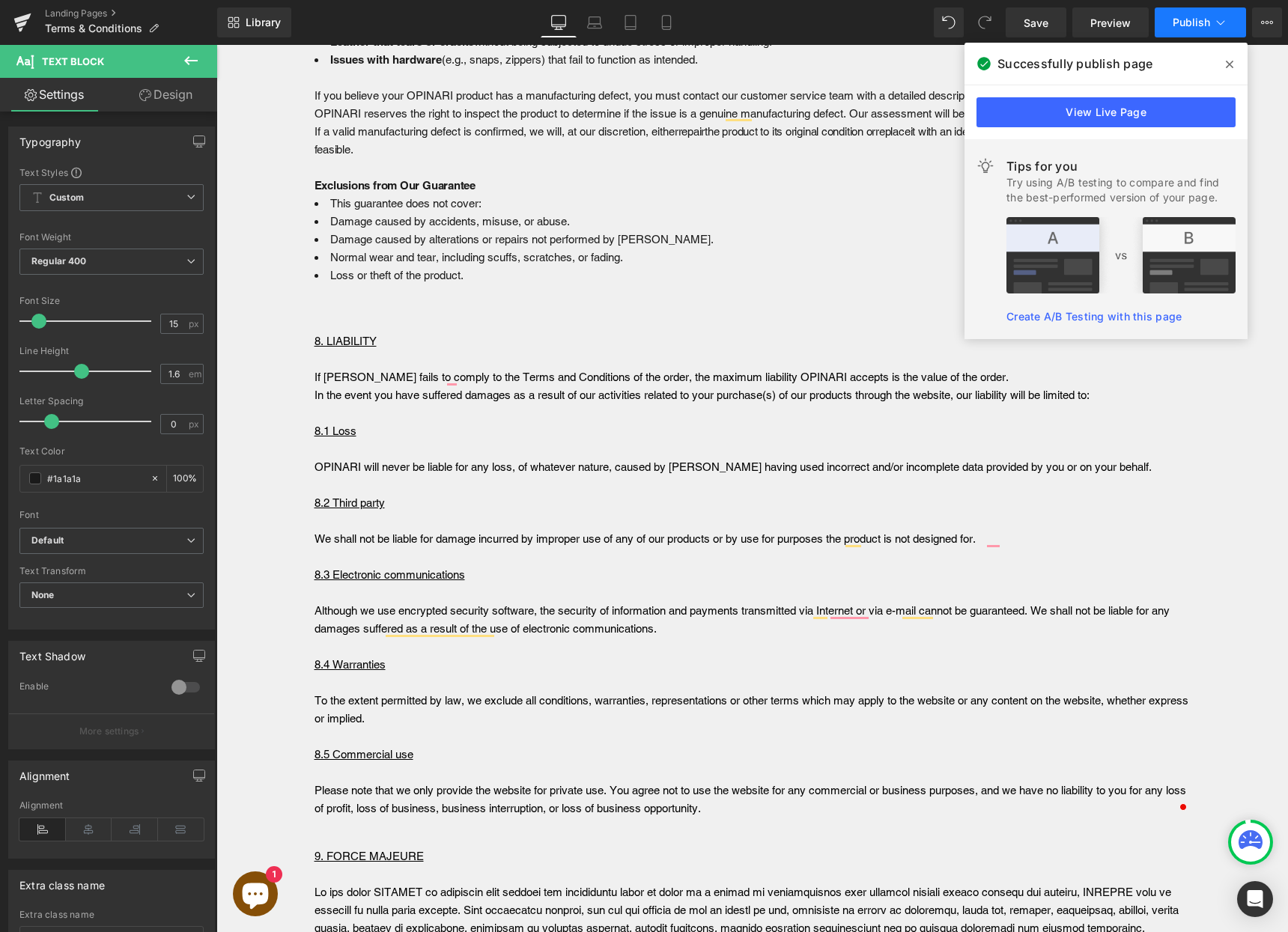
click at [1178, 28] on span "Publish" at bounding box center [1191, 22] width 37 height 12
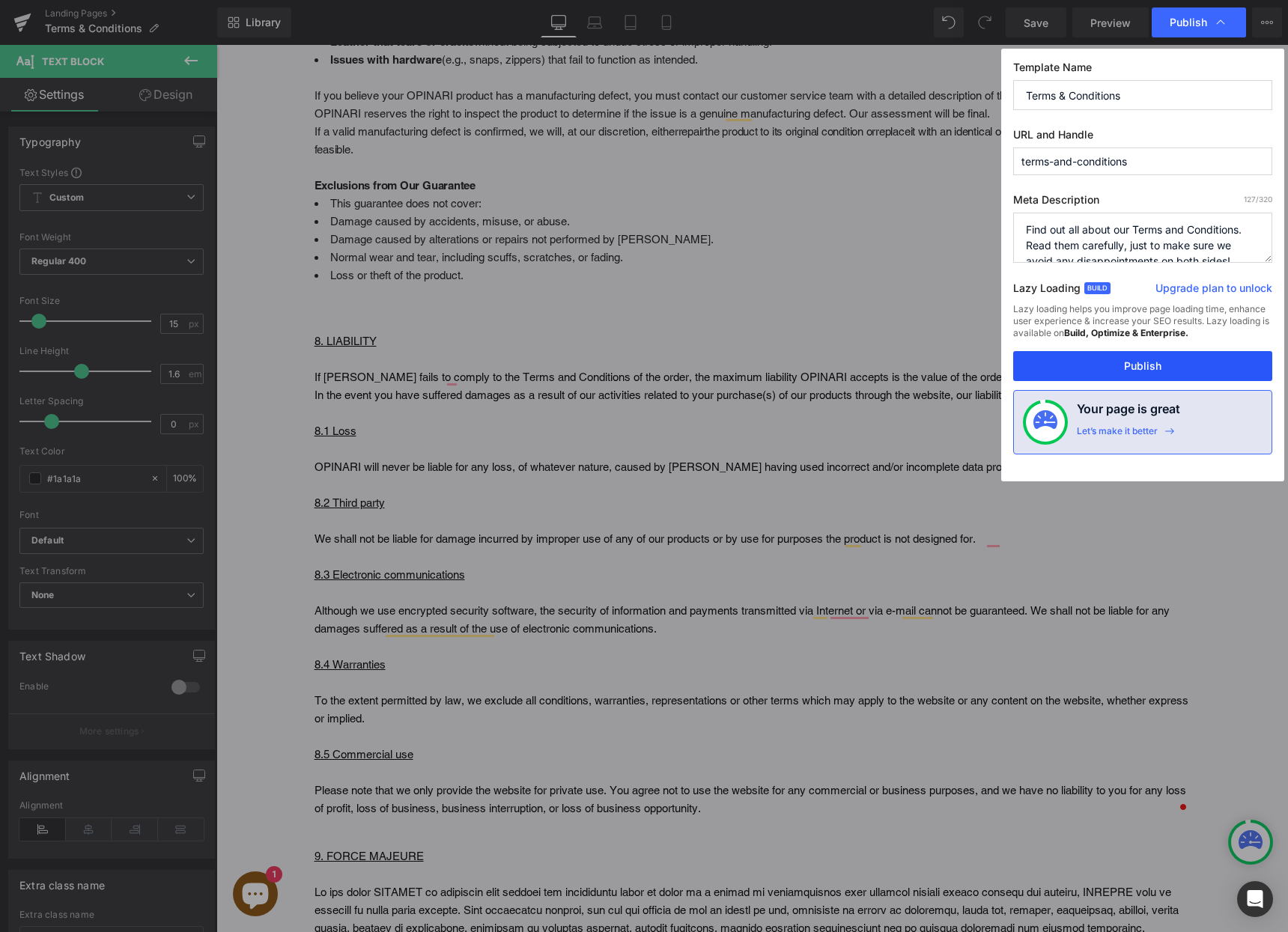
drag, startPoint x: 1135, startPoint y: 367, endPoint x: 891, endPoint y: 317, distance: 249.1
click at [1135, 367] on button "Publish" at bounding box center [1143, 366] width 259 height 30
